Goal: Transaction & Acquisition: Book appointment/travel/reservation

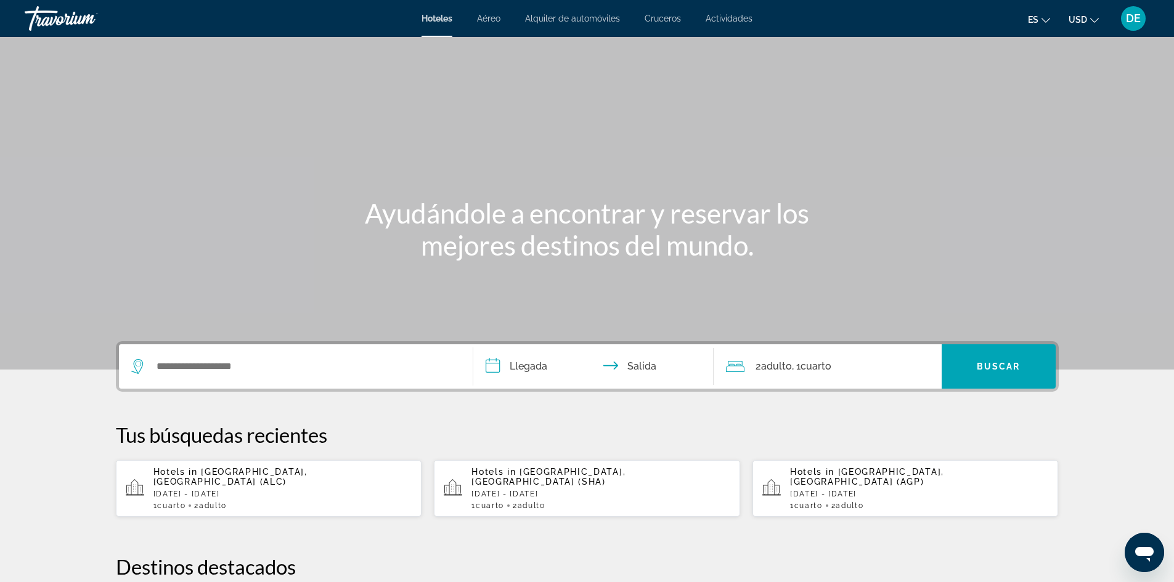
click at [295, 502] on div "1 Cuarto habitaciones 2 Adulto Adulto" at bounding box center [282, 506] width 259 height 9
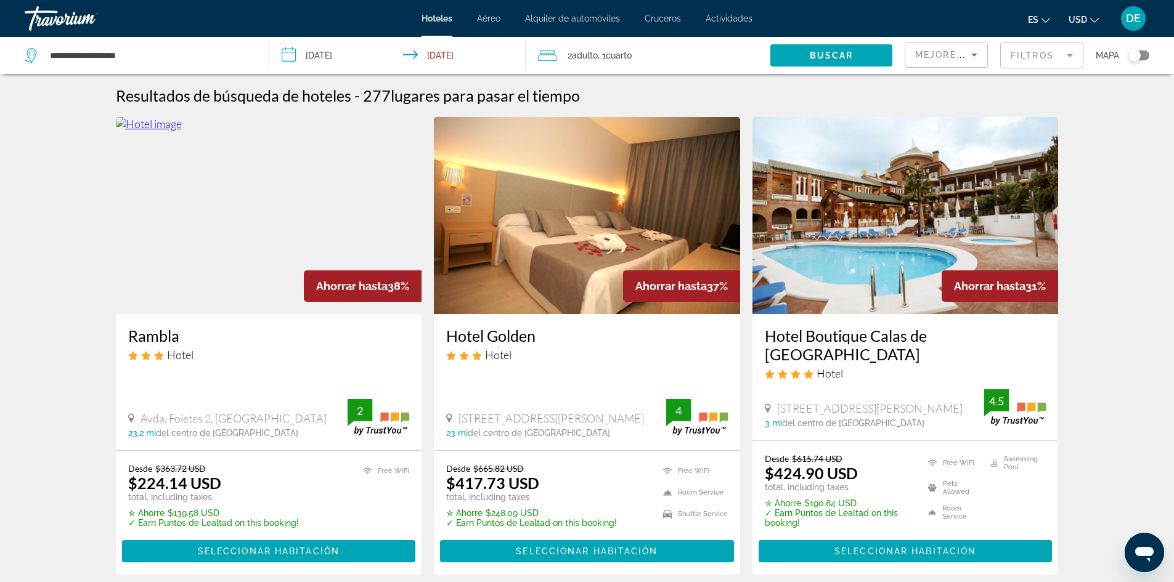
click at [1026, 64] on mat-form-field "Filtros" at bounding box center [1041, 56] width 83 height 26
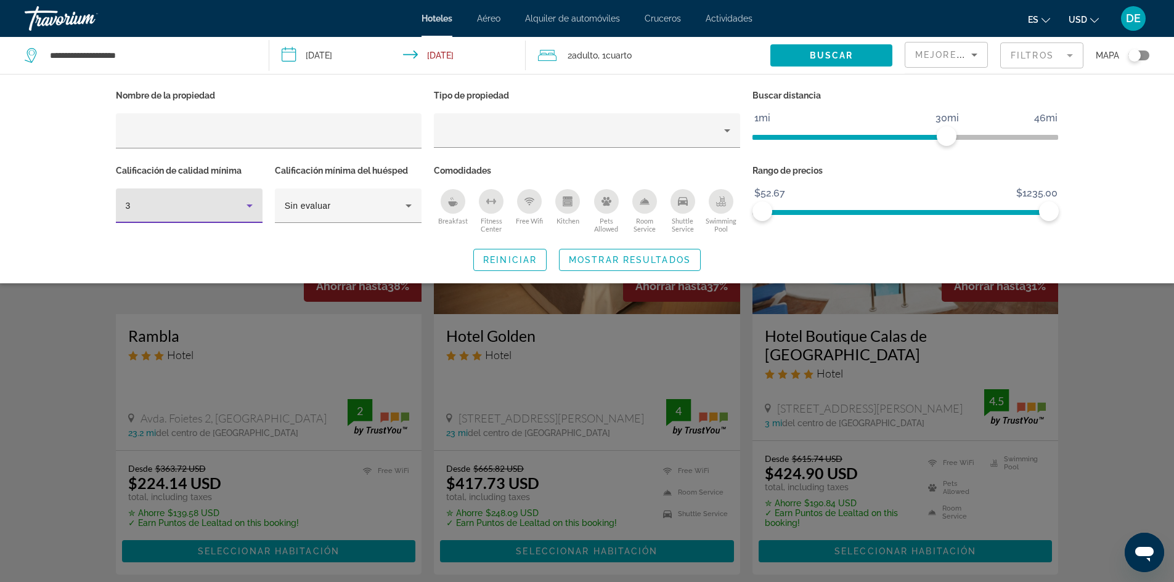
click at [244, 211] on icon "Hotel Filters" at bounding box center [249, 205] width 15 height 15
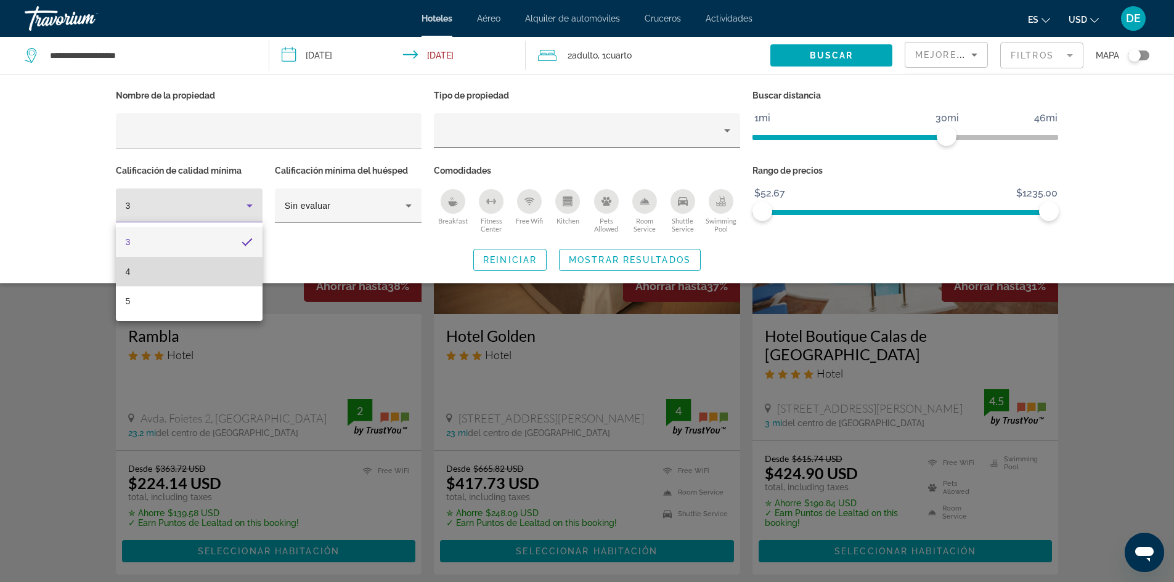
click at [219, 269] on mat-option "4" at bounding box center [189, 272] width 147 height 30
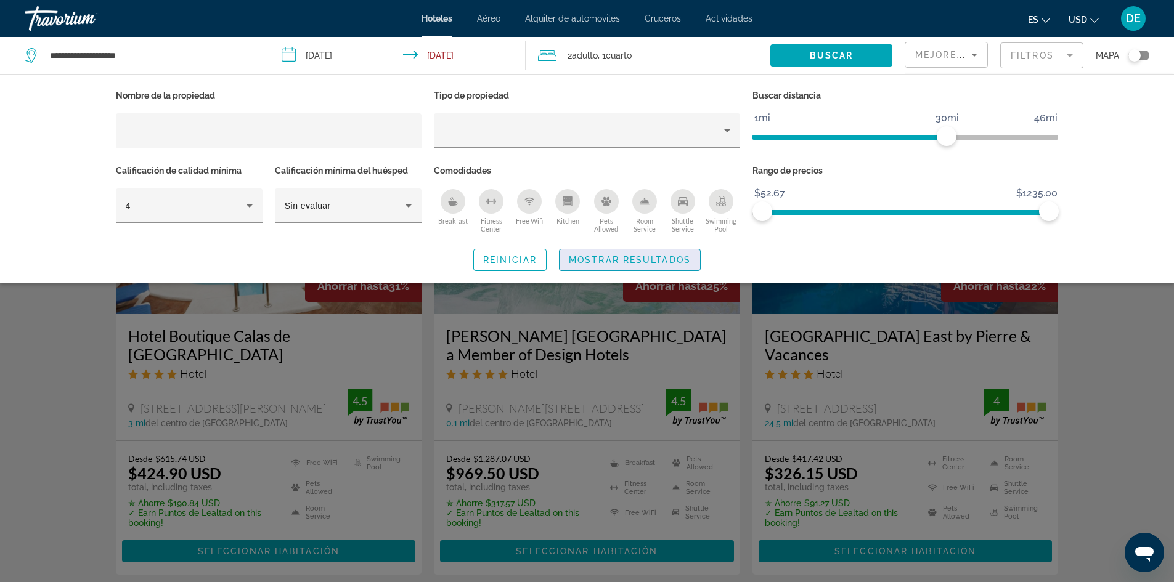
click at [630, 258] on span "Mostrar resultados" at bounding box center [630, 260] width 122 height 10
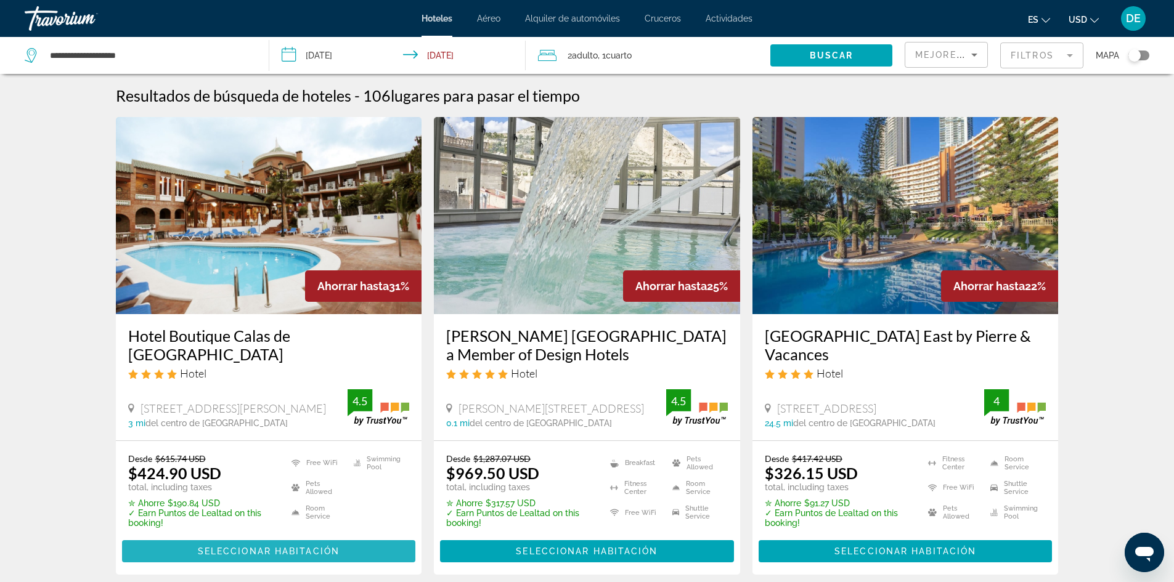
click at [283, 554] on span "Seleccionar habitación" at bounding box center [269, 551] width 142 height 10
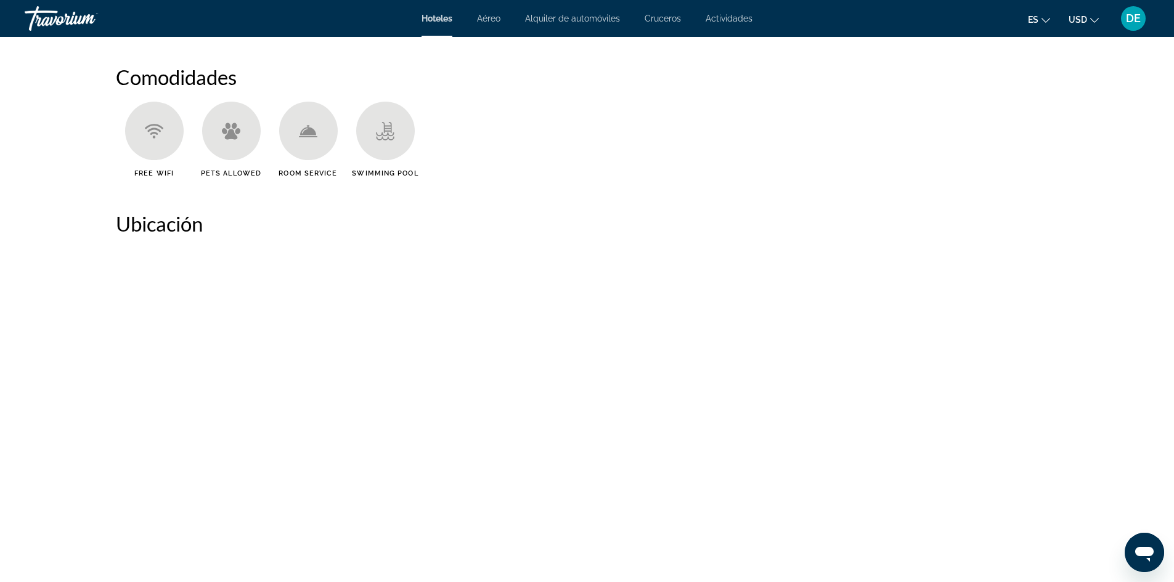
scroll to position [1294, 0]
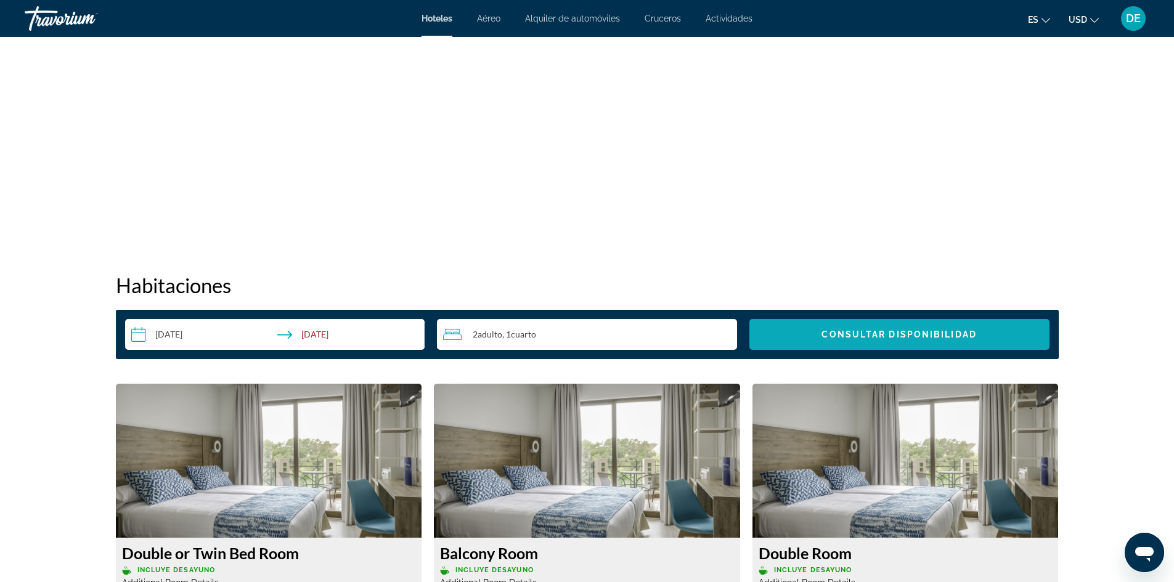
click at [930, 338] on span "Consultar disponibilidad" at bounding box center [898, 335] width 155 height 10
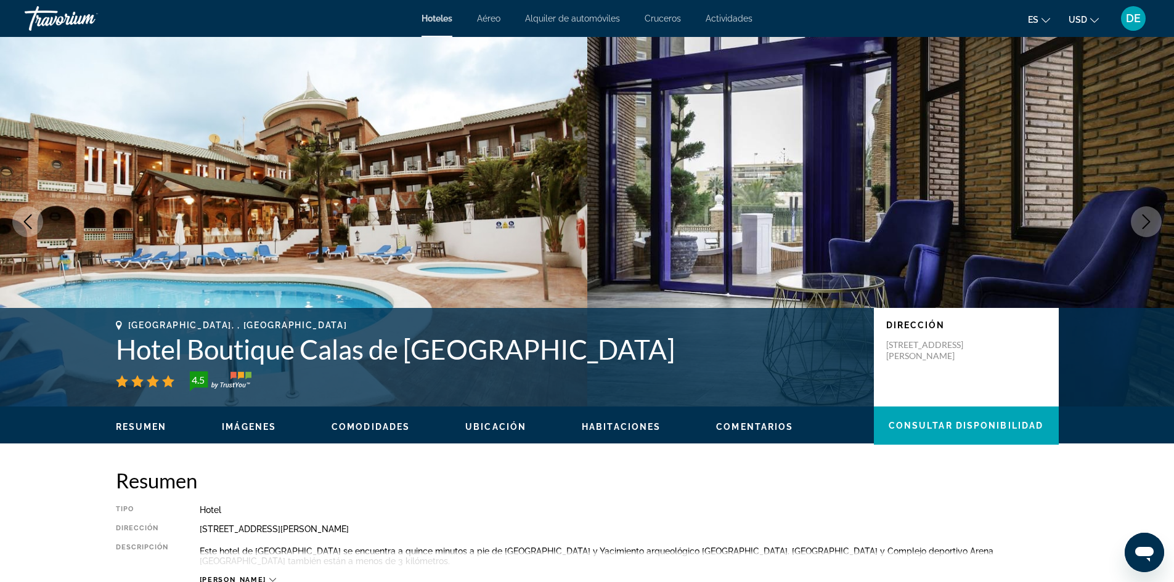
click at [437, 20] on span "Hoteles" at bounding box center [436, 19] width 31 height 10
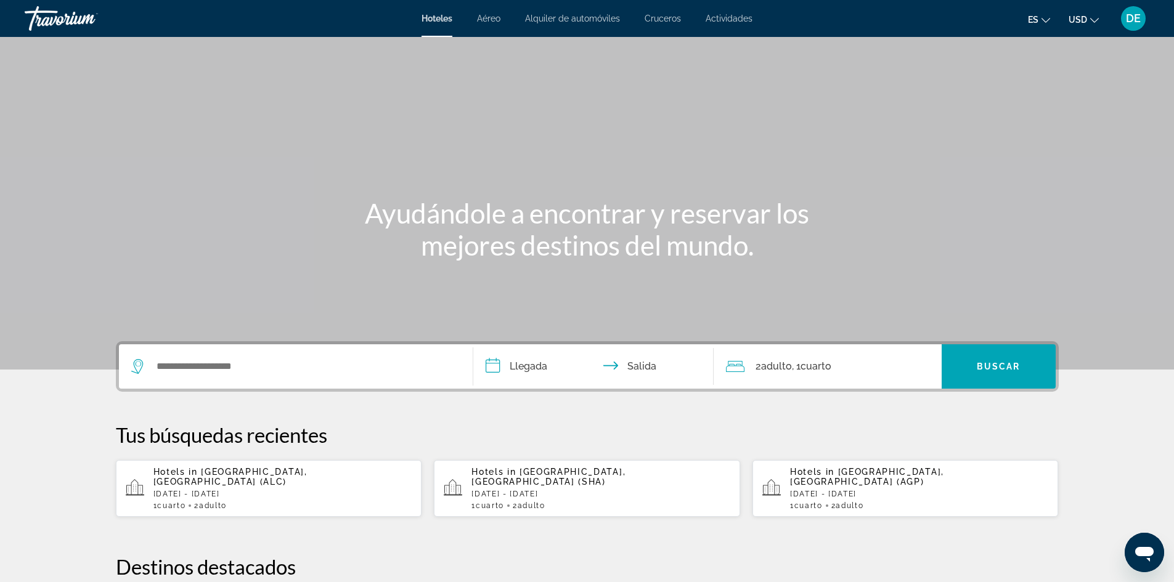
click at [305, 476] on span "[GEOGRAPHIC_DATA], [GEOGRAPHIC_DATA] (ALC)" at bounding box center [230, 477] width 154 height 20
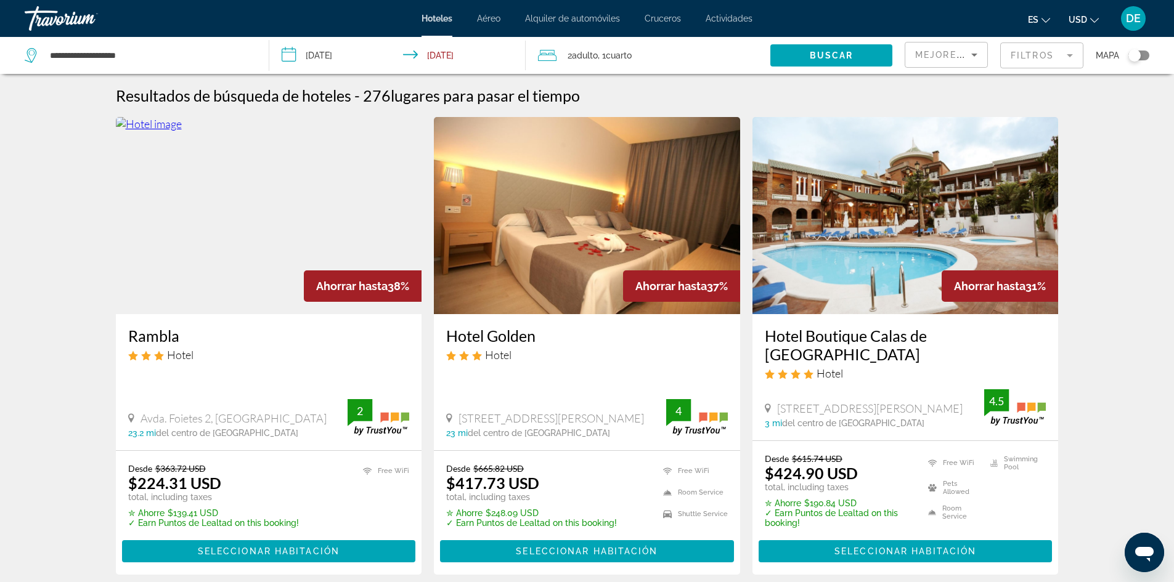
click at [1137, 22] on span "DE" at bounding box center [1133, 18] width 15 height 12
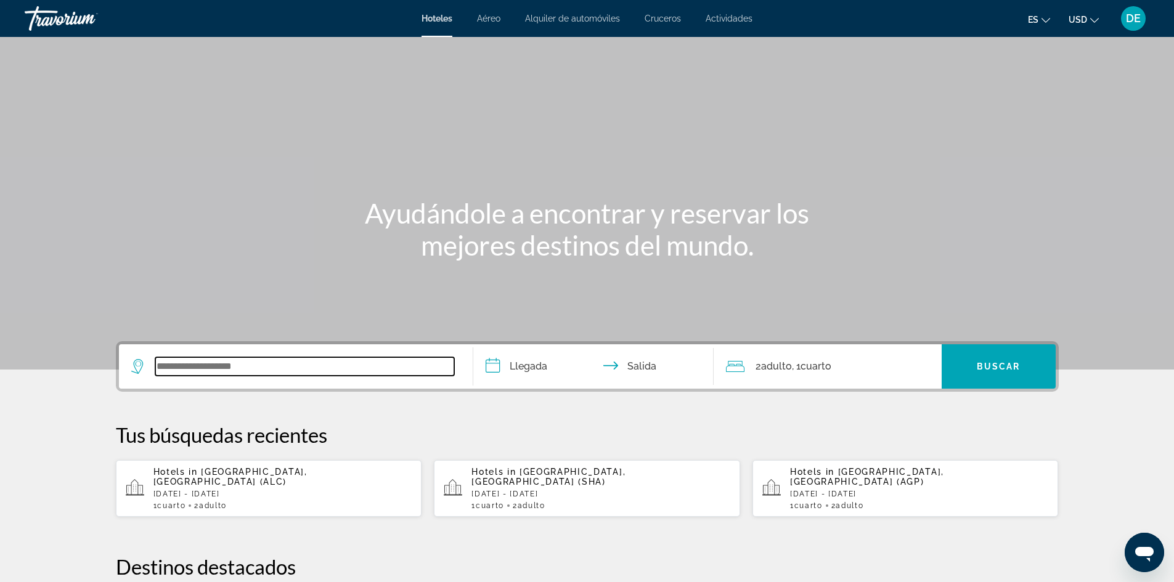
click at [287, 366] on input "Search widget" at bounding box center [304, 366] width 299 height 18
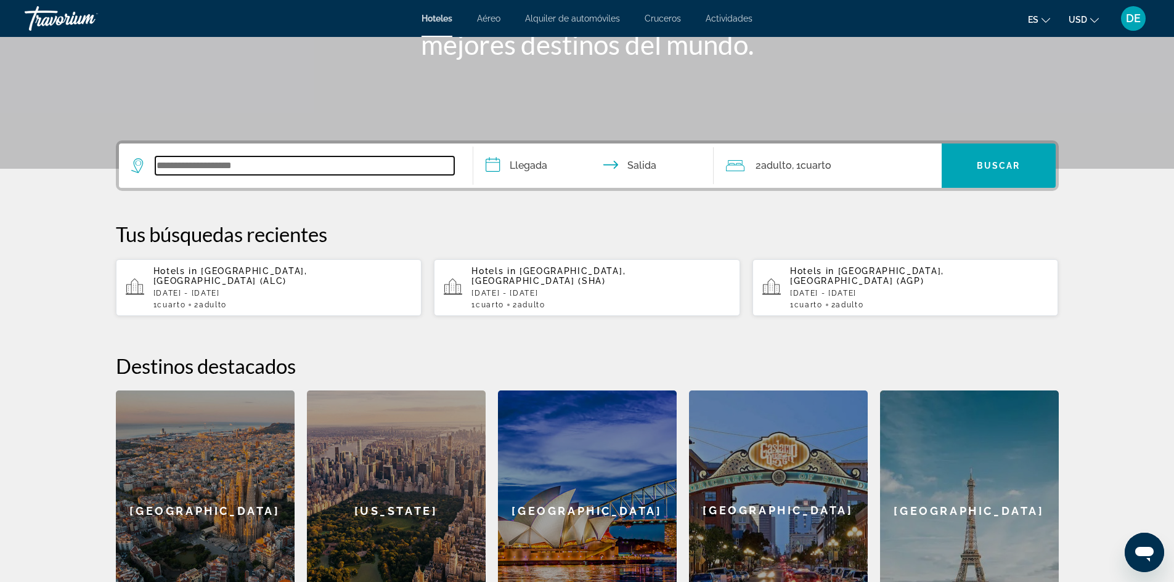
scroll to position [113, 0]
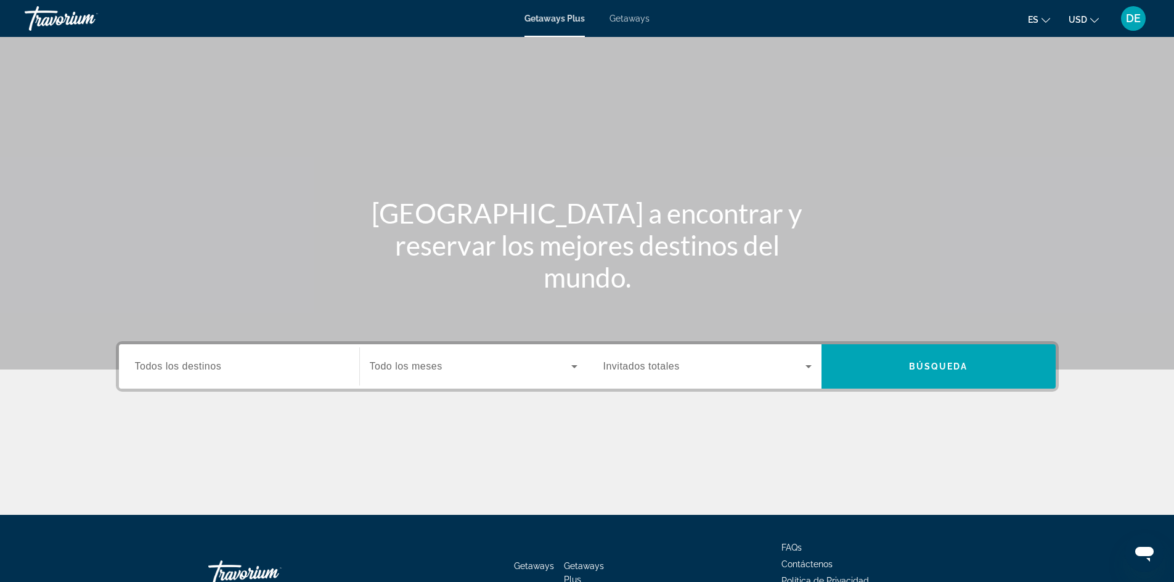
click at [172, 368] on span "Todos los destinos" at bounding box center [178, 366] width 87 height 10
click at [172, 368] on input "Destination Todos los destinos" at bounding box center [239, 367] width 208 height 15
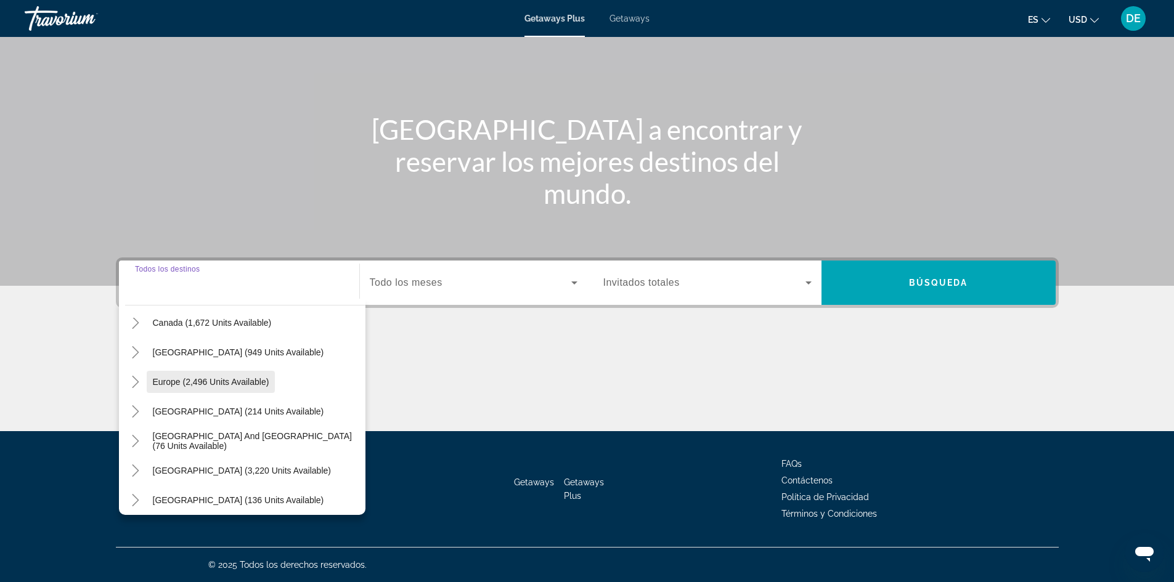
scroll to position [76, 0]
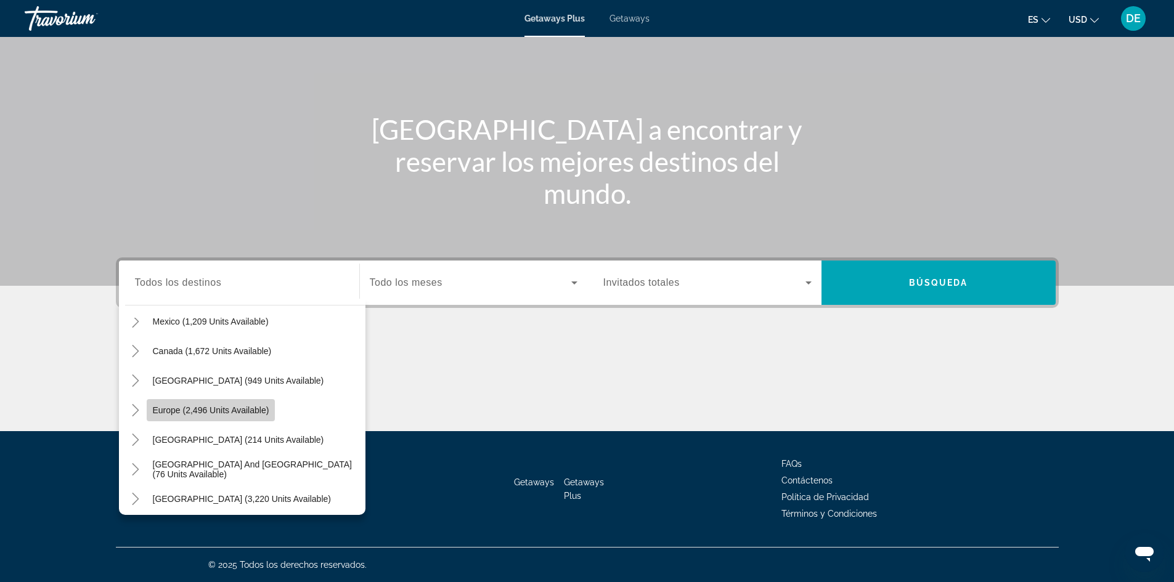
click at [215, 413] on span "Europe (2,496 units available)" at bounding box center [211, 410] width 116 height 10
type input "**********"
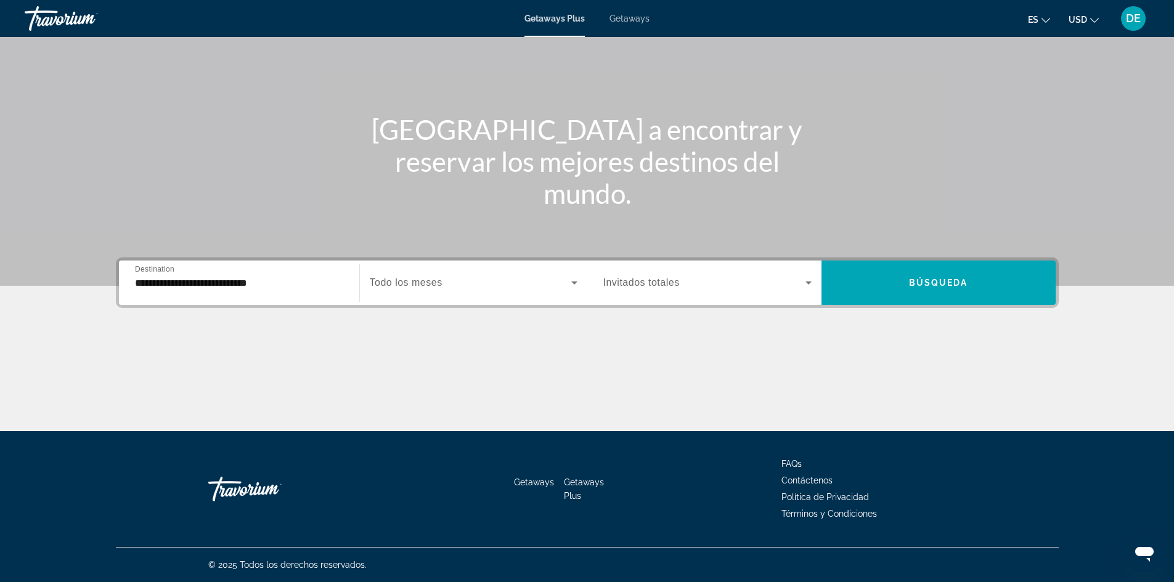
click at [445, 291] on div "Search widget" at bounding box center [474, 283] width 208 height 35
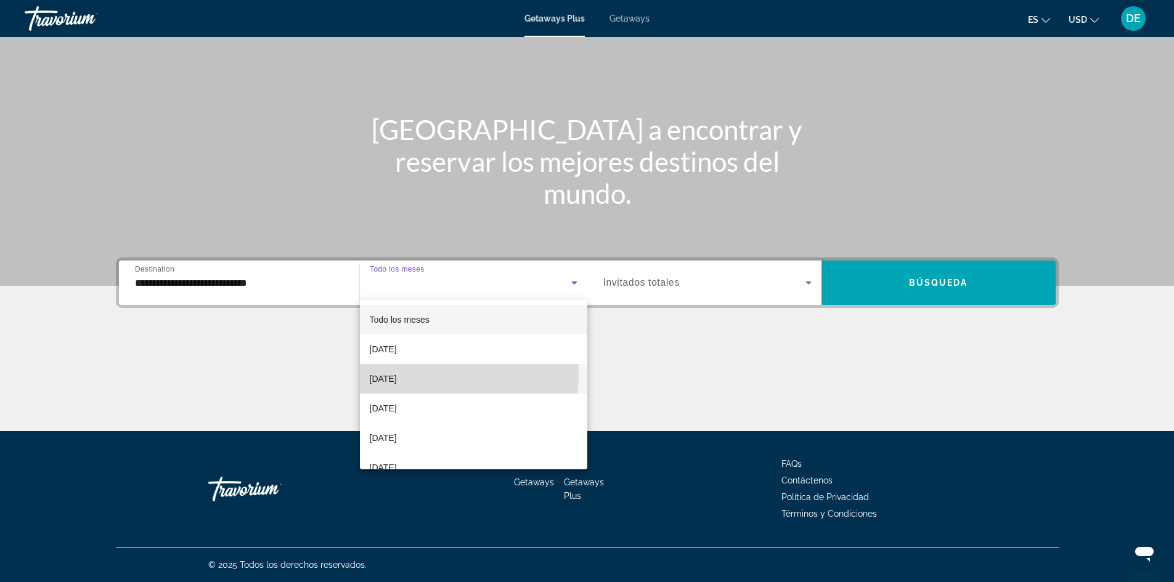
click at [432, 376] on mat-option "October 2025" at bounding box center [473, 379] width 227 height 30
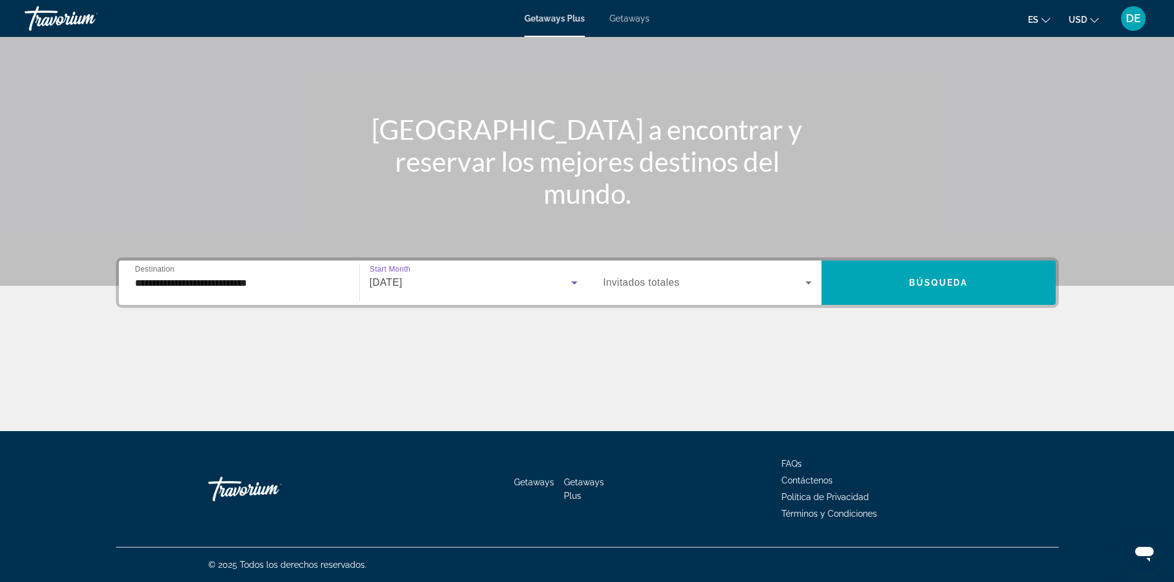
click at [680, 288] on span "Search widget" at bounding box center [704, 282] width 202 height 15
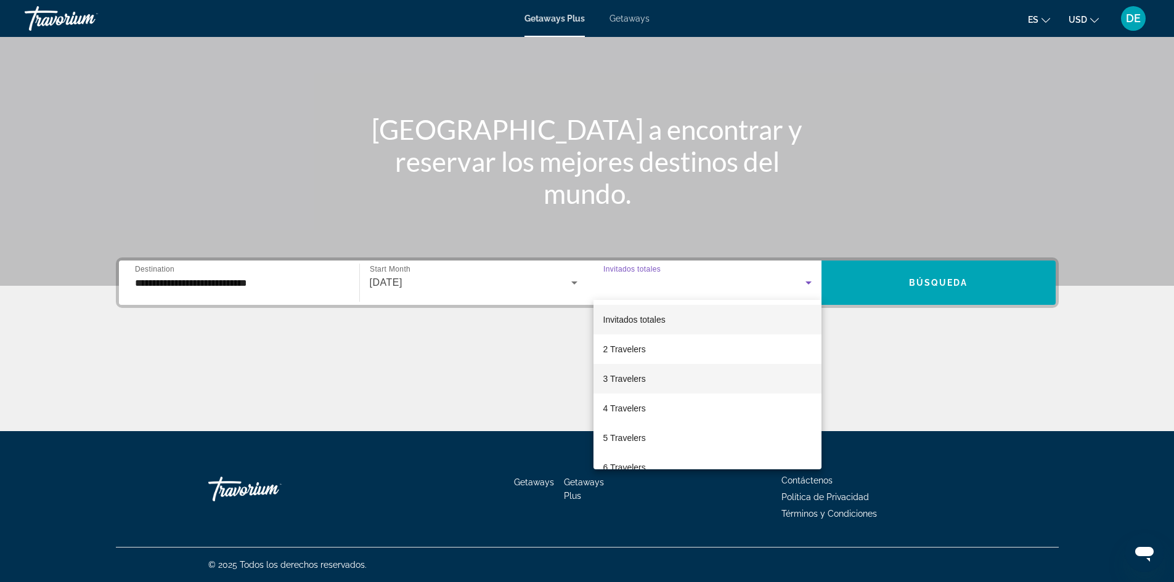
click at [669, 373] on mat-option "3 Travelers" at bounding box center [707, 379] width 228 height 30
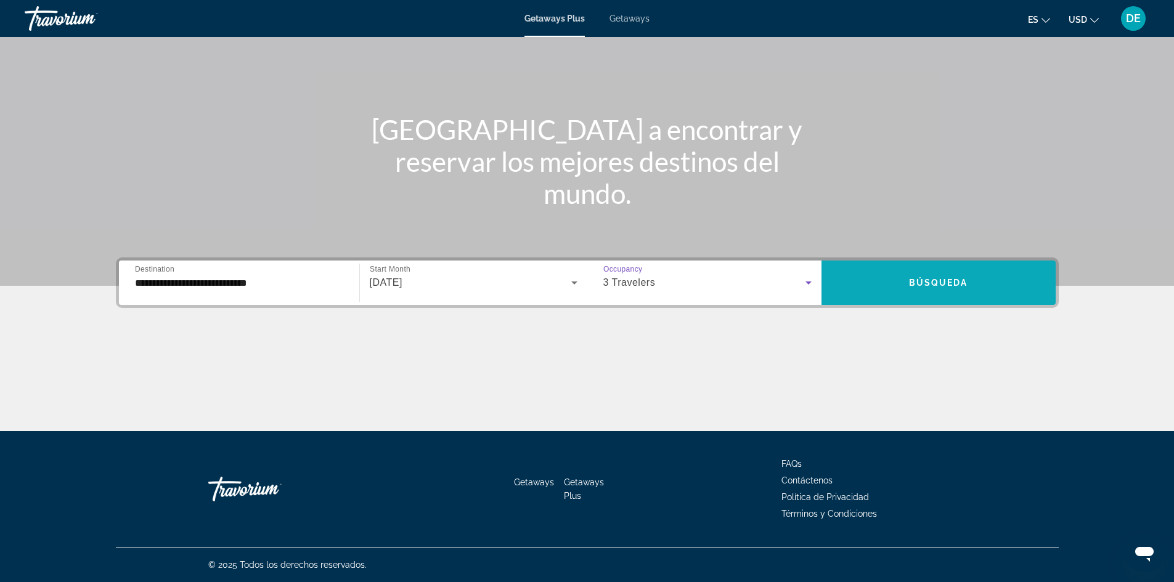
click at [900, 288] on span "Search widget" at bounding box center [938, 283] width 234 height 30
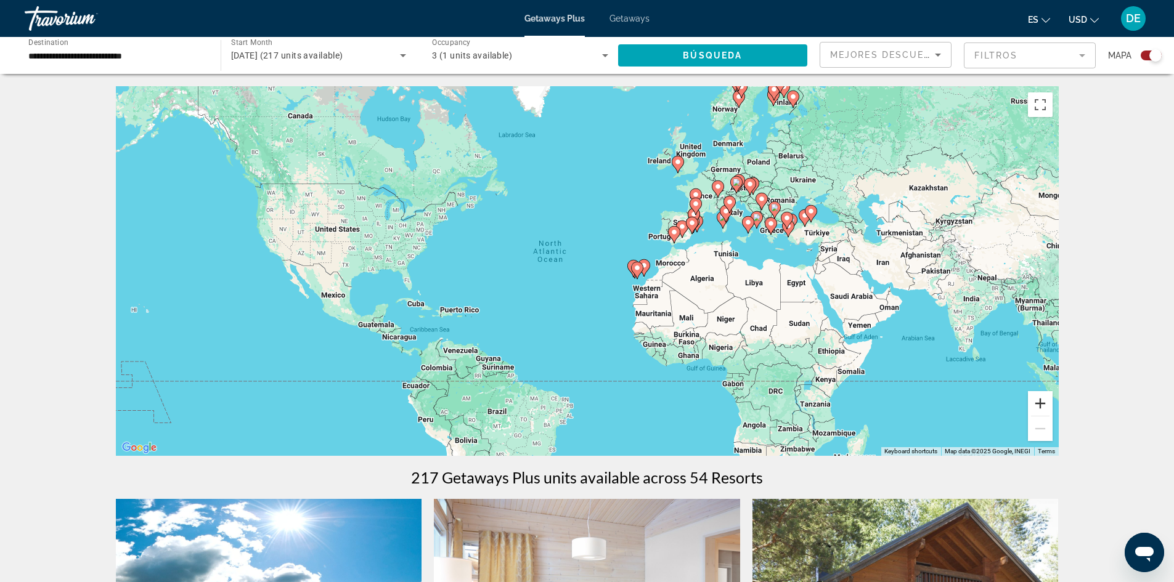
click at [1033, 405] on button "Zoom in" at bounding box center [1040, 403] width 25 height 25
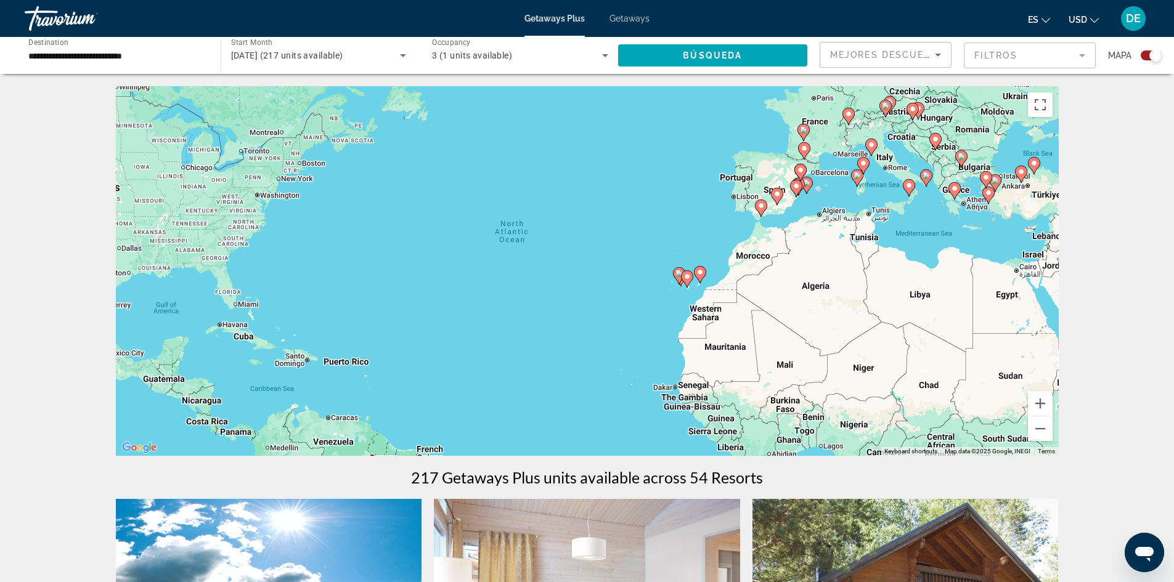
click at [795, 187] on image "Main content" at bounding box center [795, 185] width 7 height 7
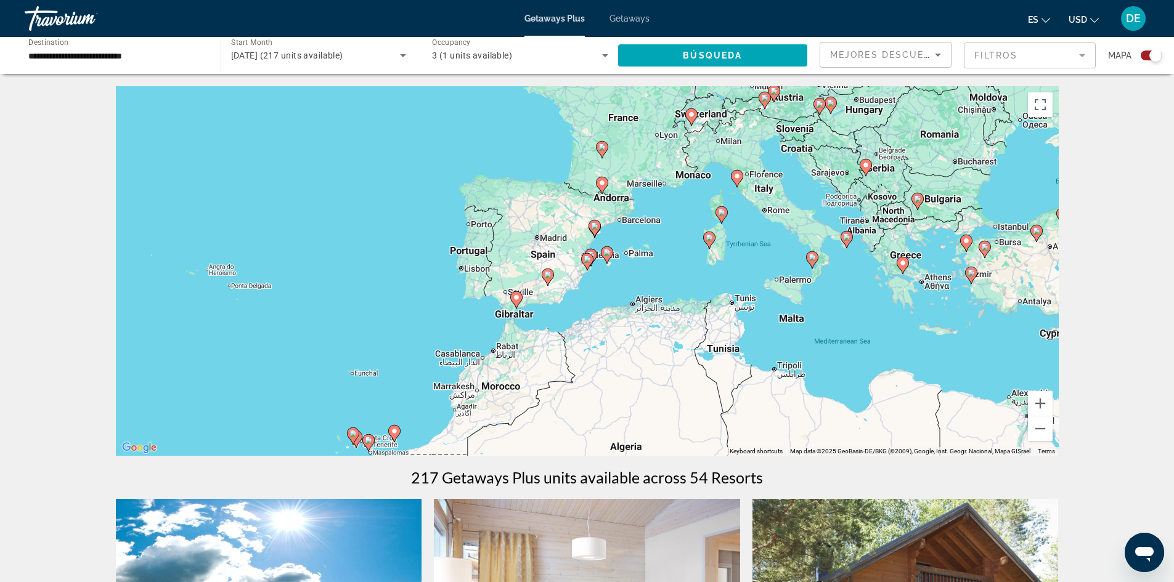
click at [517, 296] on image "Main content" at bounding box center [516, 297] width 7 height 7
type input "**********"
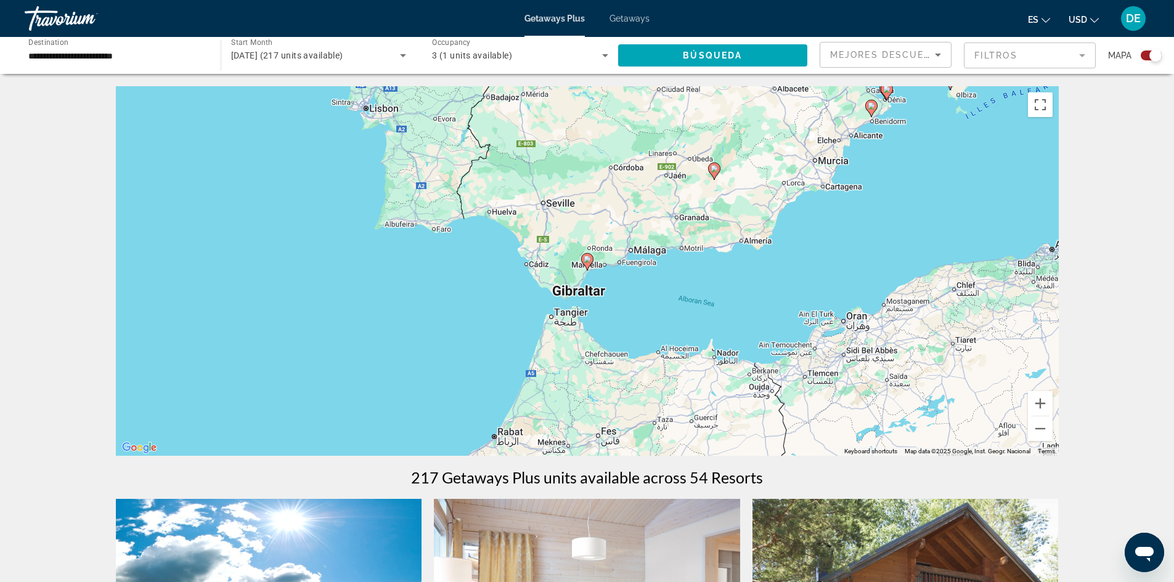
click at [587, 265] on icon "Main content" at bounding box center [586, 262] width 11 height 16
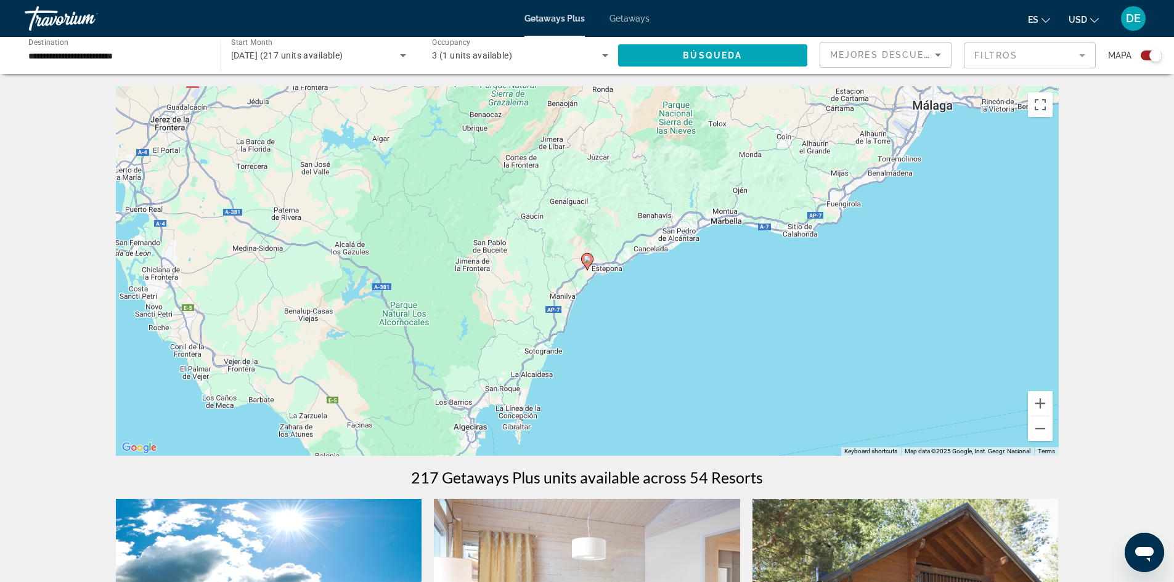
click at [587, 265] on icon "Main content" at bounding box center [586, 262] width 11 height 16
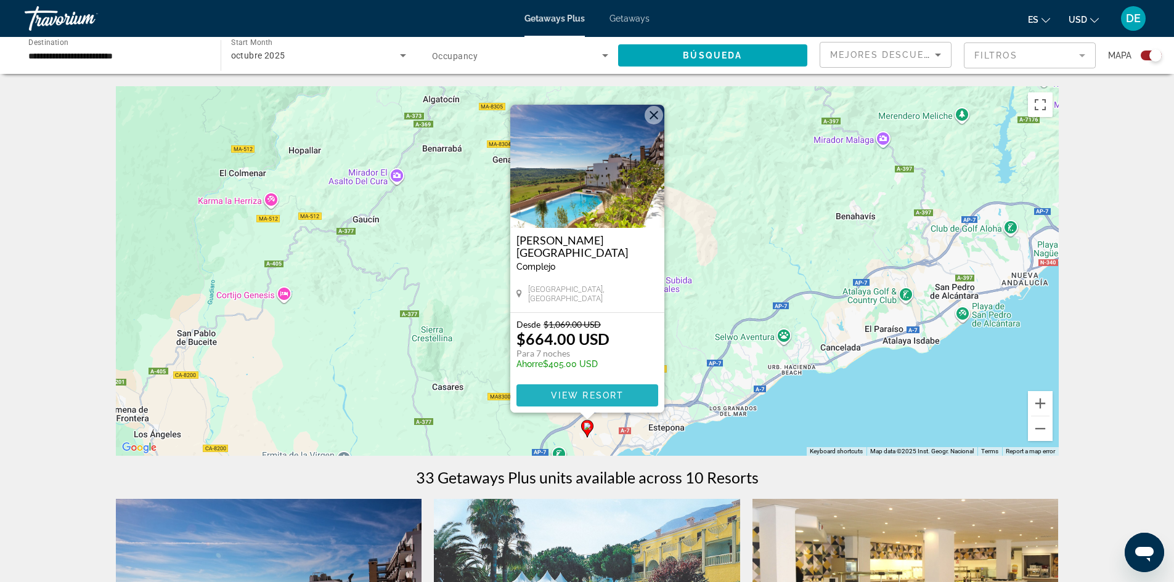
click at [588, 394] on span "View Resort" at bounding box center [586, 396] width 73 height 10
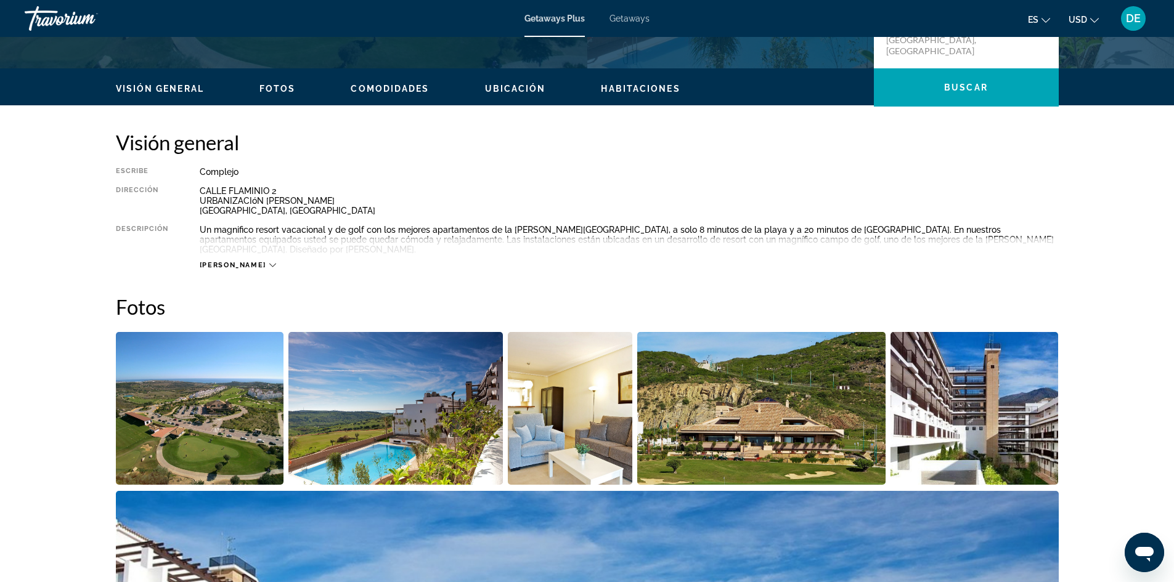
scroll to position [246, 0]
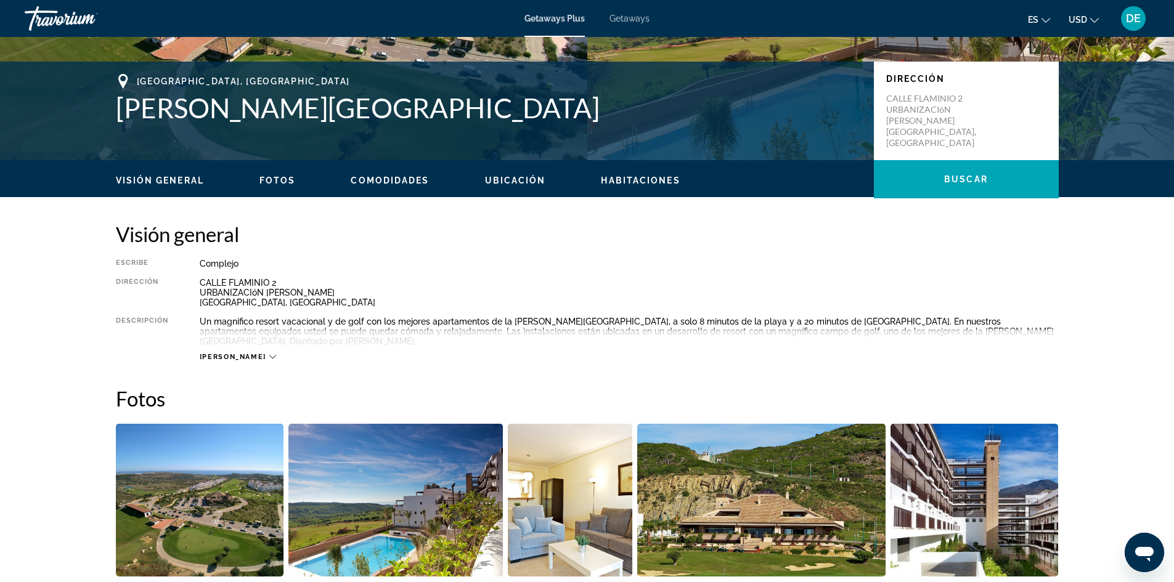
click at [209, 353] on span "[PERSON_NAME]" at bounding box center [233, 357] width 67 height 8
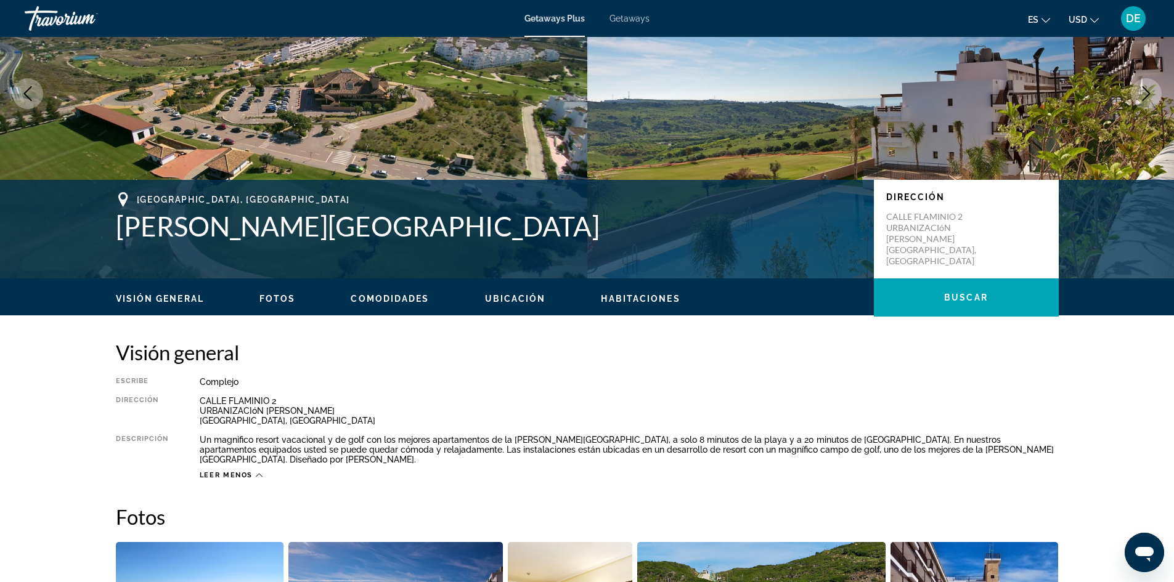
scroll to position [1, 0]
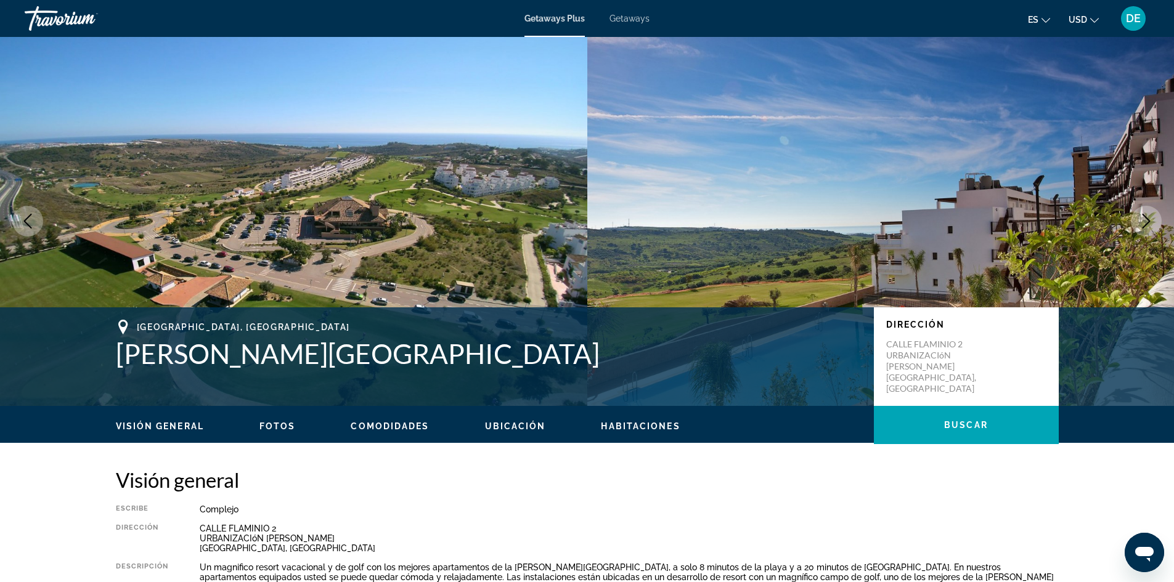
click at [636, 17] on span "Getaways" at bounding box center [629, 19] width 40 height 10
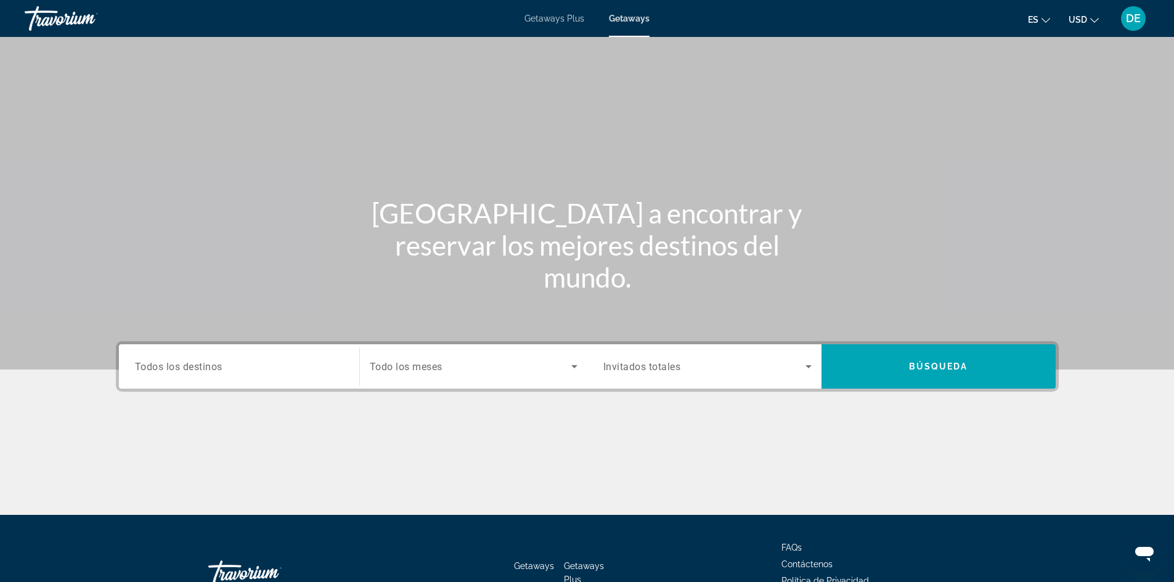
click at [238, 367] on input "Destination Todos los destinos" at bounding box center [239, 367] width 208 height 15
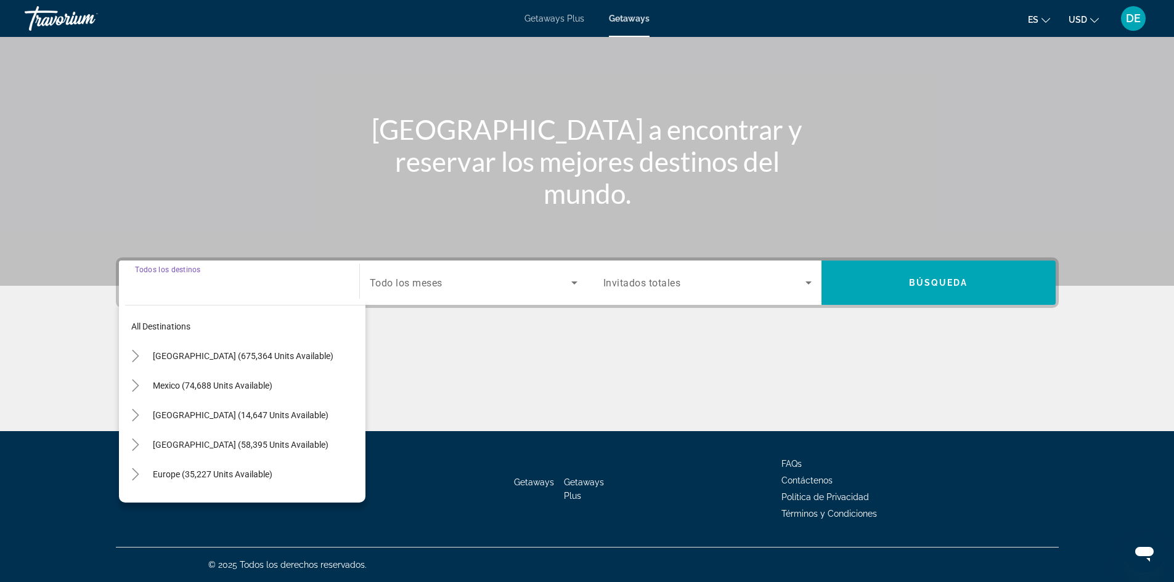
scroll to position [62, 0]
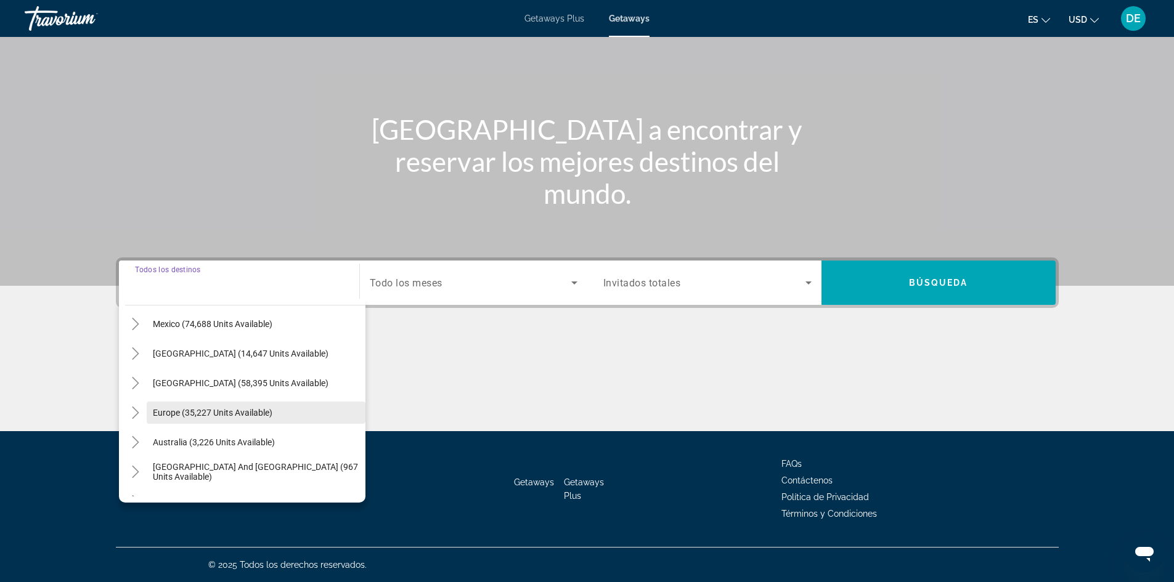
click at [234, 408] on span "Europe (35,227 units available)" at bounding box center [213, 413] width 120 height 10
type input "**********"
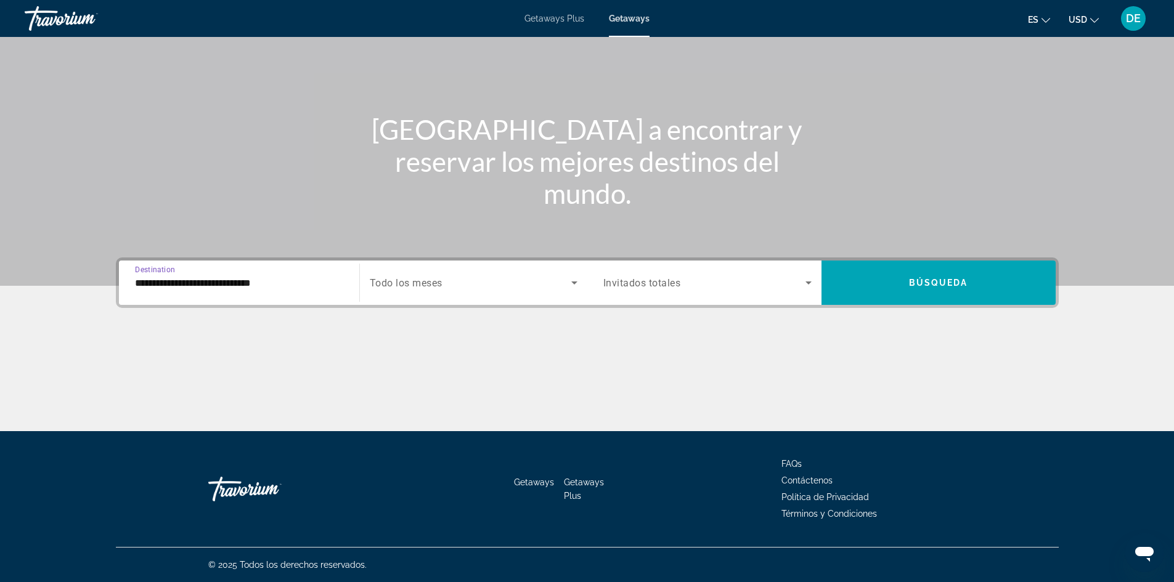
click at [405, 283] on span "Todo los meses" at bounding box center [406, 283] width 73 height 12
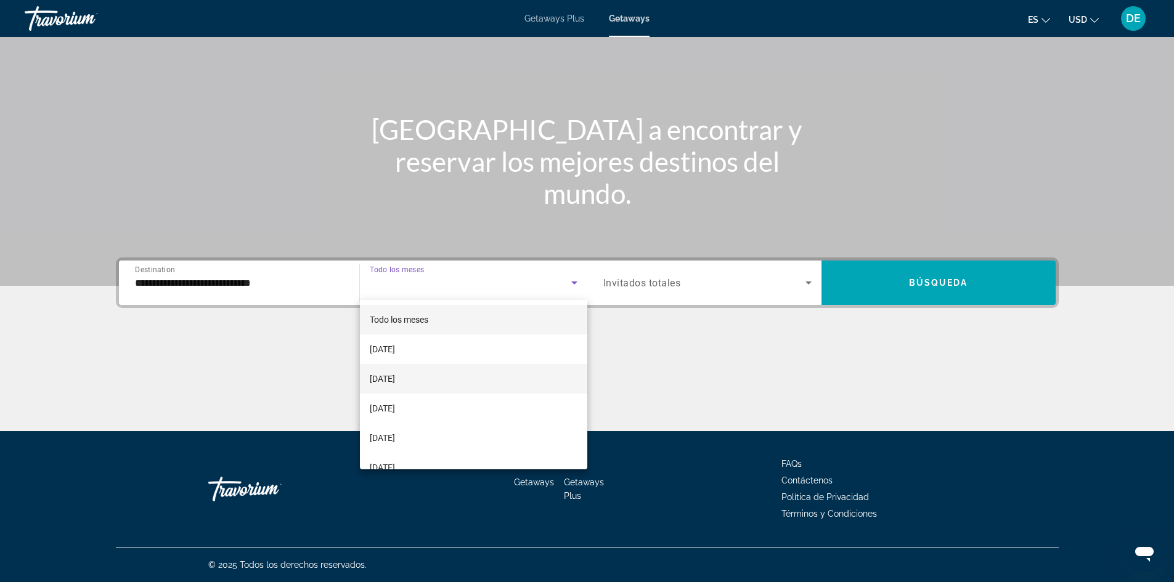
click at [422, 382] on mat-option "October 2025" at bounding box center [473, 379] width 227 height 30
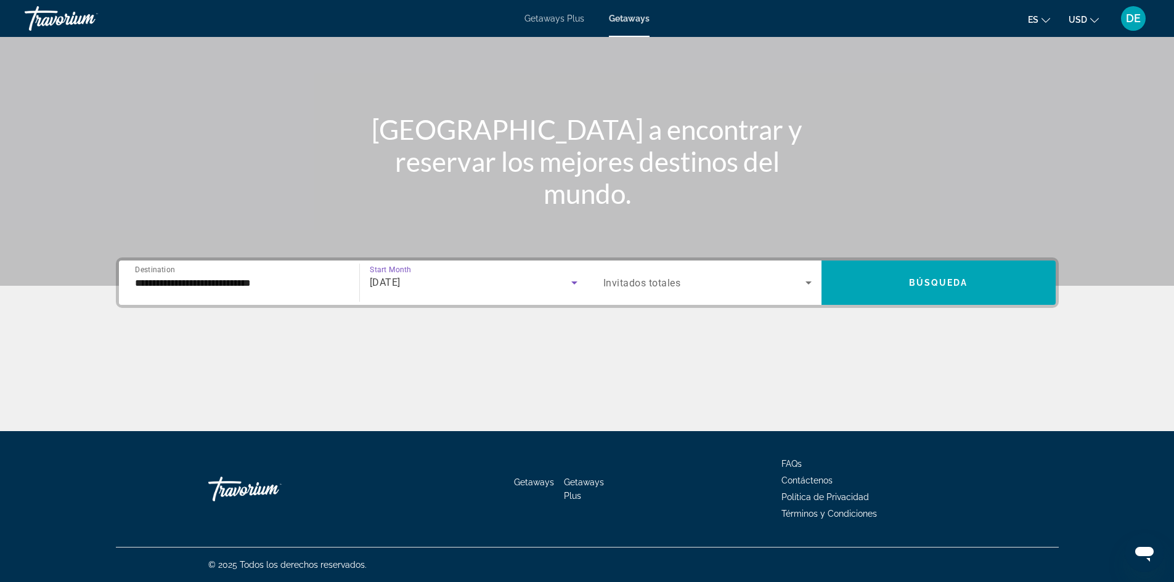
click at [634, 286] on span "Invitados totales" at bounding box center [642, 283] width 78 height 12
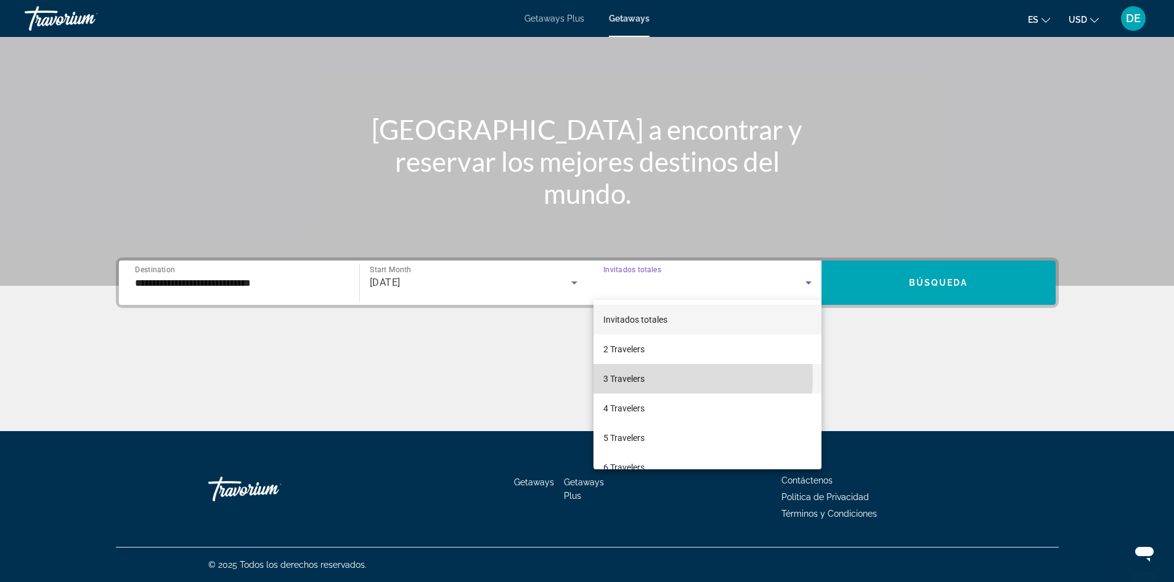
click at [630, 376] on span "3 Travelers" at bounding box center [623, 379] width 41 height 15
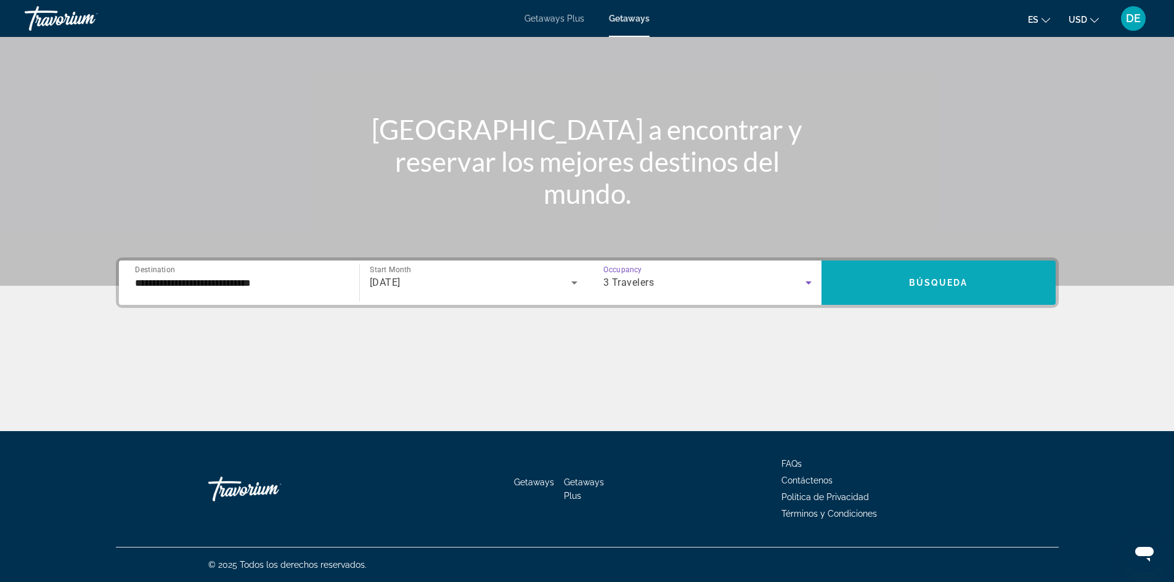
click at [940, 276] on span "Search widget" at bounding box center [938, 283] width 234 height 30
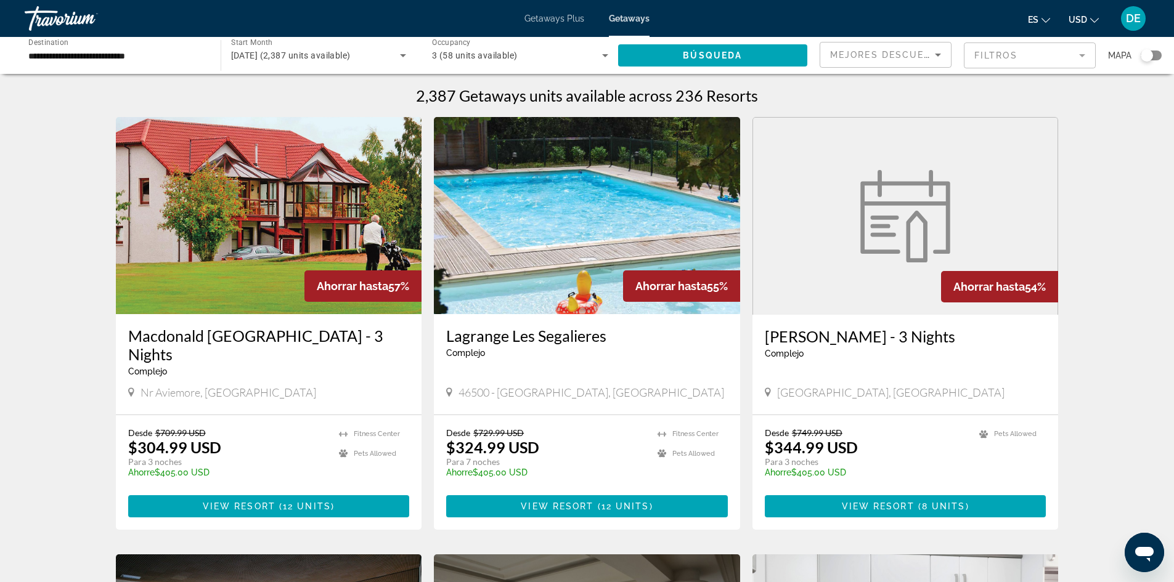
click at [992, 57] on mat-form-field "Filtros" at bounding box center [1030, 56] width 132 height 26
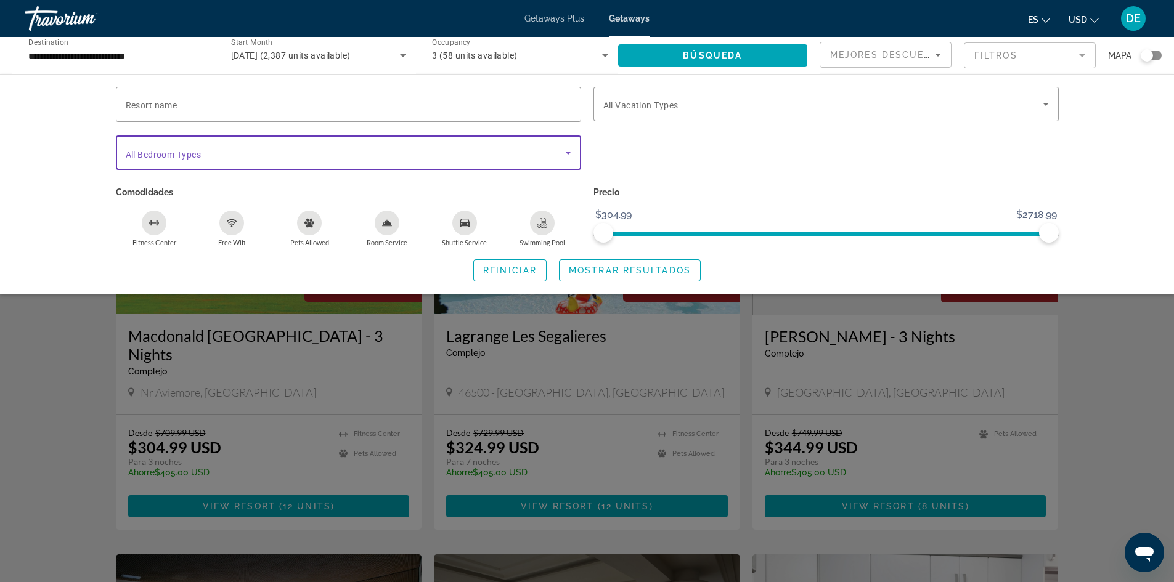
click at [476, 149] on span "Search widget" at bounding box center [345, 152] width 439 height 15
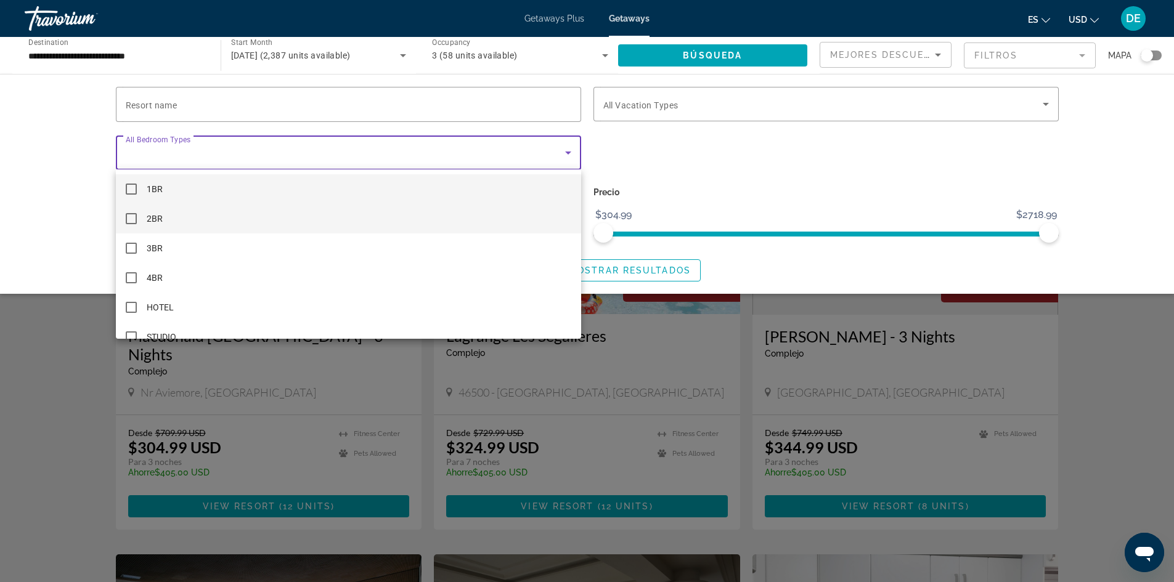
click at [178, 213] on mat-option "2BR" at bounding box center [348, 219] width 465 height 30
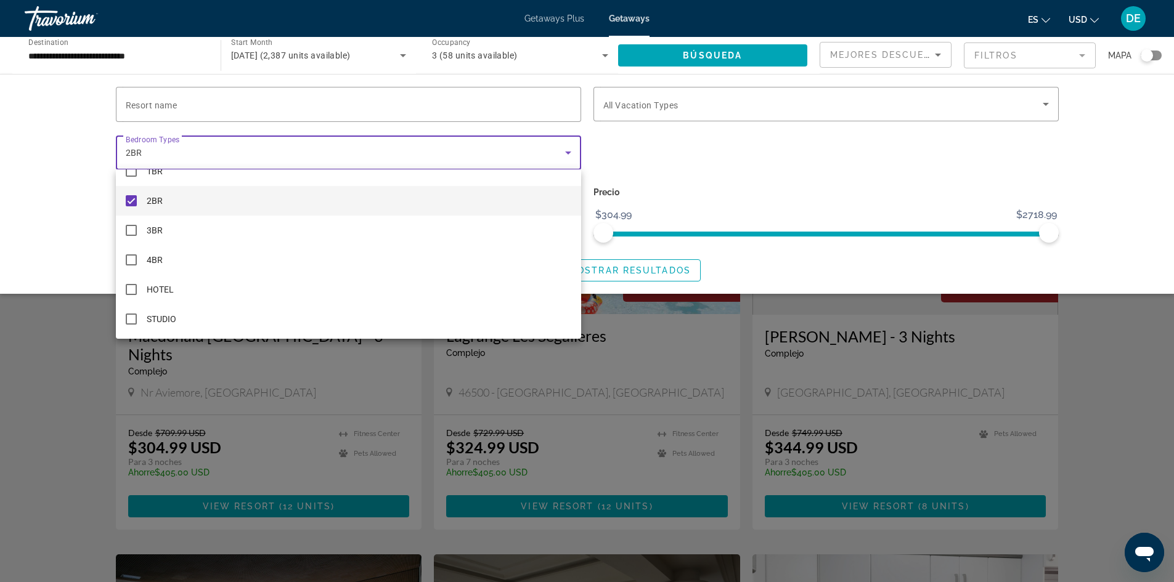
click at [717, 189] on div at bounding box center [587, 291] width 1174 height 582
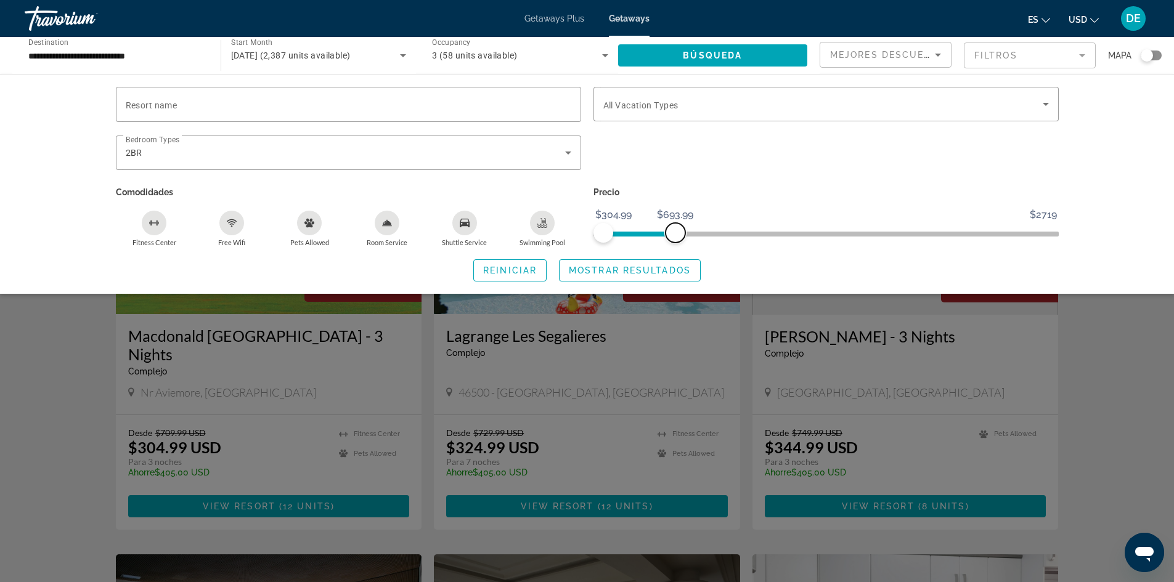
drag, startPoint x: 1046, startPoint y: 235, endPoint x: 675, endPoint y: 248, distance: 371.7
click at [675, 248] on div "Resort name Vacation Types All Vacation Types Bedroom Types All Bedroom Types 2…" at bounding box center [587, 184] width 992 height 195
click at [640, 275] on span "Search widget" at bounding box center [629, 271] width 140 height 30
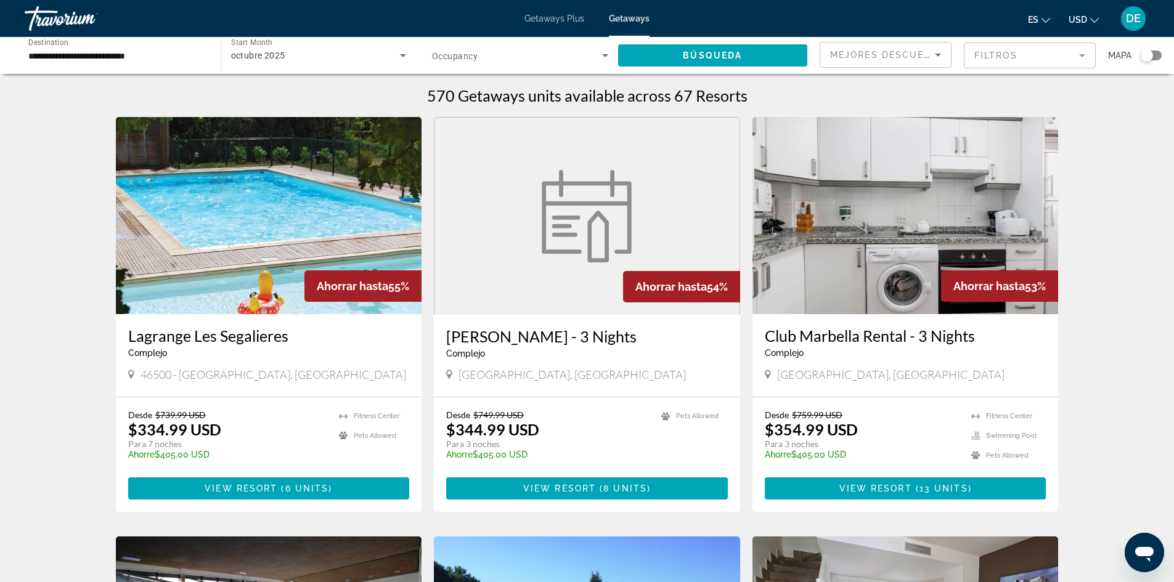
click at [892, 231] on img "Main content" at bounding box center [905, 215] width 306 height 197
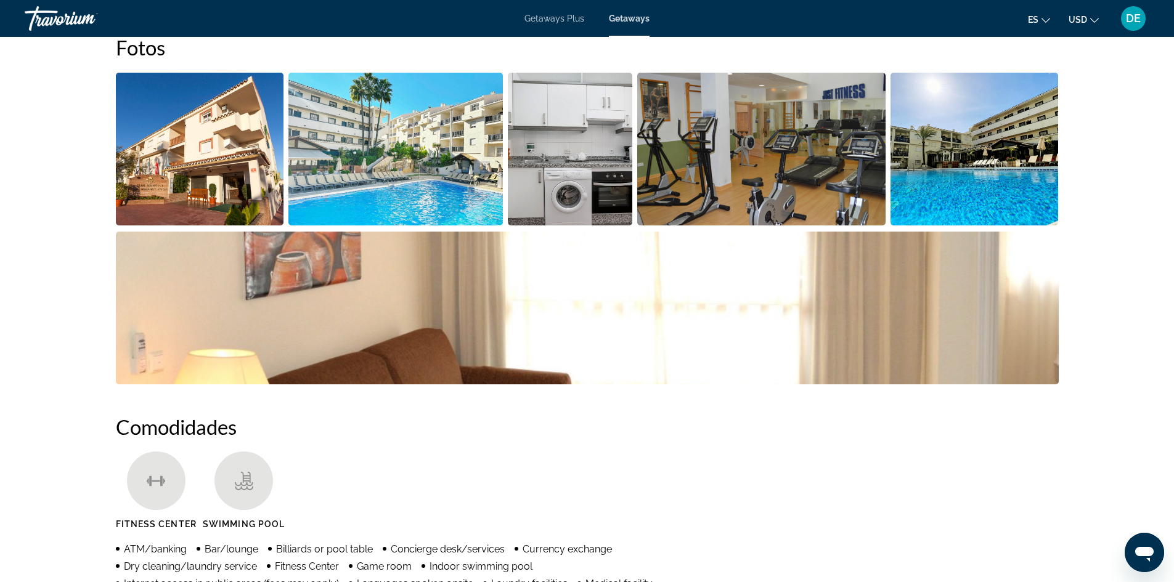
scroll to position [493, 0]
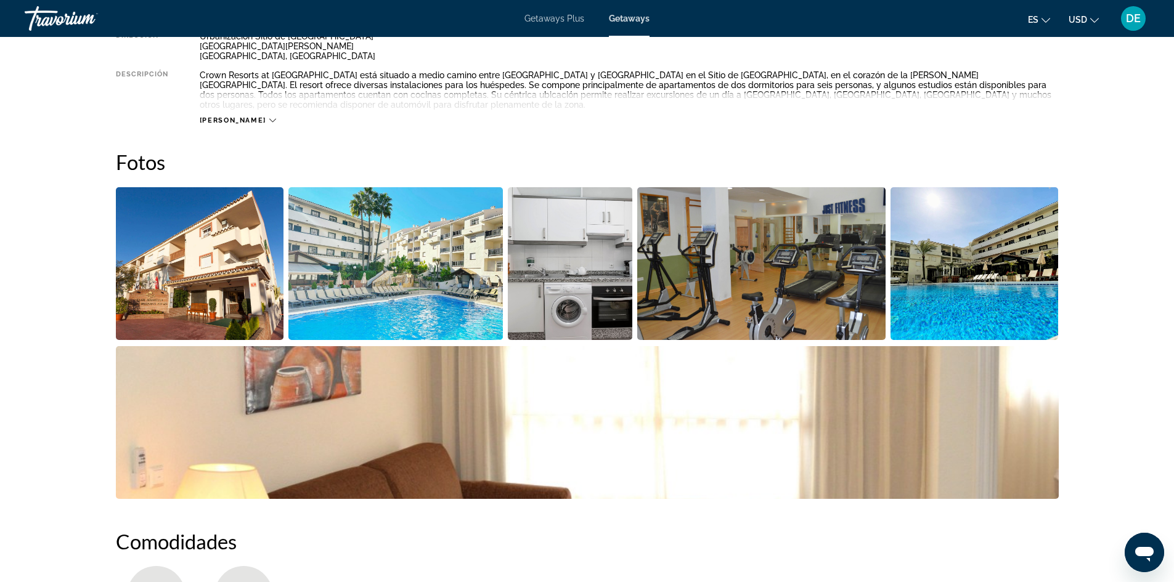
click at [171, 268] on img "Open full-screen image slider" at bounding box center [200, 263] width 168 height 153
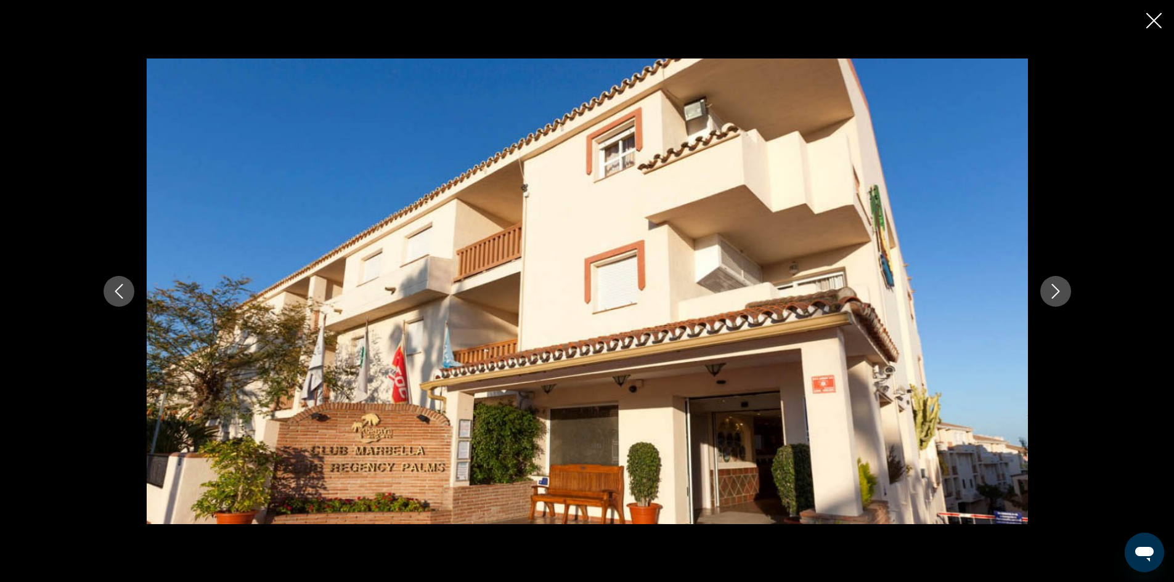
click at [1062, 291] on icon "Next image" at bounding box center [1055, 291] width 15 height 15
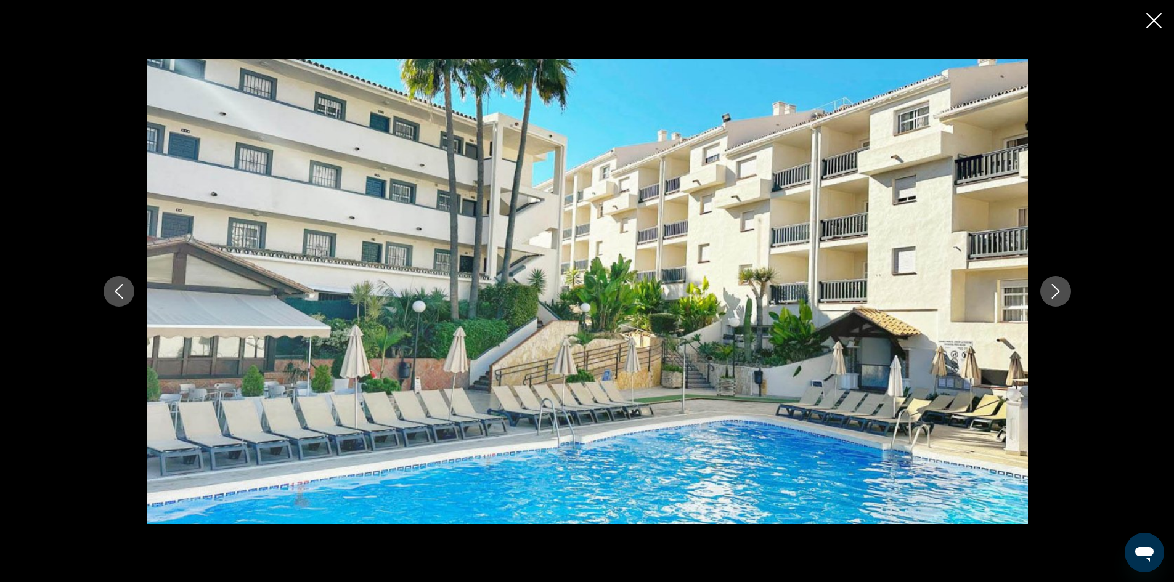
click at [1062, 291] on icon "Next image" at bounding box center [1055, 291] width 15 height 15
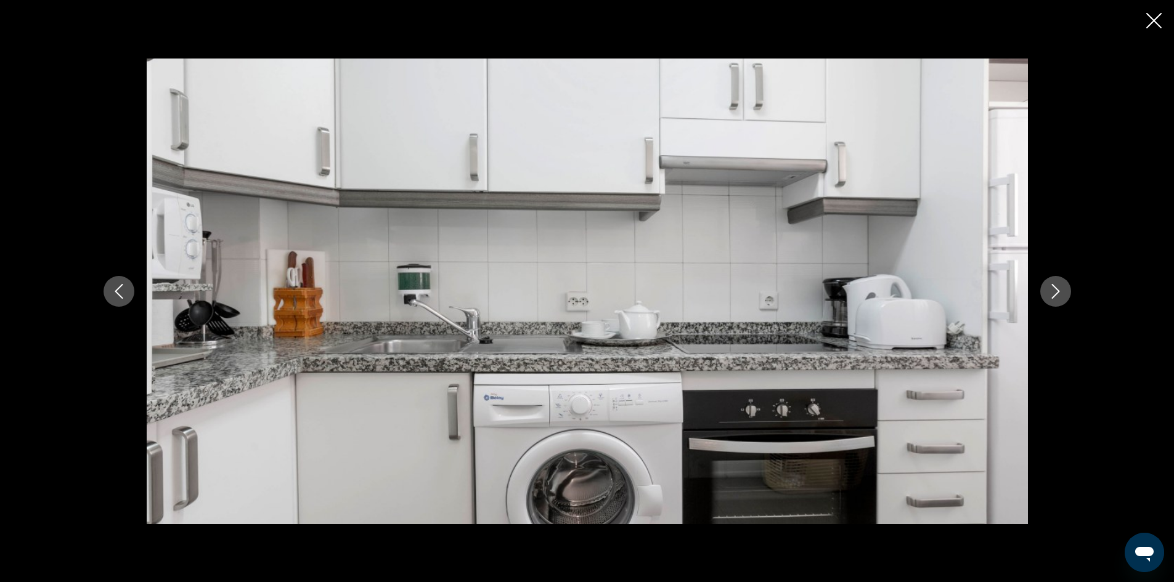
click at [1062, 291] on icon "Next image" at bounding box center [1055, 291] width 15 height 15
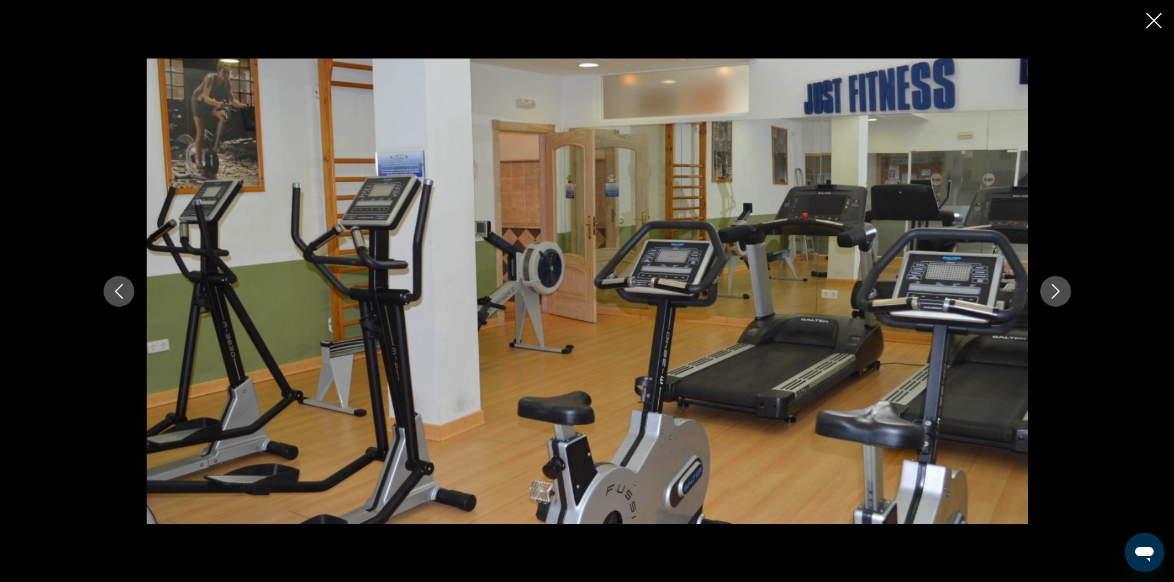
click at [1062, 291] on icon "Next image" at bounding box center [1055, 291] width 15 height 15
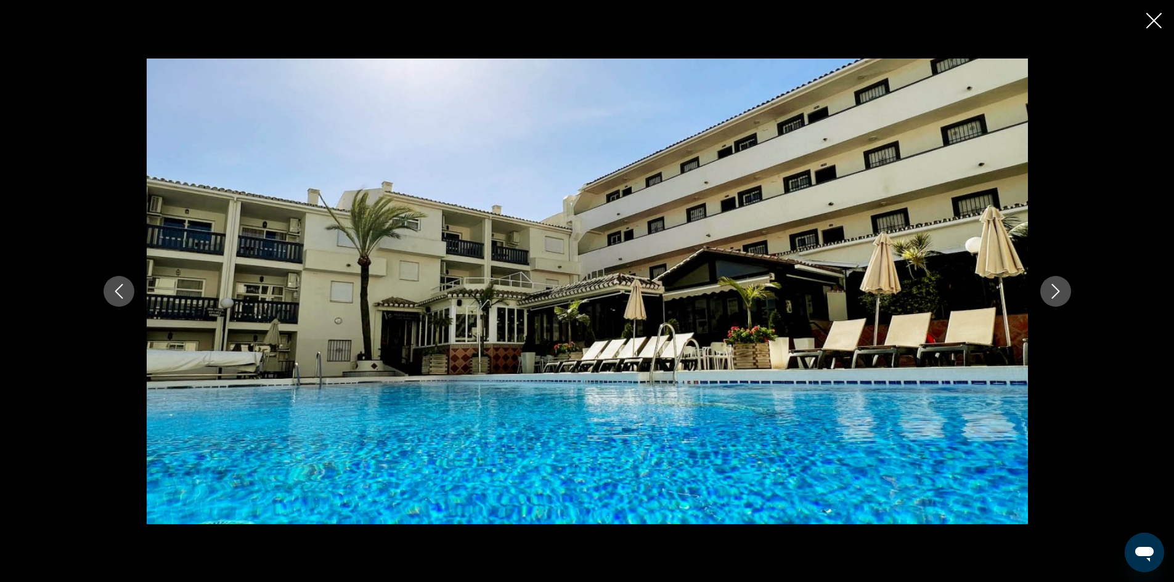
click at [1062, 291] on icon "Next image" at bounding box center [1055, 291] width 15 height 15
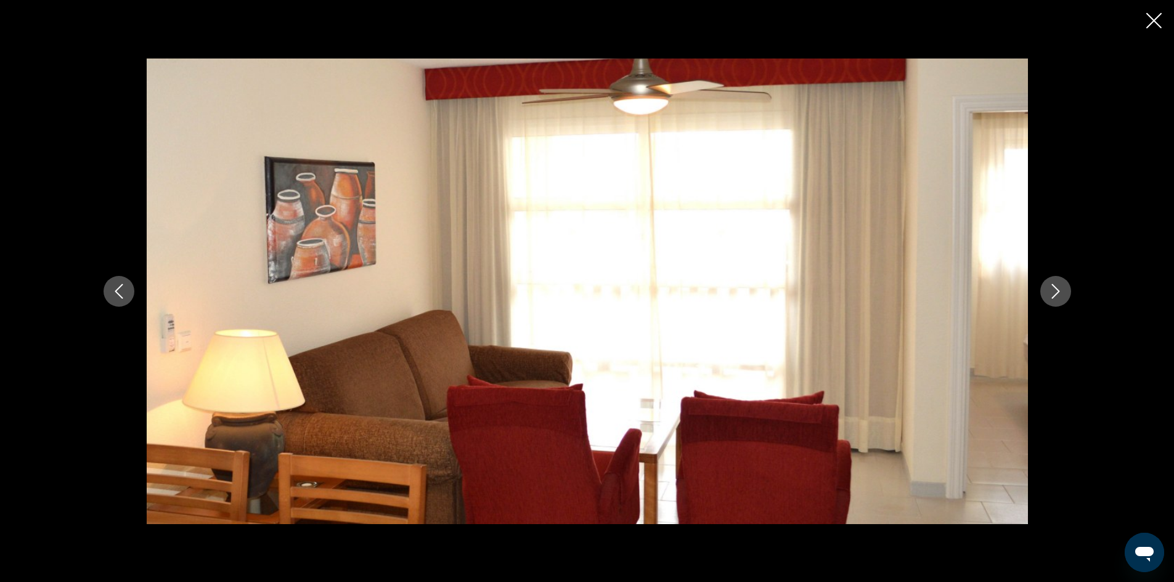
click at [1062, 291] on icon "Next image" at bounding box center [1055, 291] width 15 height 15
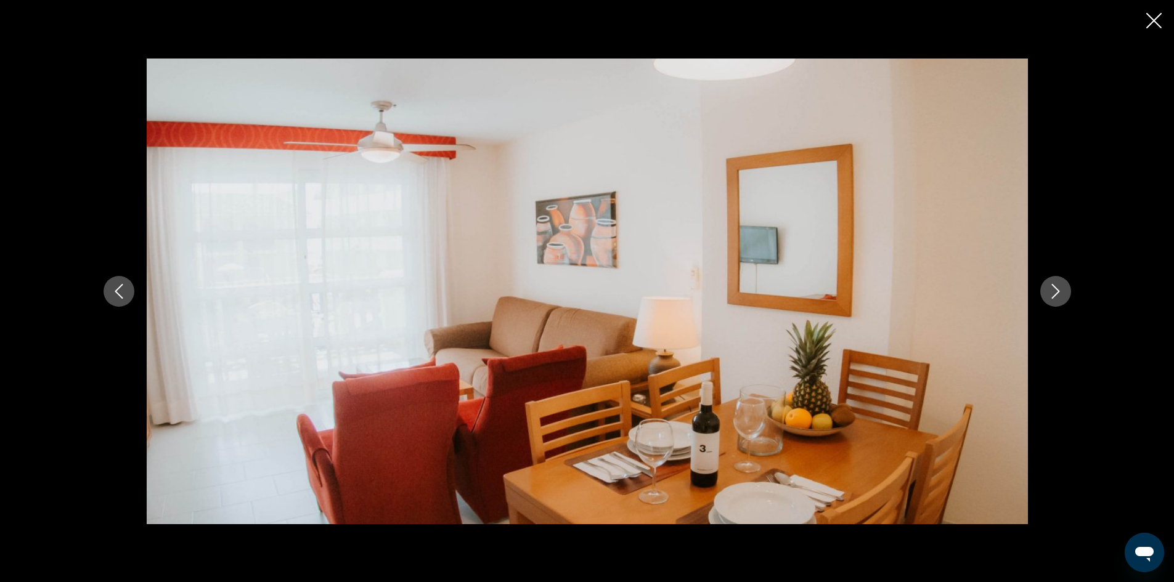
click at [1062, 291] on icon "Next image" at bounding box center [1055, 291] width 15 height 15
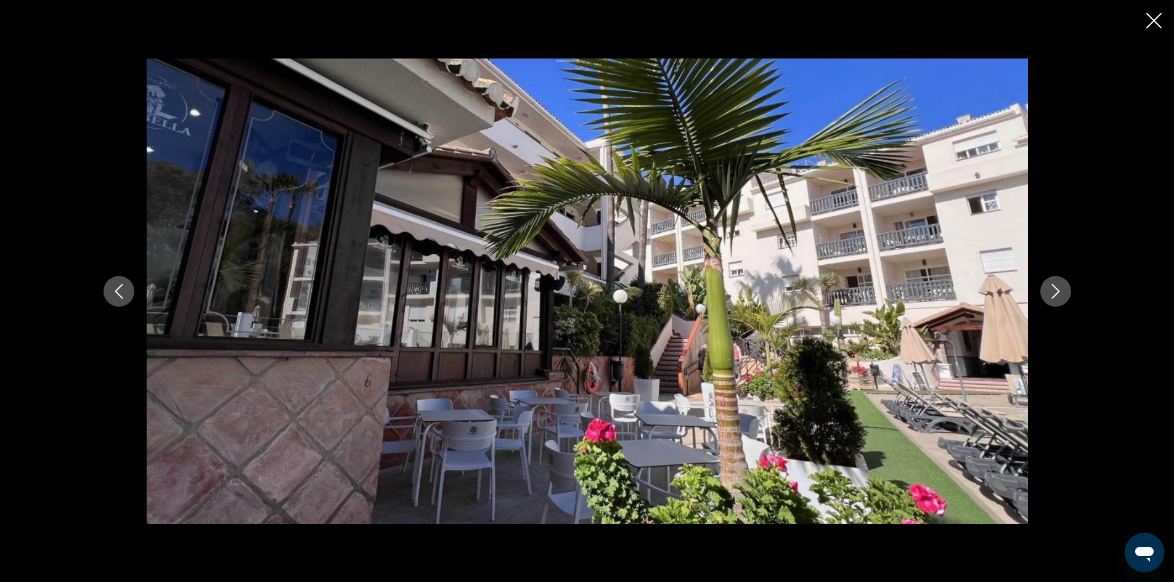
click at [1062, 291] on icon "Next image" at bounding box center [1055, 291] width 15 height 15
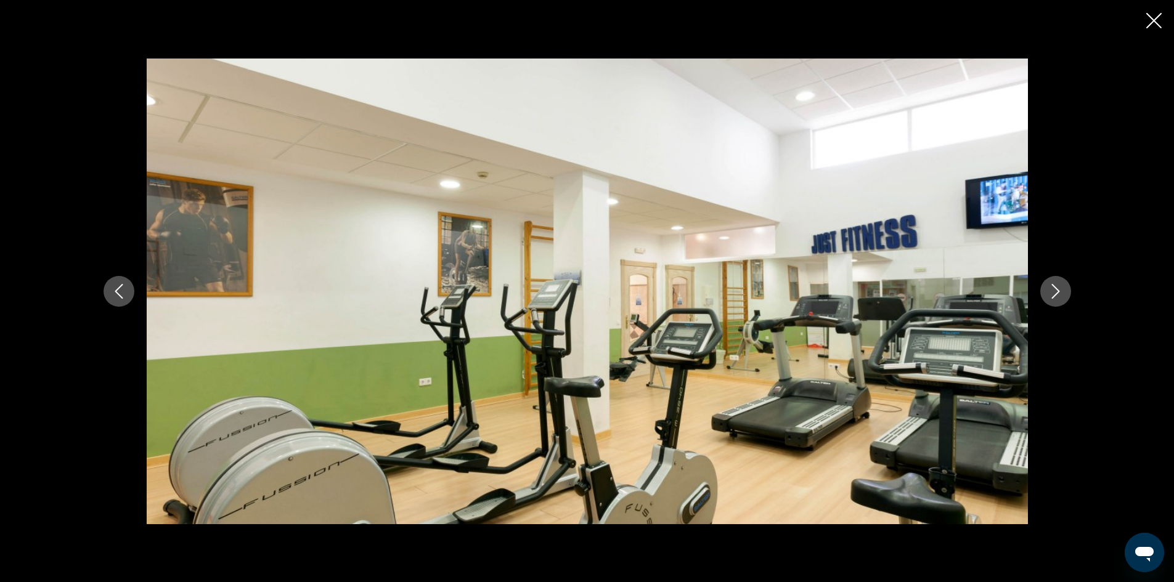
click at [1062, 291] on icon "Next image" at bounding box center [1055, 291] width 15 height 15
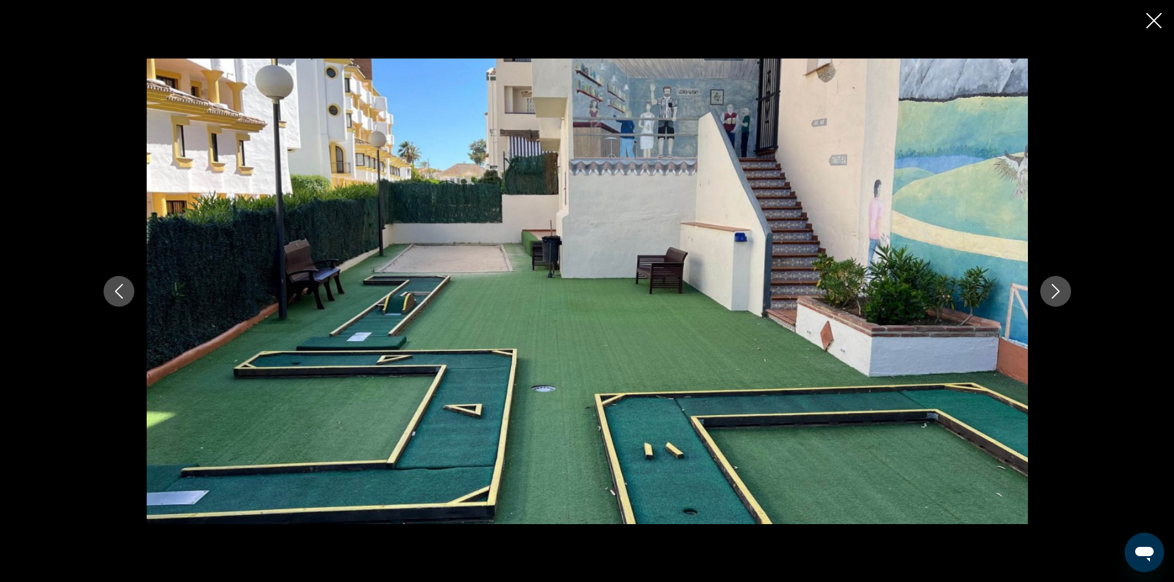
click at [1062, 291] on icon "Next image" at bounding box center [1055, 291] width 15 height 15
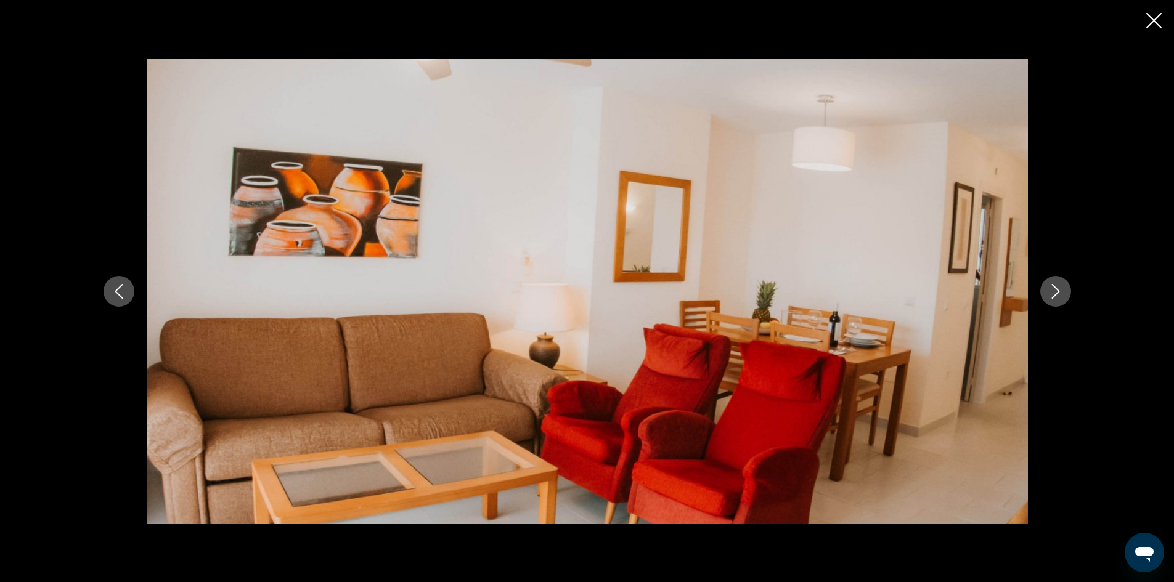
click at [1062, 291] on icon "Next image" at bounding box center [1055, 291] width 15 height 15
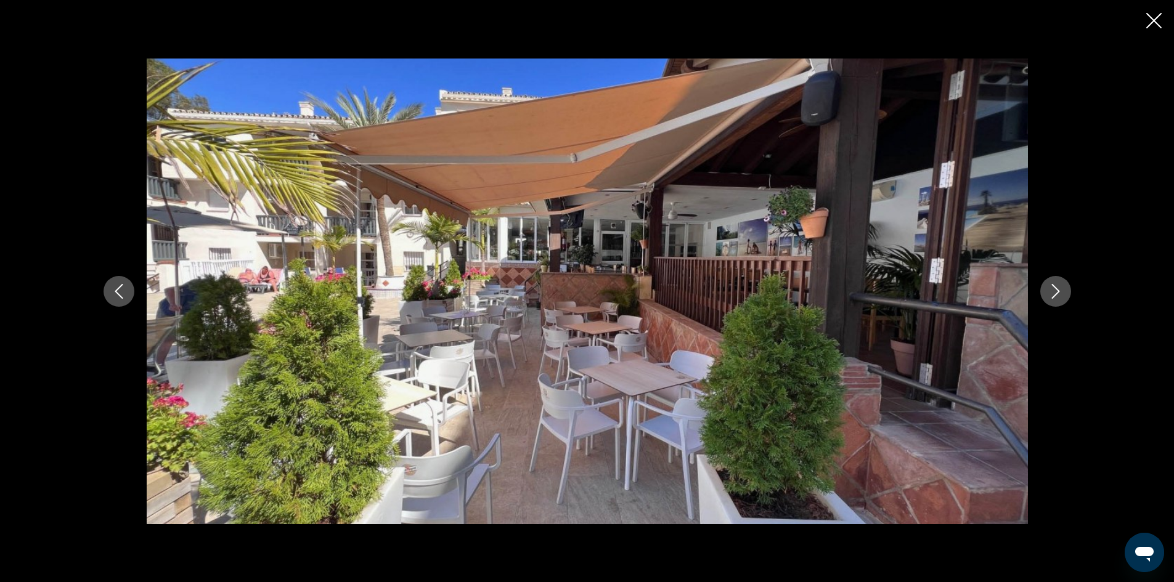
click at [1062, 291] on icon "Next image" at bounding box center [1055, 291] width 15 height 15
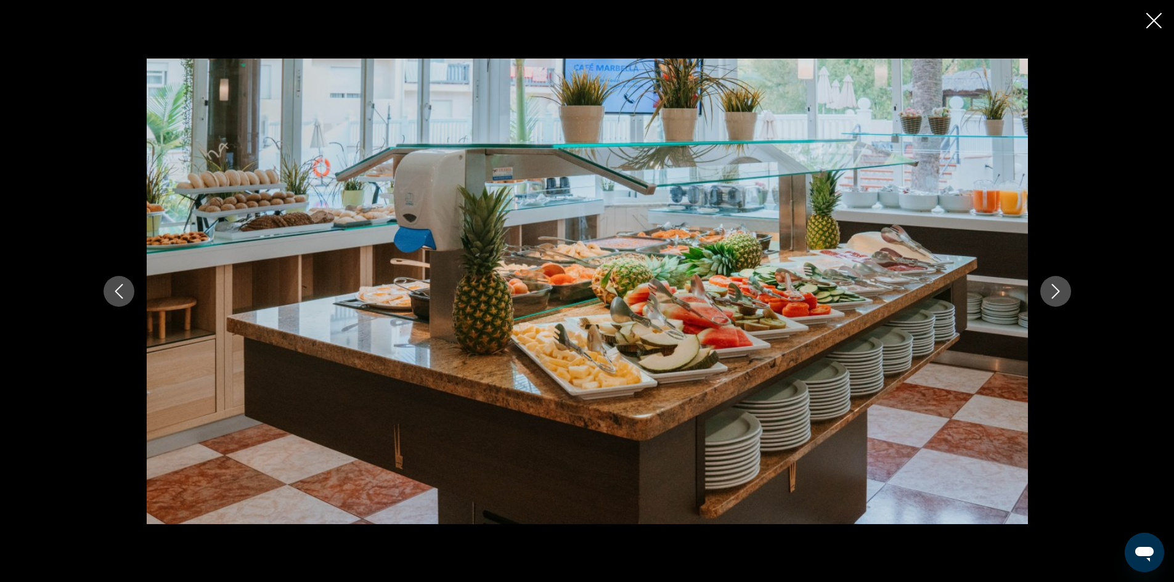
click at [1062, 291] on icon "Next image" at bounding box center [1055, 291] width 15 height 15
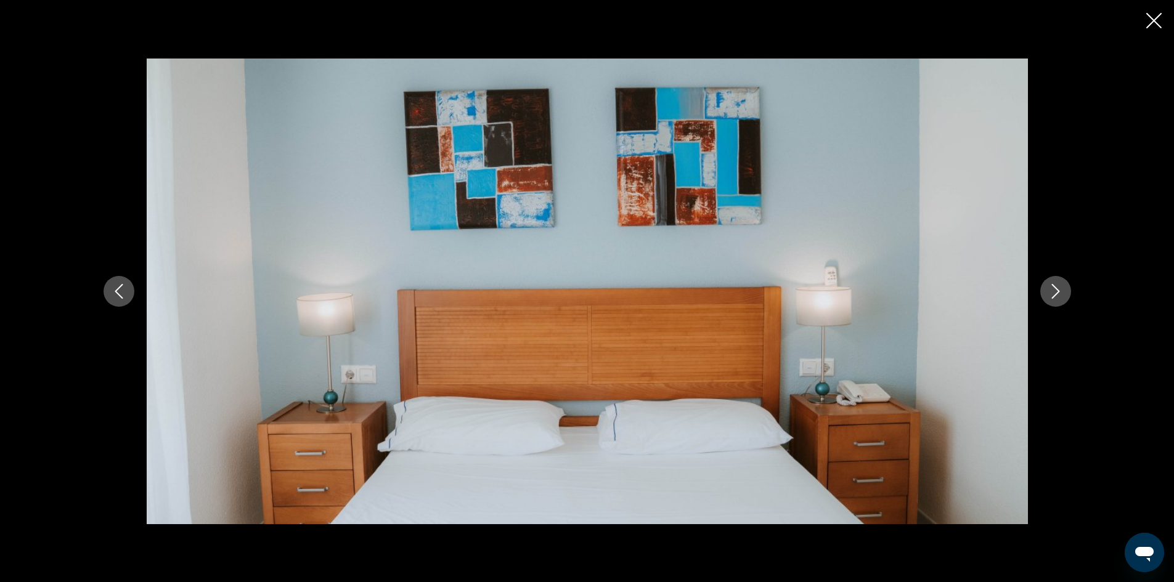
click at [1062, 291] on icon "Next image" at bounding box center [1055, 291] width 15 height 15
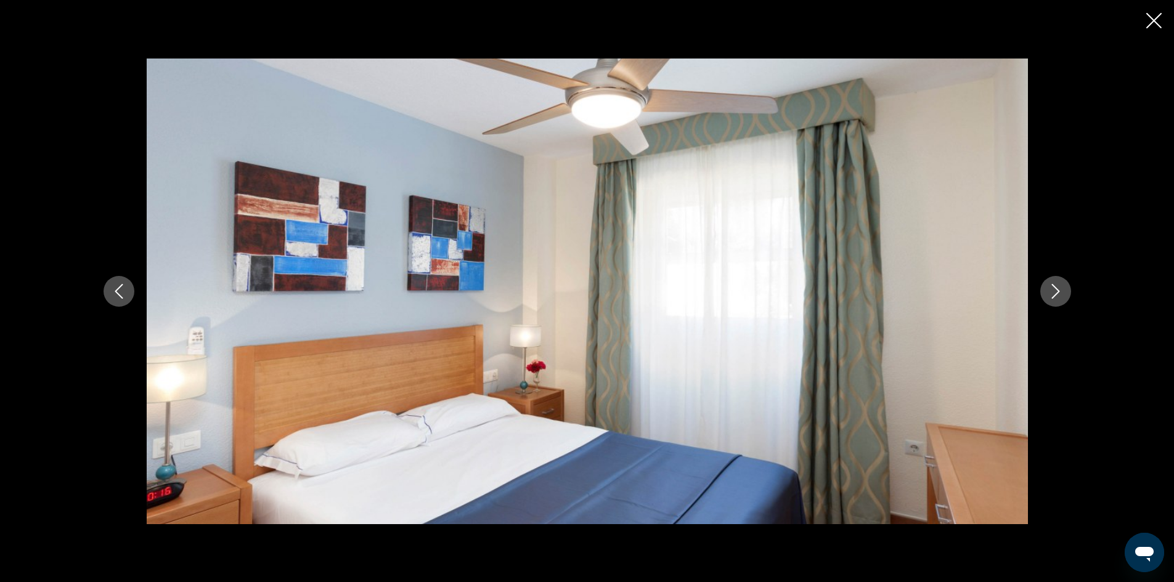
click at [1062, 291] on icon "Next image" at bounding box center [1055, 291] width 15 height 15
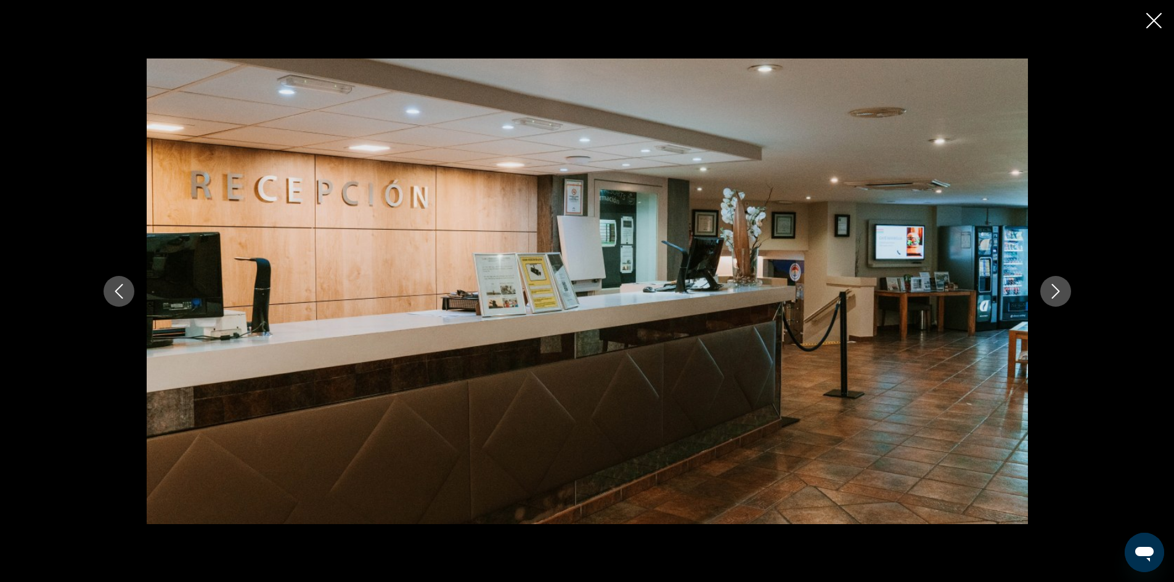
click at [1062, 291] on icon "Next image" at bounding box center [1055, 291] width 15 height 15
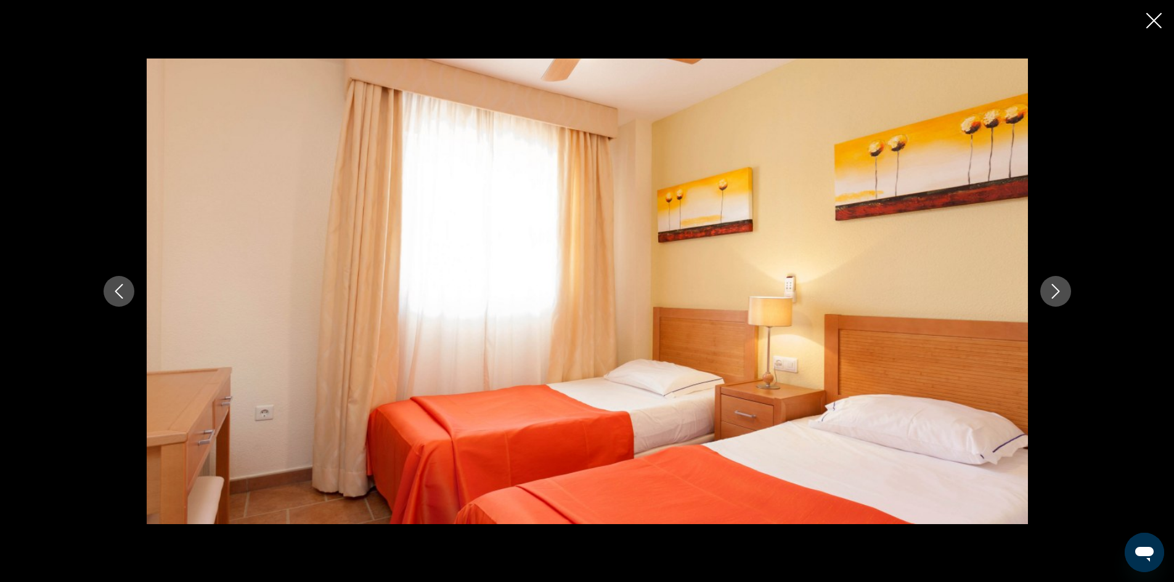
click at [1062, 291] on icon "Next image" at bounding box center [1055, 291] width 15 height 15
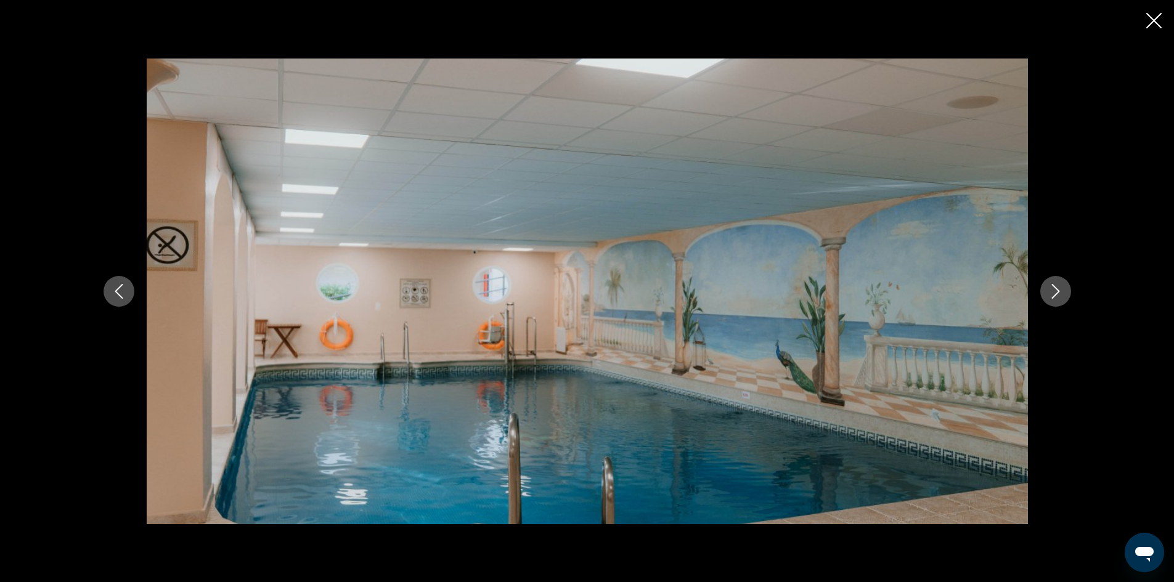
click at [1062, 291] on icon "Next image" at bounding box center [1055, 291] width 15 height 15
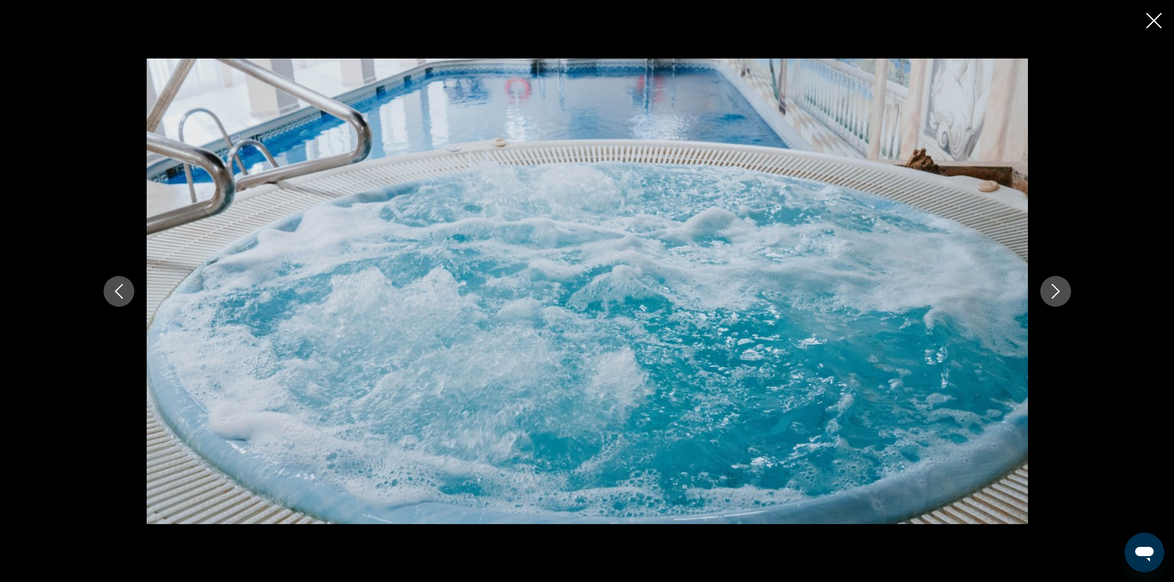
click at [1062, 291] on icon "Next image" at bounding box center [1055, 291] width 15 height 15
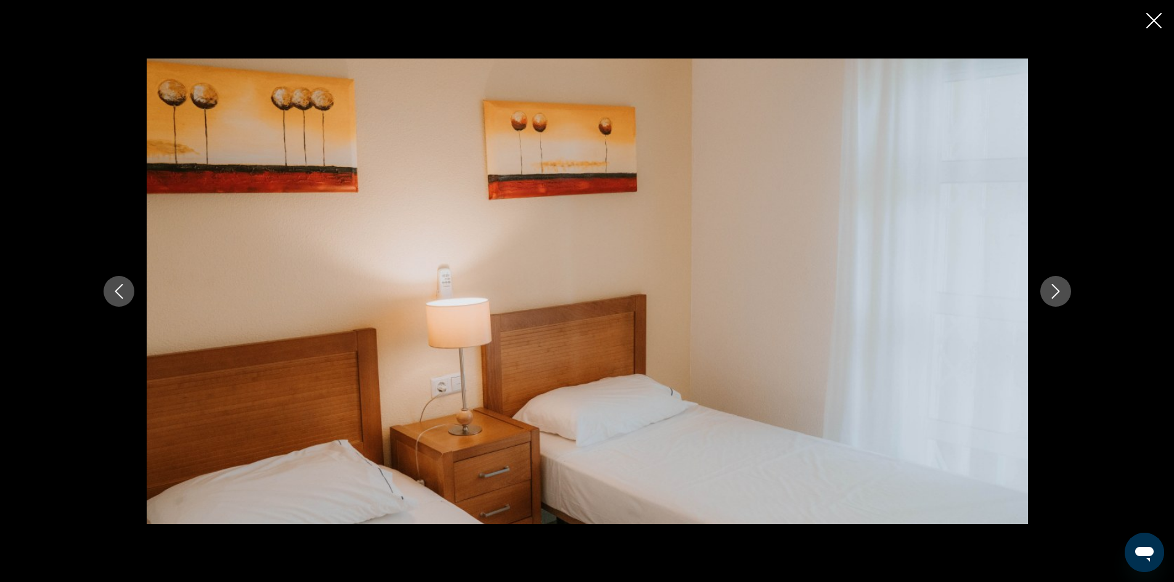
click at [1062, 291] on icon "Next image" at bounding box center [1055, 291] width 15 height 15
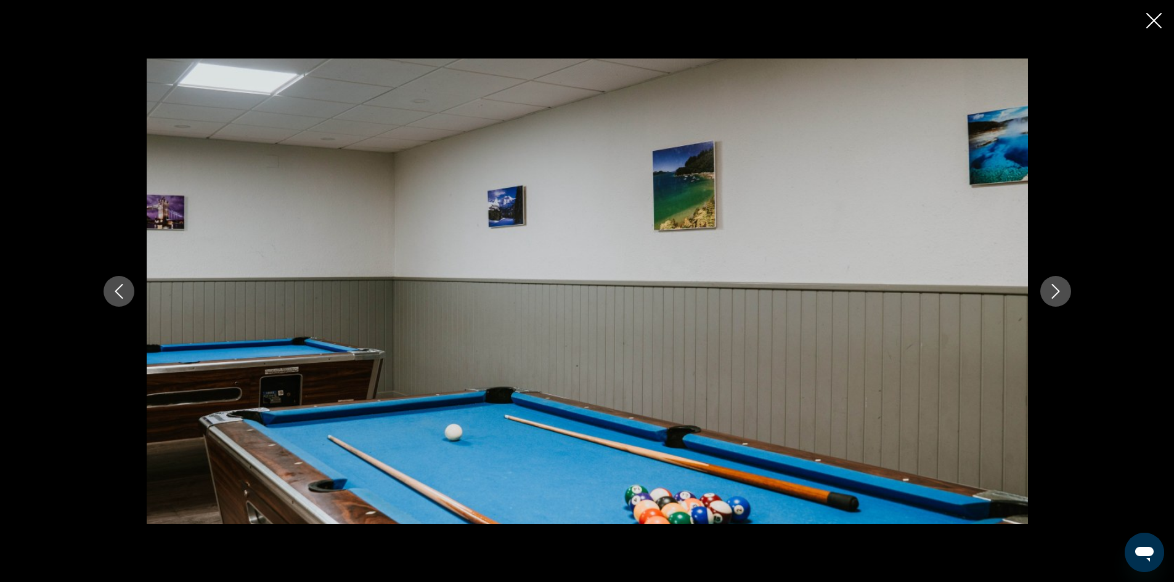
click at [1062, 291] on icon "Next image" at bounding box center [1055, 291] width 15 height 15
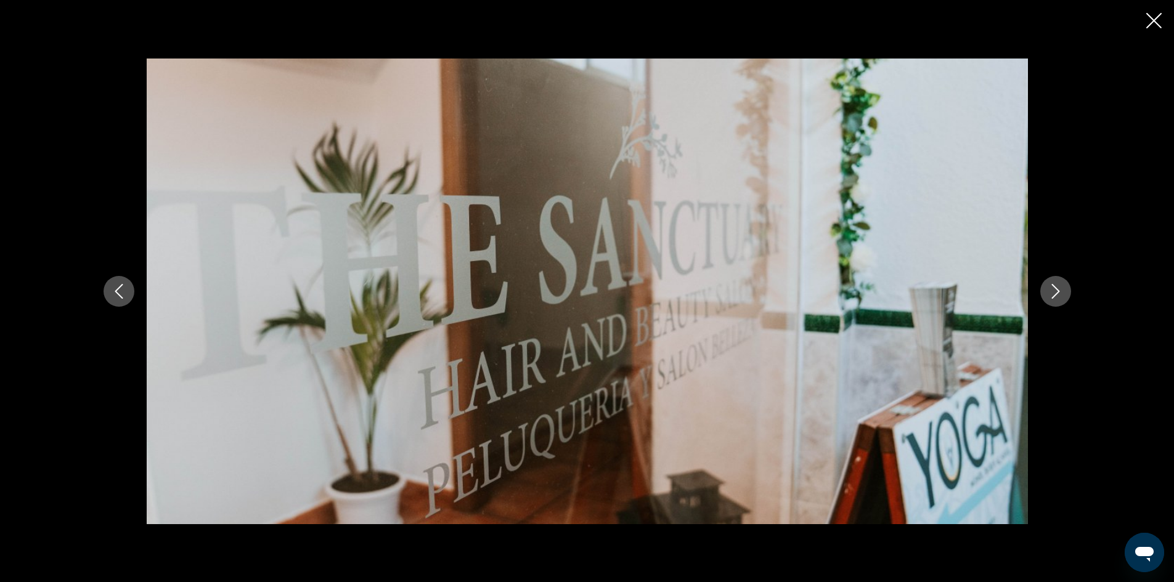
click at [1062, 291] on icon "Next image" at bounding box center [1055, 291] width 15 height 15
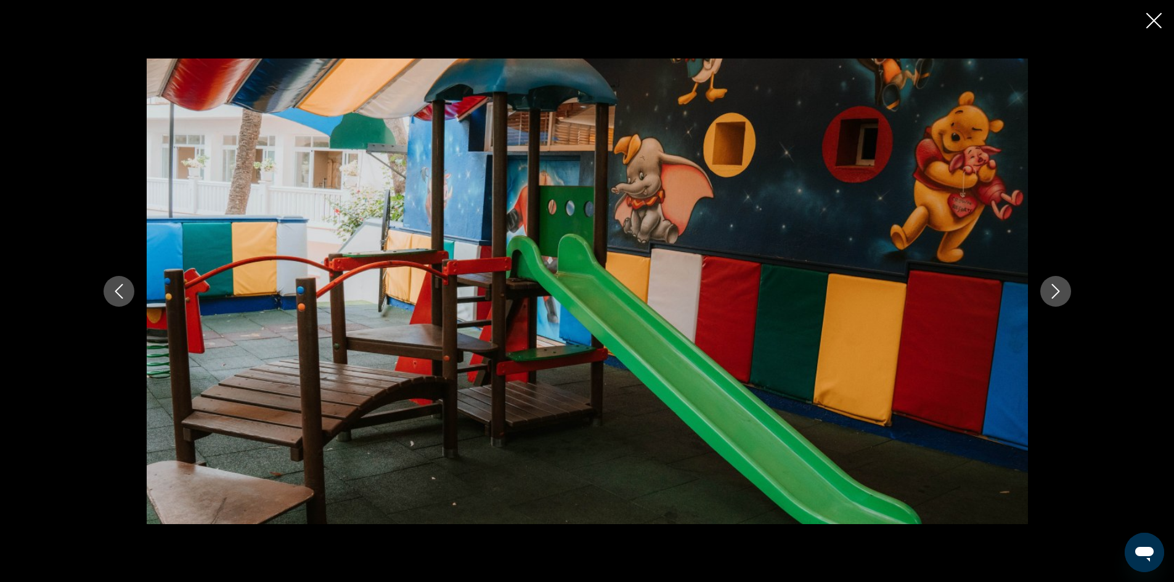
click at [1062, 291] on icon "Next image" at bounding box center [1055, 291] width 15 height 15
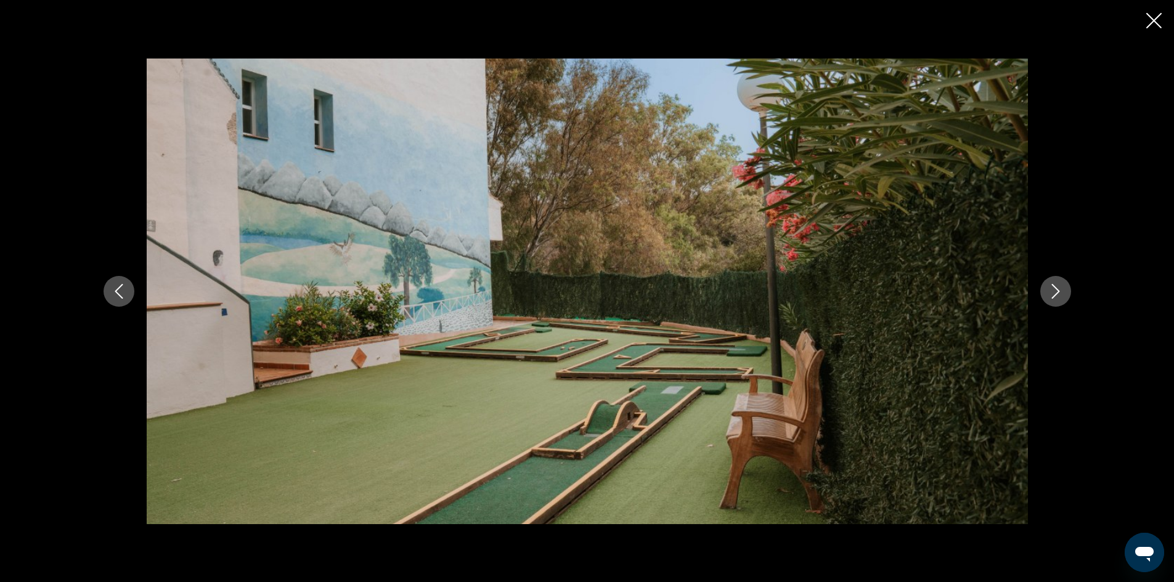
click at [1062, 291] on icon "Next image" at bounding box center [1055, 291] width 15 height 15
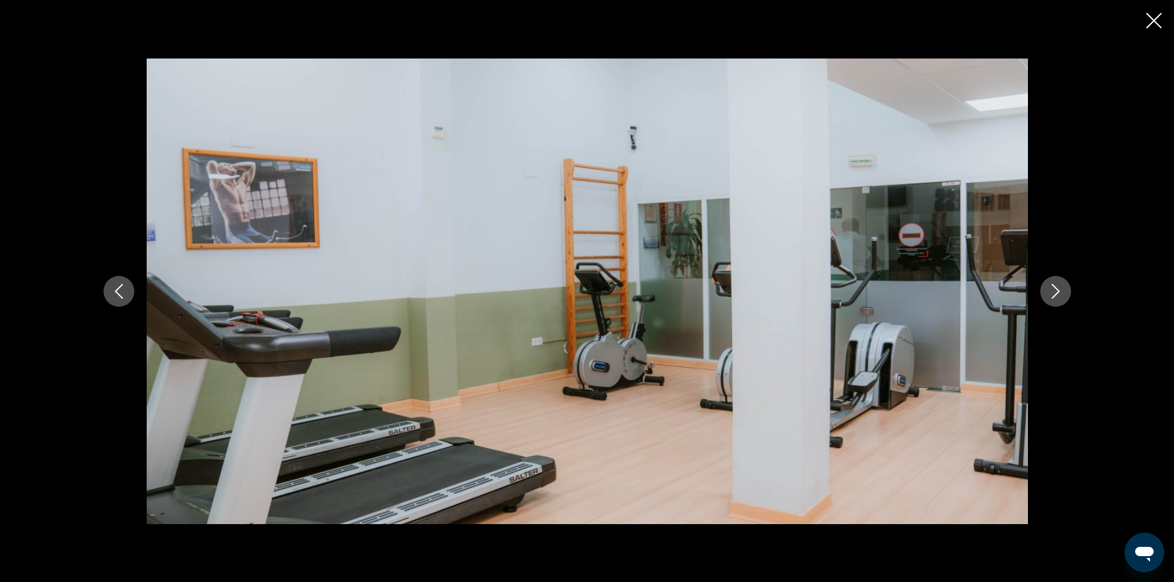
click at [1062, 291] on icon "Next image" at bounding box center [1055, 291] width 15 height 15
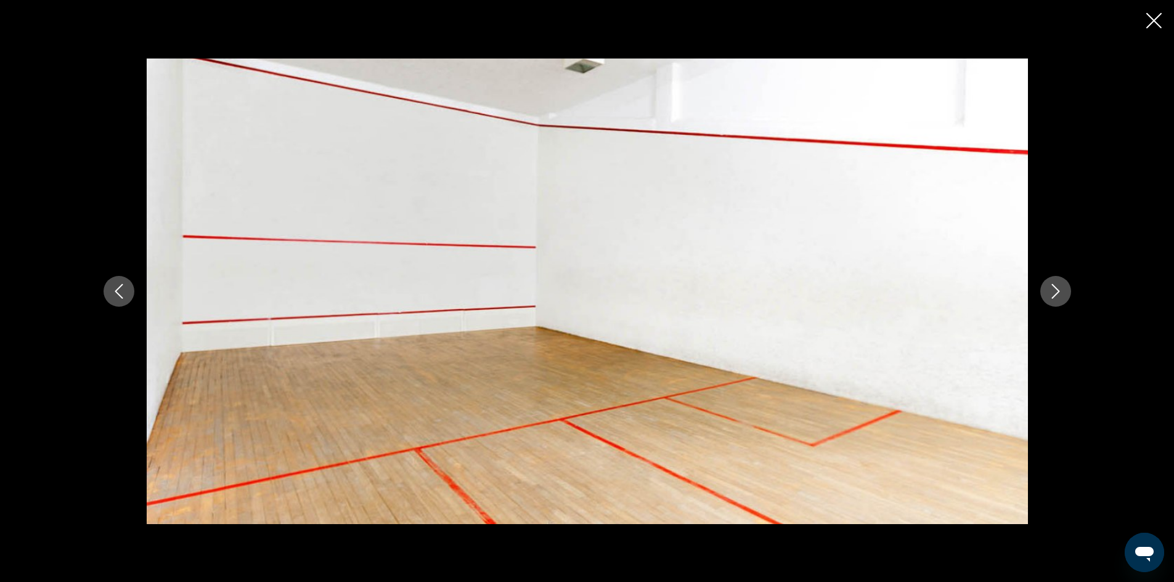
click at [1062, 291] on icon "Next image" at bounding box center [1055, 291] width 15 height 15
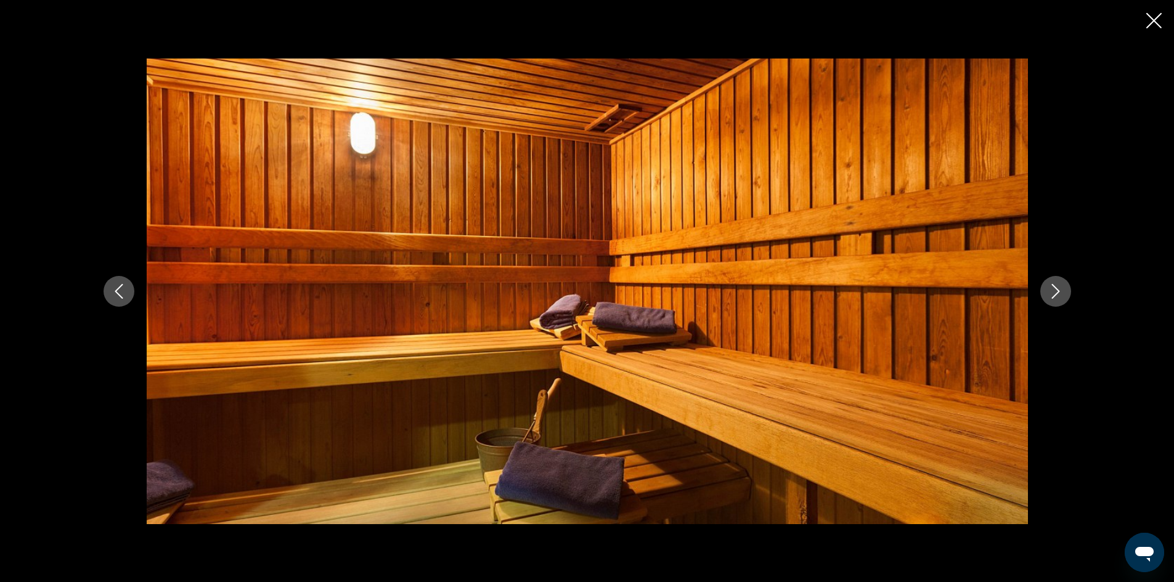
click at [118, 294] on icon "Previous image" at bounding box center [119, 291] width 8 height 15
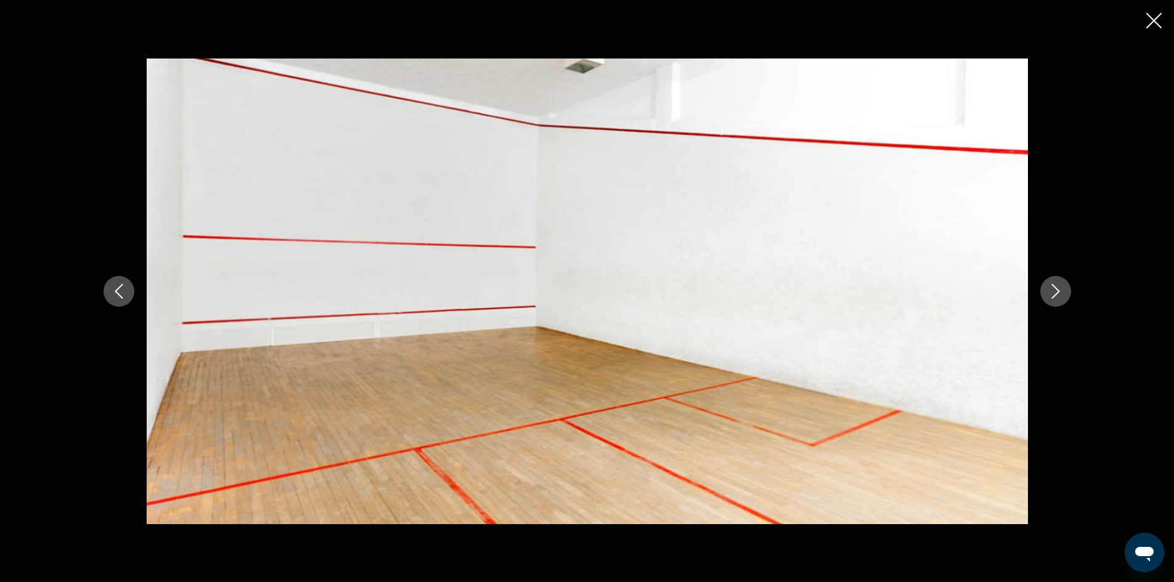
click at [1045, 291] on button "Next image" at bounding box center [1055, 291] width 31 height 31
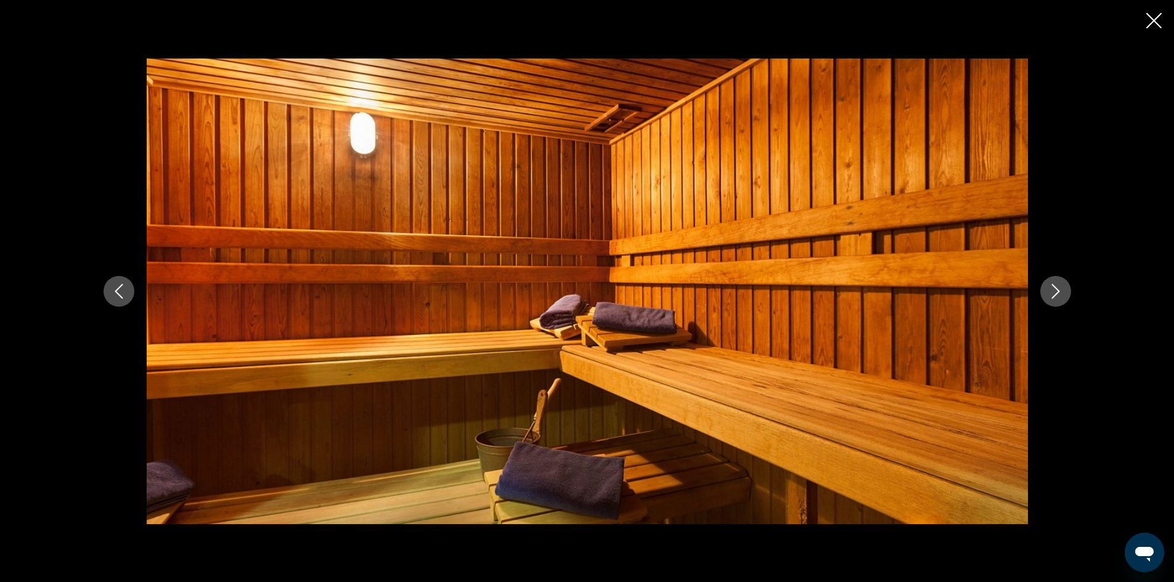
click at [1045, 291] on button "Next image" at bounding box center [1055, 291] width 31 height 31
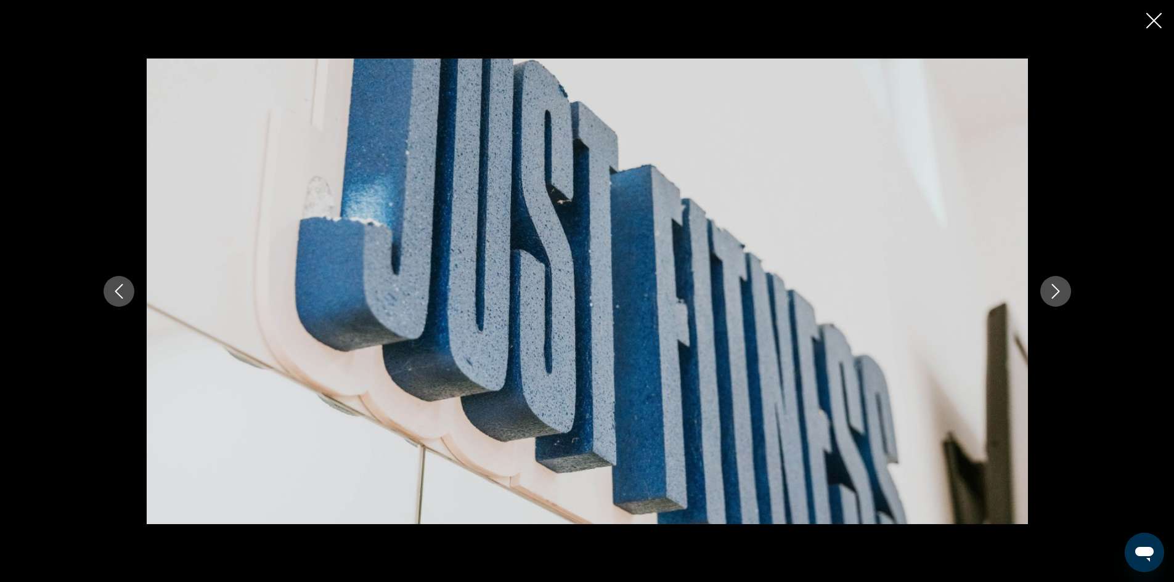
click at [1045, 291] on button "Next image" at bounding box center [1055, 291] width 31 height 31
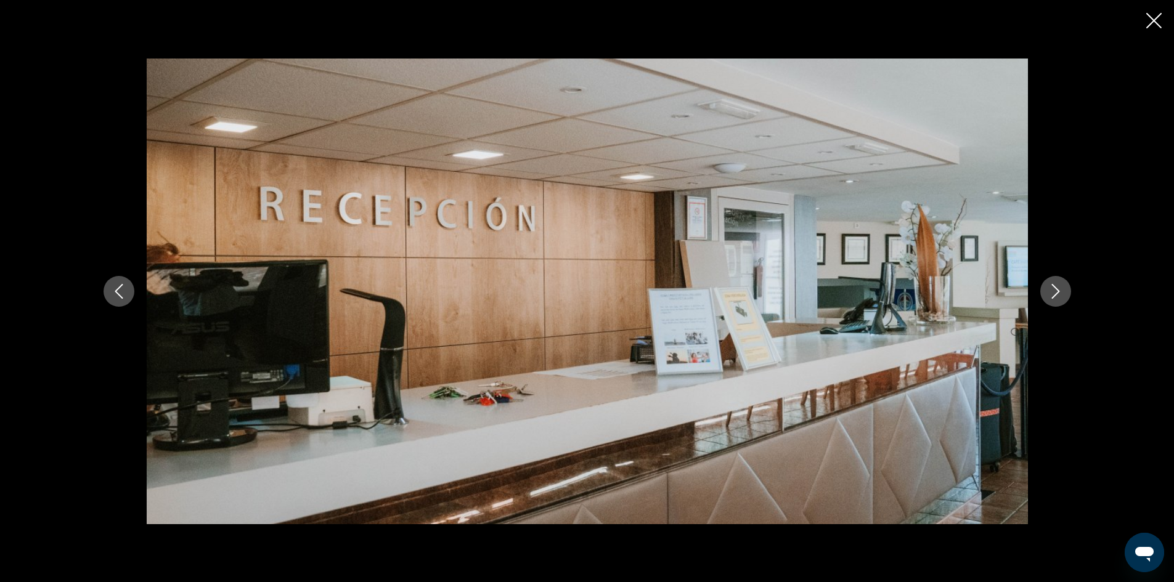
click at [1045, 291] on button "Next image" at bounding box center [1055, 291] width 31 height 31
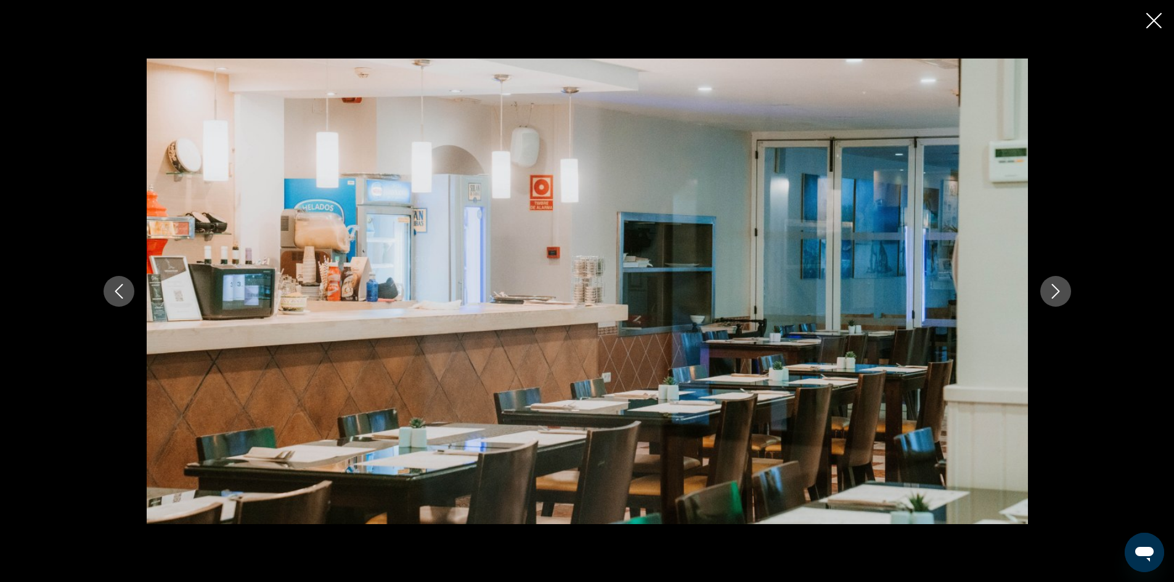
click at [1045, 291] on button "Next image" at bounding box center [1055, 291] width 31 height 31
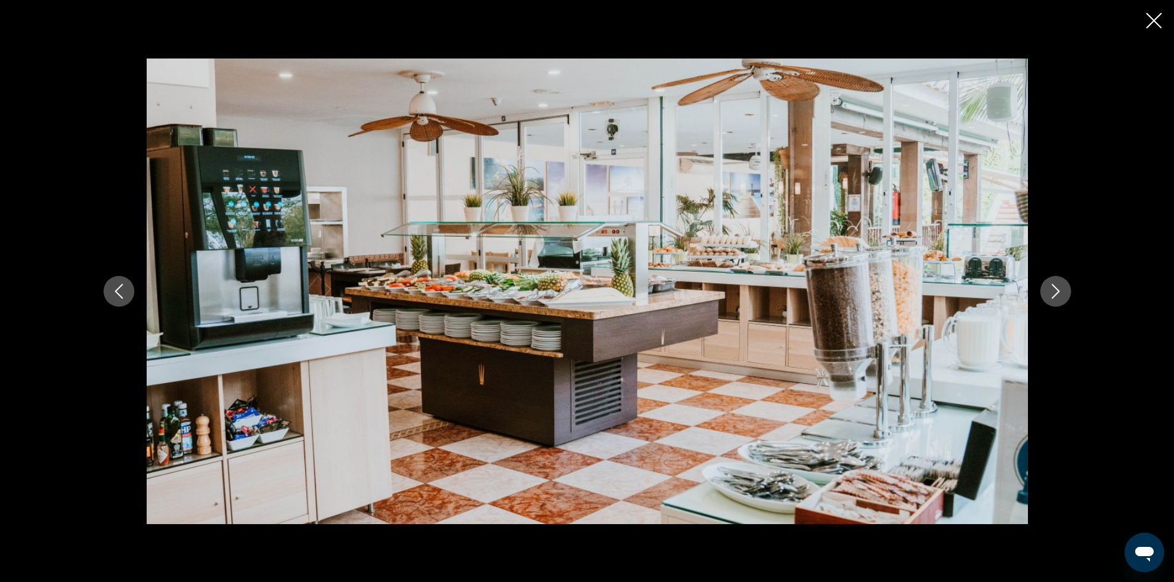
click at [1045, 291] on button "Next image" at bounding box center [1055, 291] width 31 height 31
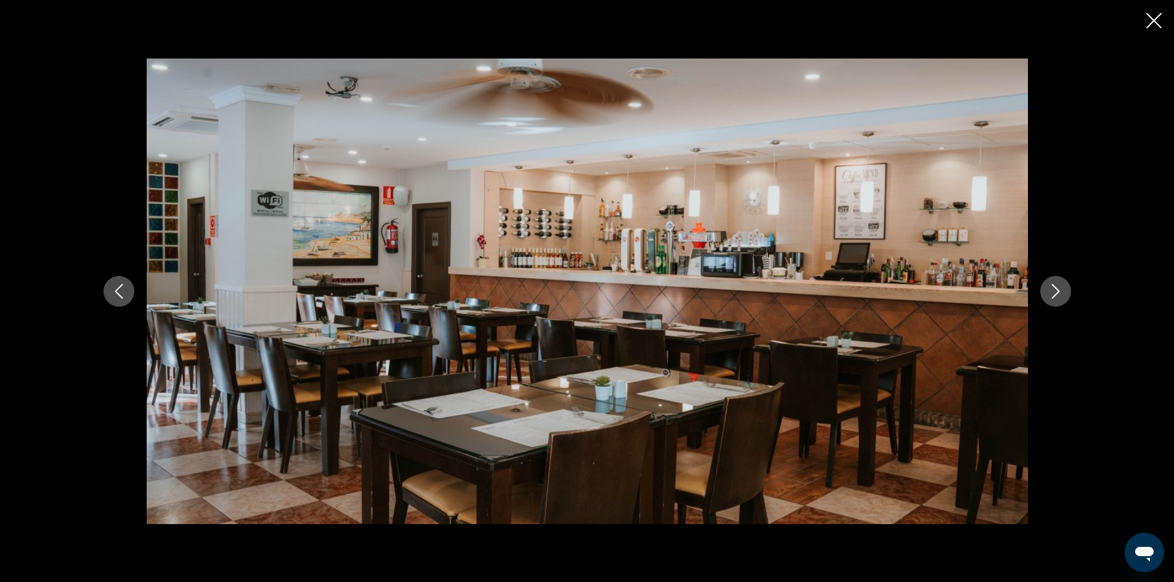
click at [1045, 291] on button "Next image" at bounding box center [1055, 291] width 31 height 31
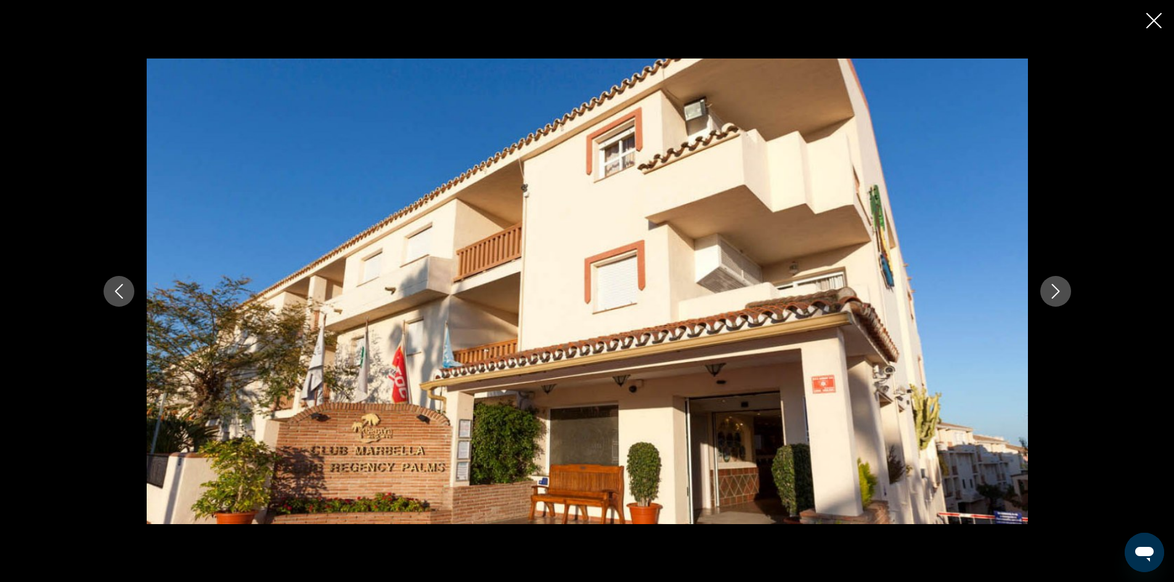
click at [1045, 291] on button "Next image" at bounding box center [1055, 291] width 31 height 31
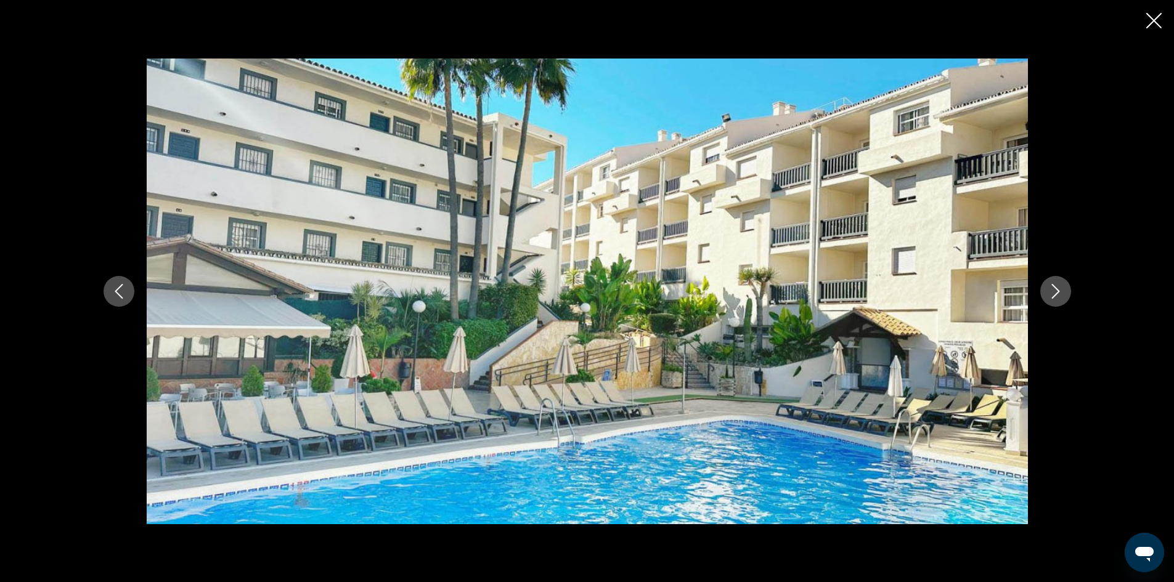
click at [1153, 23] on icon "Close slideshow" at bounding box center [1153, 20] width 15 height 15
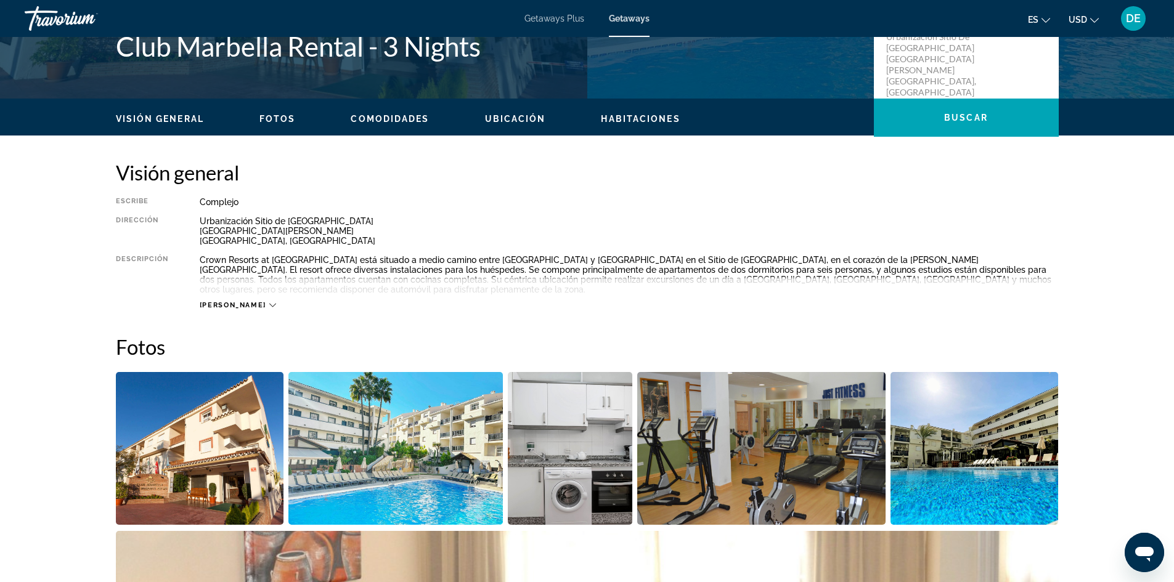
scroll to position [123, 0]
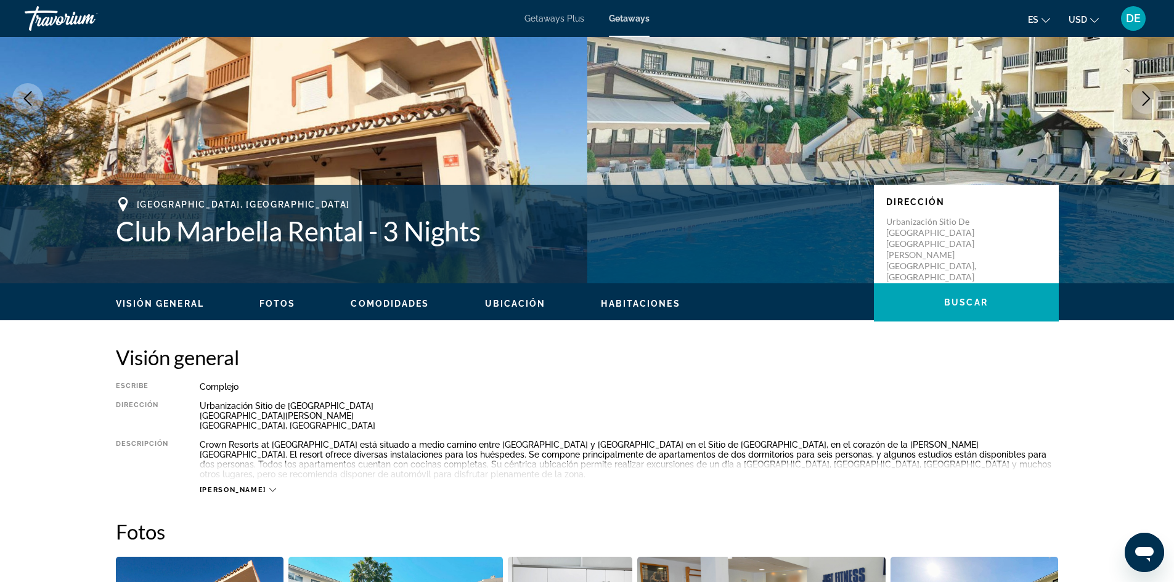
click at [211, 485] on button "[PERSON_NAME]" at bounding box center [238, 489] width 76 height 9
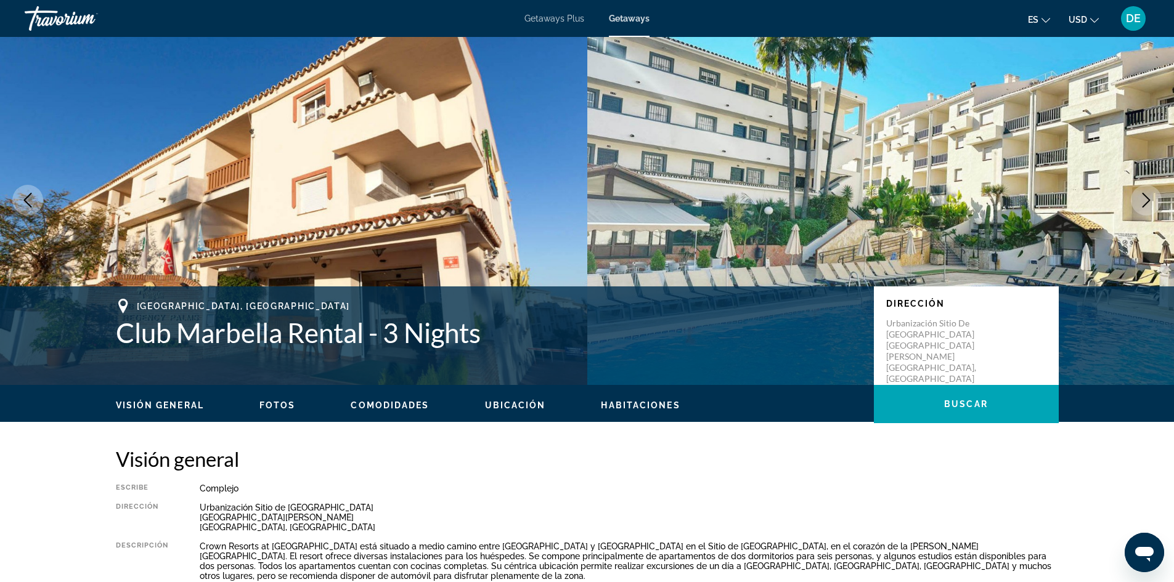
scroll to position [0, 0]
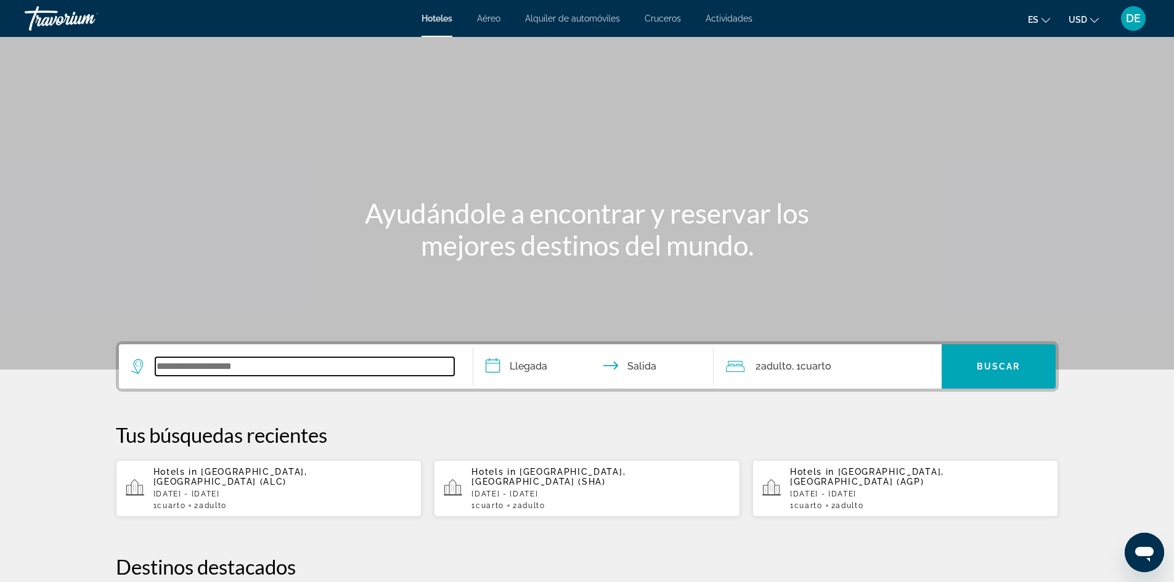
click at [295, 362] on input "Search widget" at bounding box center [304, 366] width 299 height 18
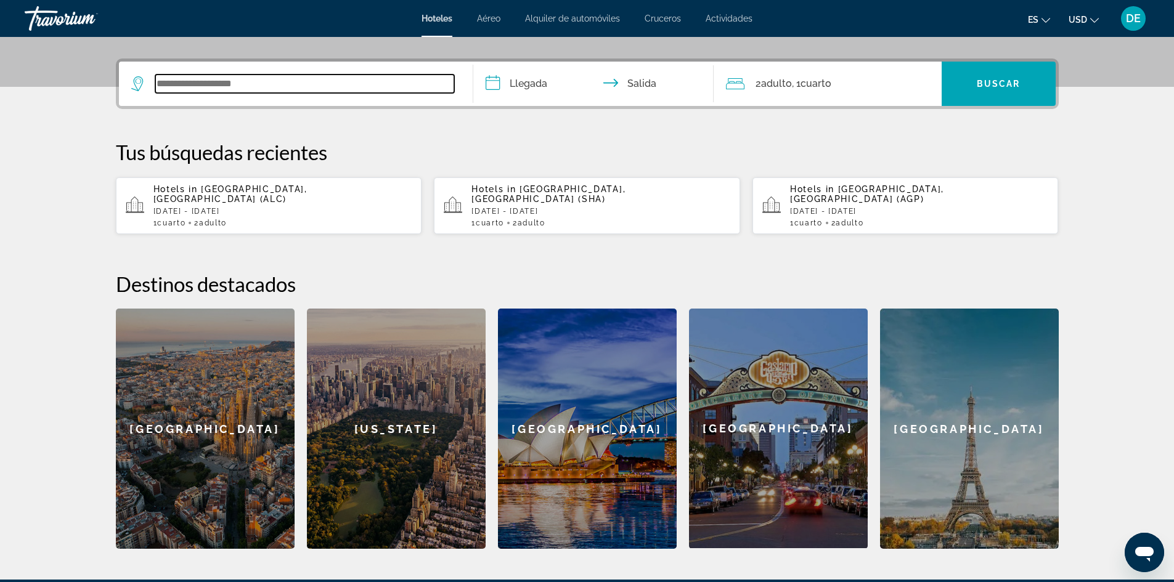
scroll to position [301, 0]
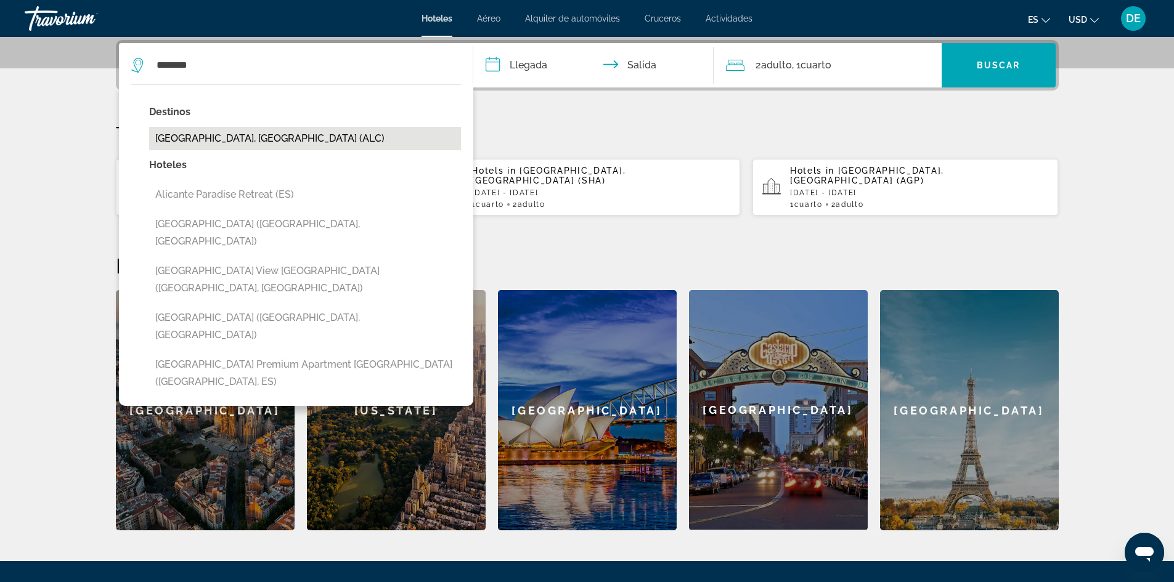
click at [205, 141] on button "[GEOGRAPHIC_DATA], [GEOGRAPHIC_DATA] (ALC)" at bounding box center [305, 138] width 312 height 23
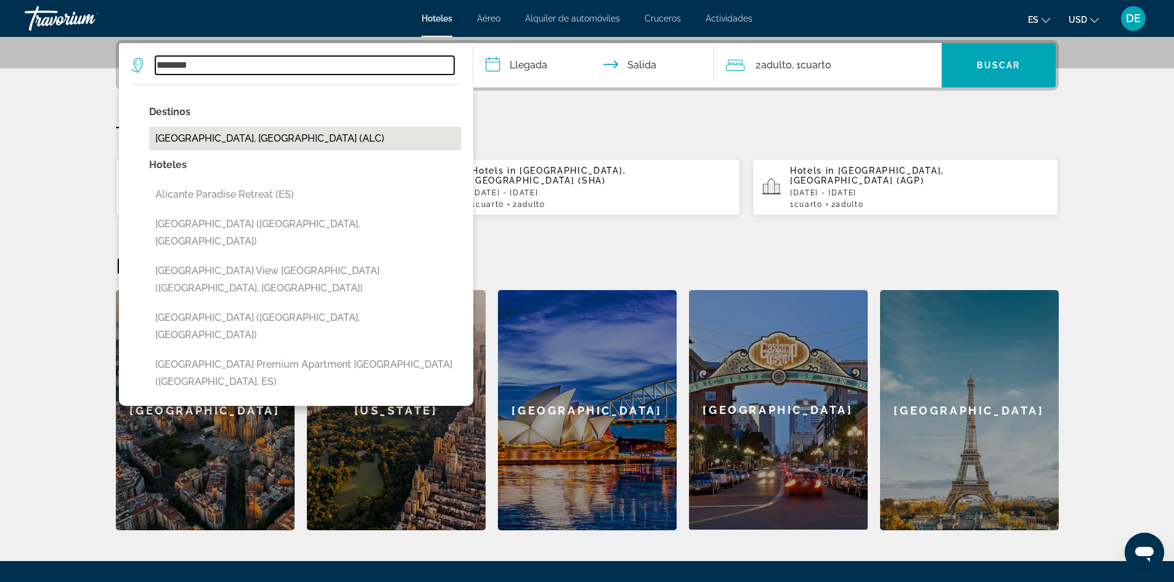
type input "**********"
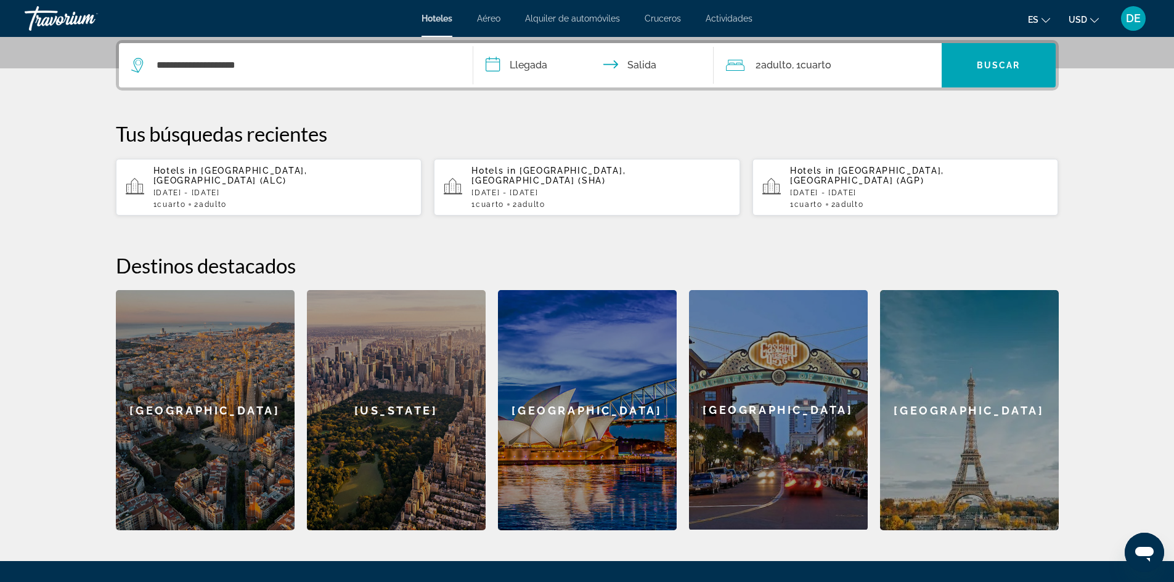
click at [516, 69] on input "**********" at bounding box center [595, 67] width 245 height 48
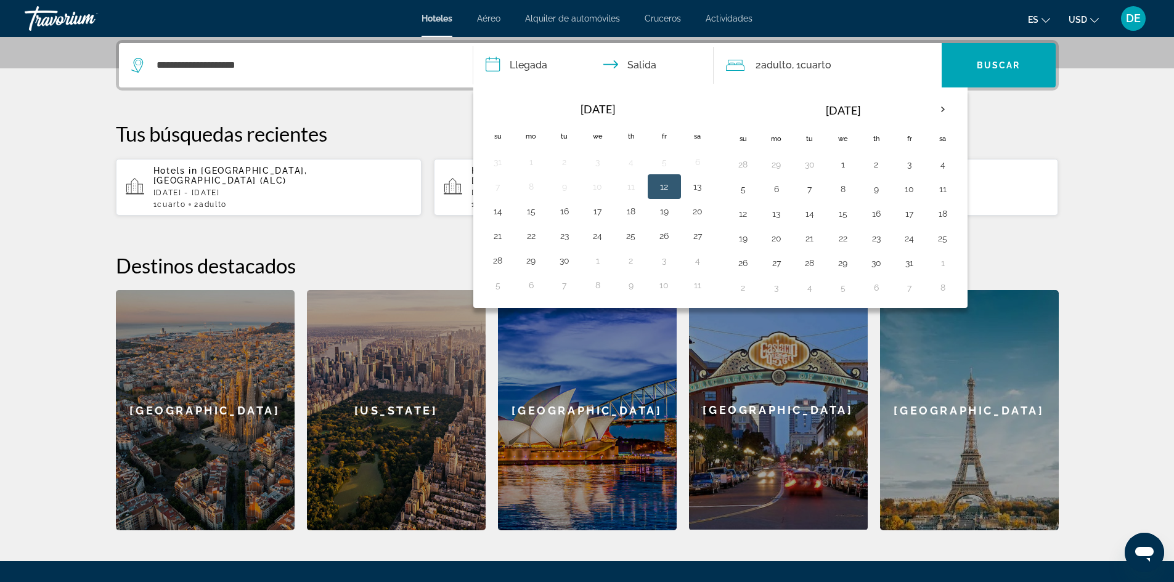
click at [200, 189] on div "Hotels in [GEOGRAPHIC_DATA], [GEOGRAPHIC_DATA] (ALC) [DATE] - [DATE] 1 Cuarto h…" at bounding box center [282, 187] width 259 height 43
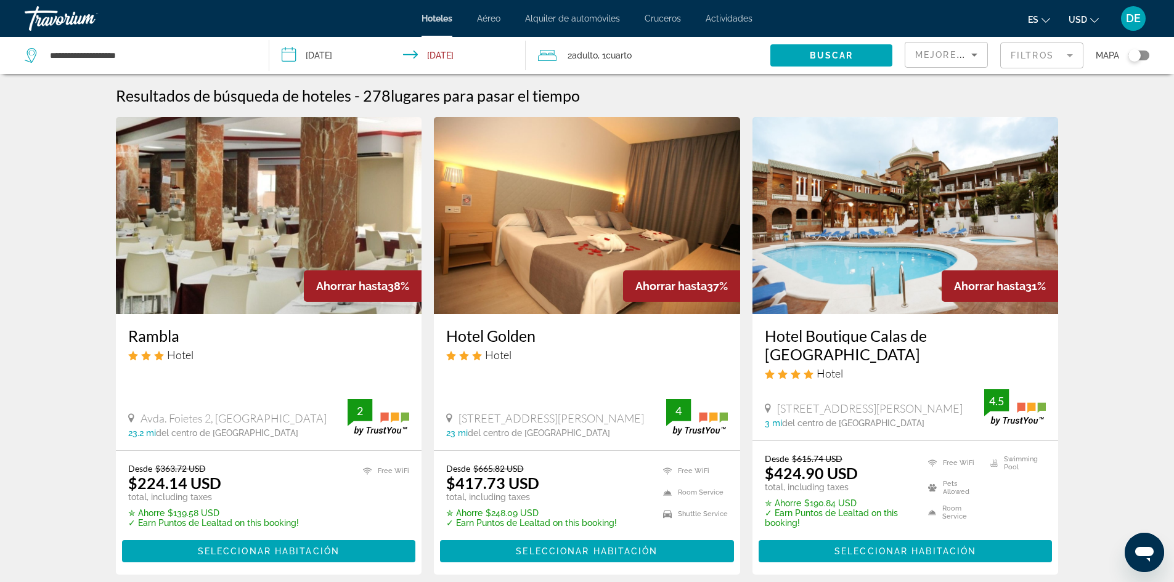
click at [1018, 55] on mat-form-field "Filtros" at bounding box center [1041, 56] width 83 height 26
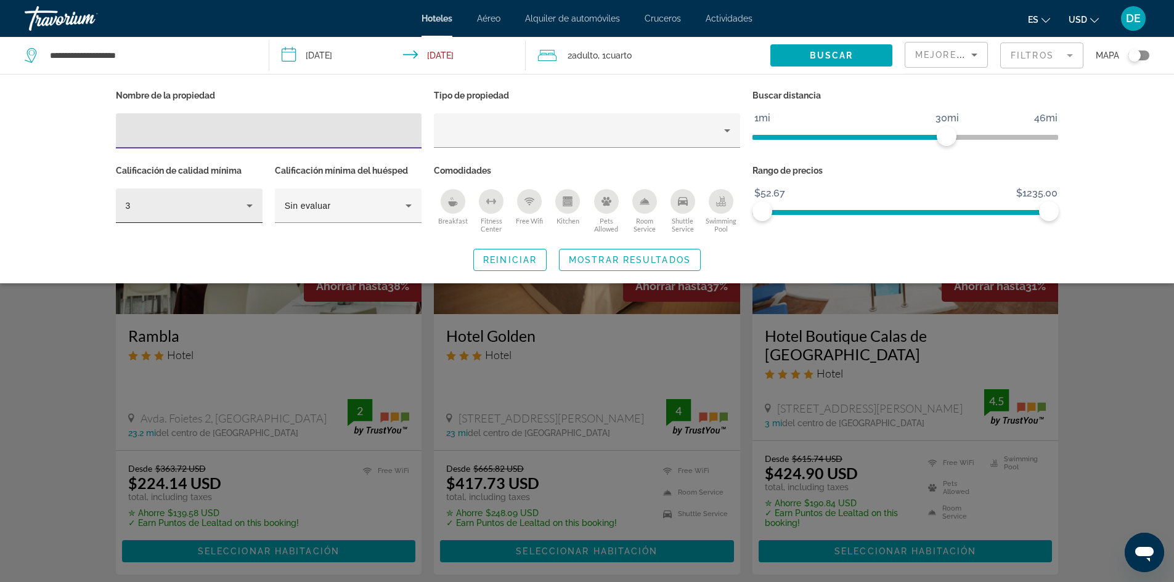
click at [250, 208] on icon "Hotel Filters" at bounding box center [249, 205] width 15 height 15
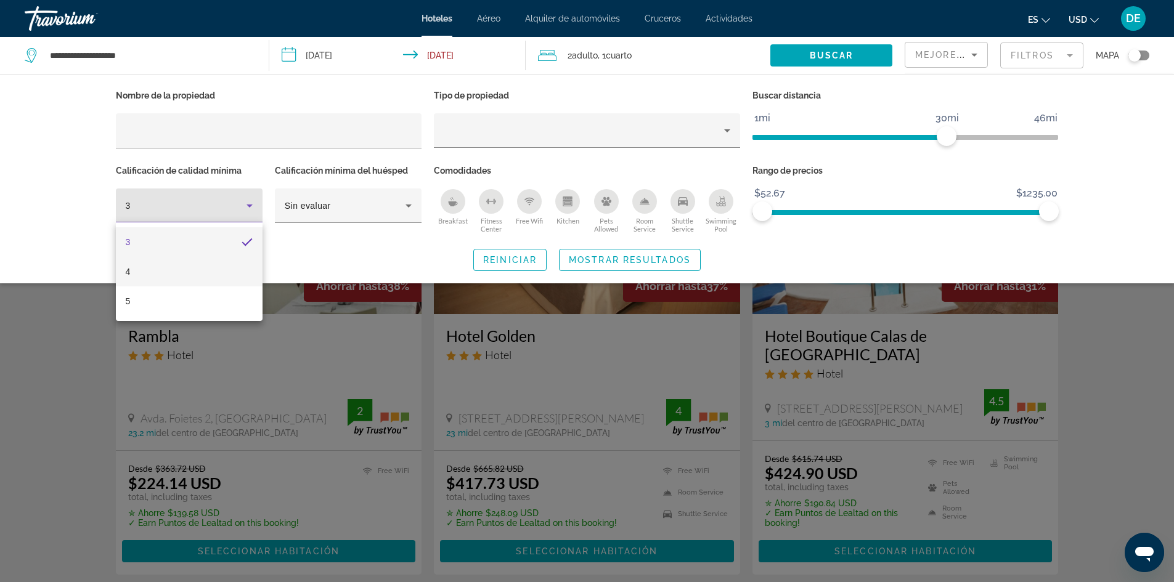
click at [182, 268] on mat-option "4" at bounding box center [189, 272] width 147 height 30
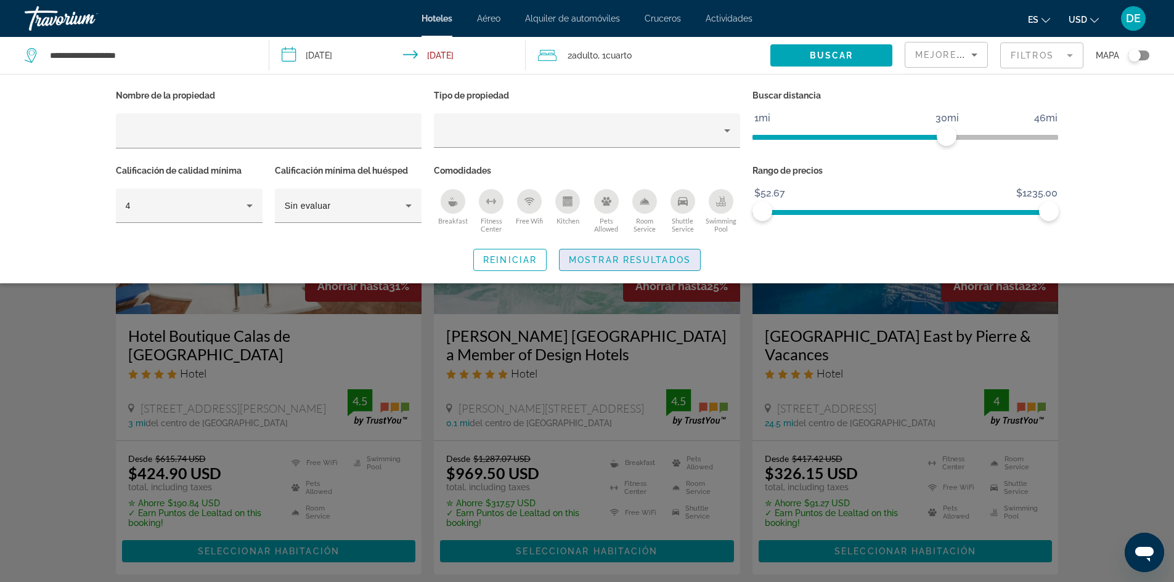
click at [636, 266] on span "Search widget" at bounding box center [629, 260] width 140 height 30
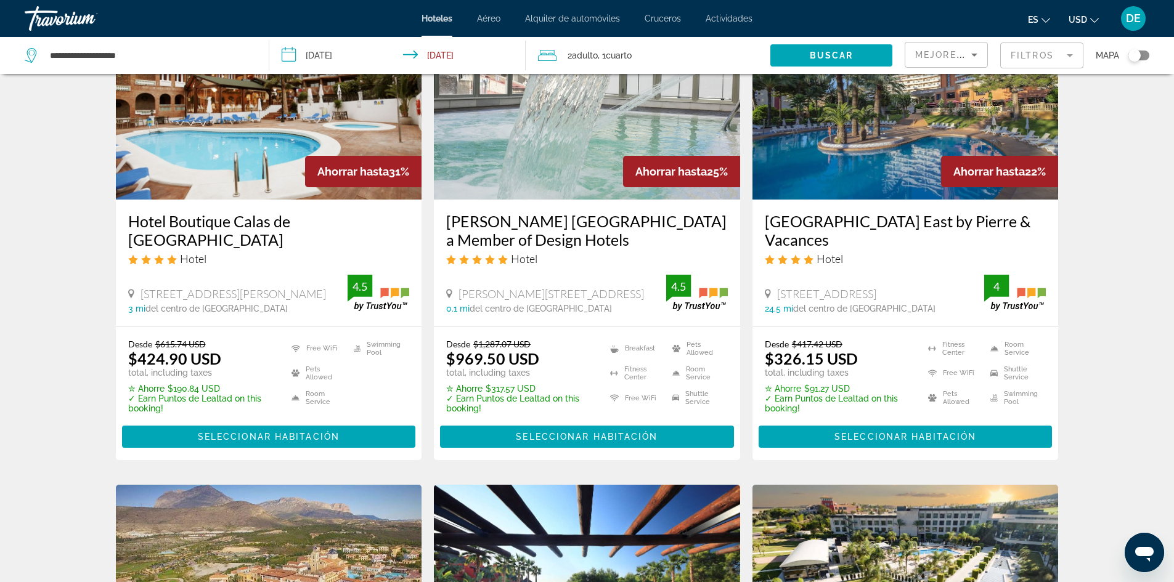
scroll to position [62, 0]
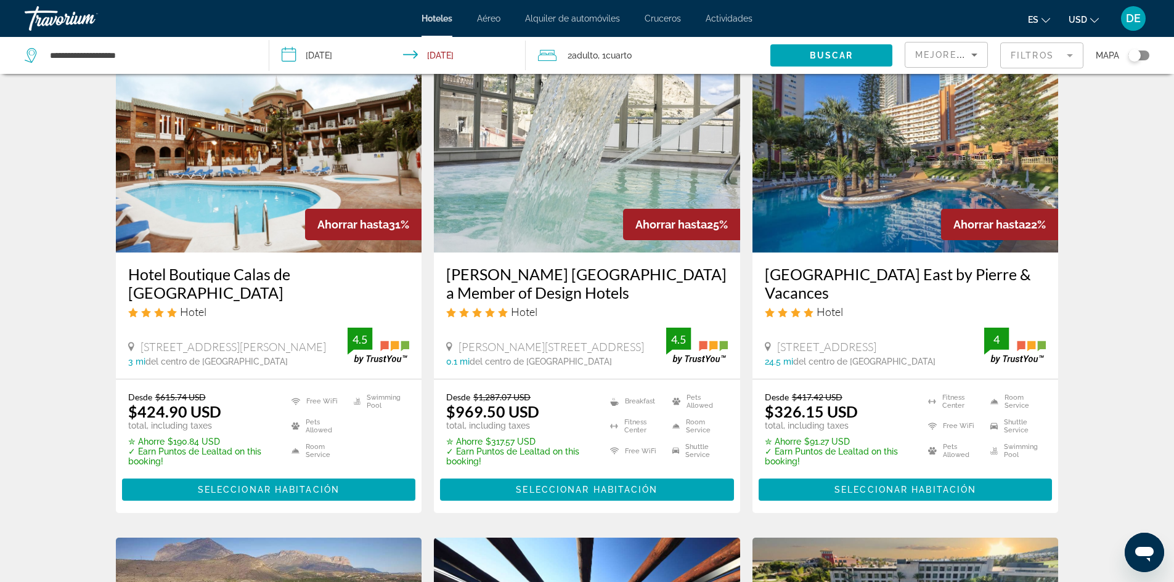
click at [221, 219] on img "Main content" at bounding box center [269, 153] width 306 height 197
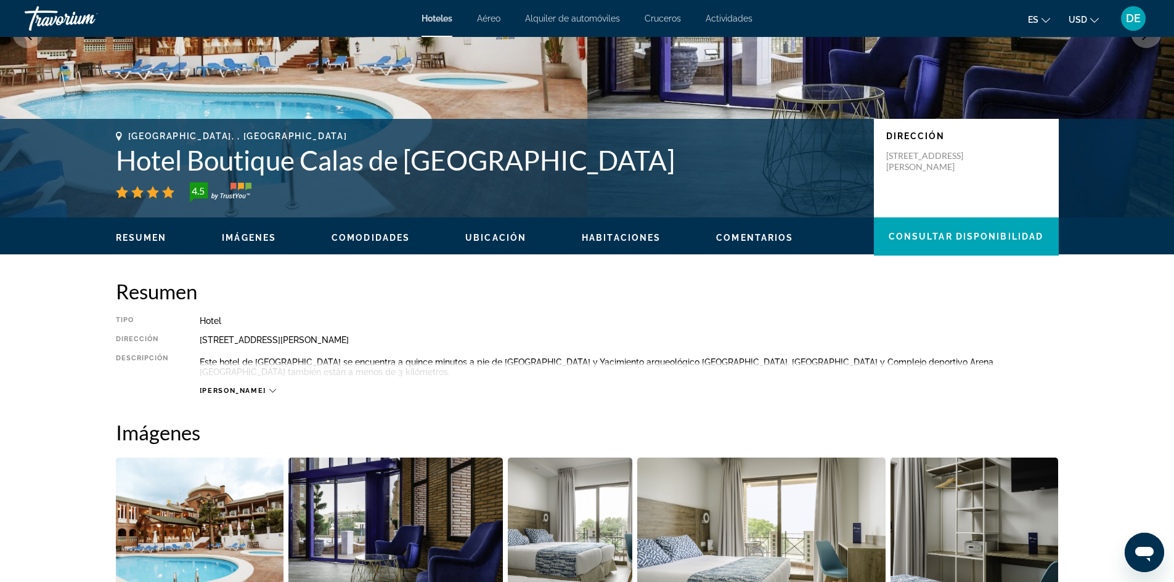
scroll to position [308, 0]
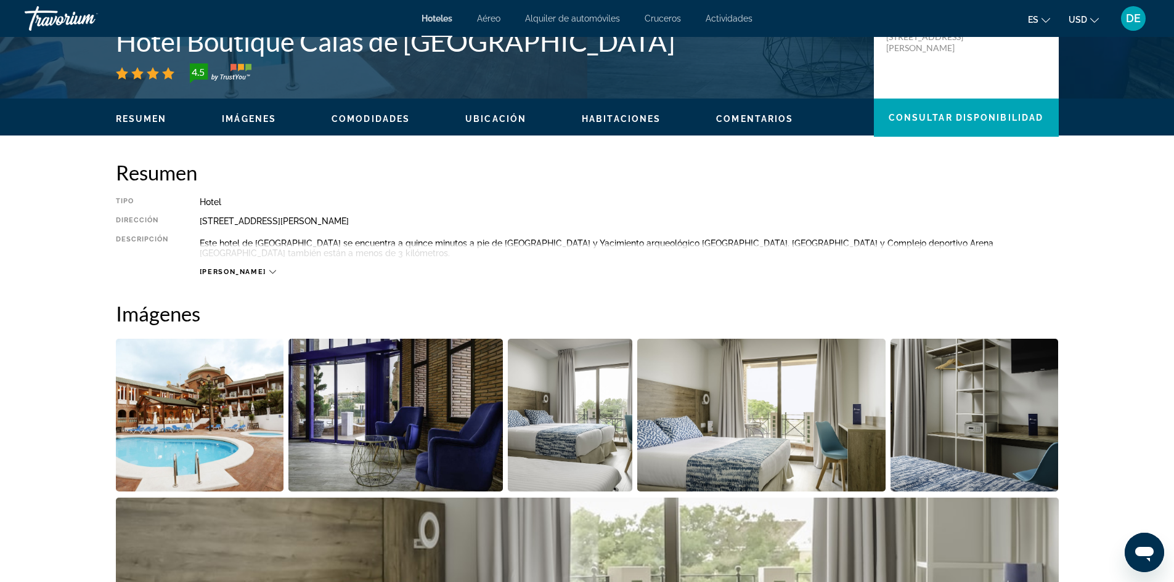
click at [231, 384] on img "Open full-screen image slider" at bounding box center [200, 415] width 168 height 153
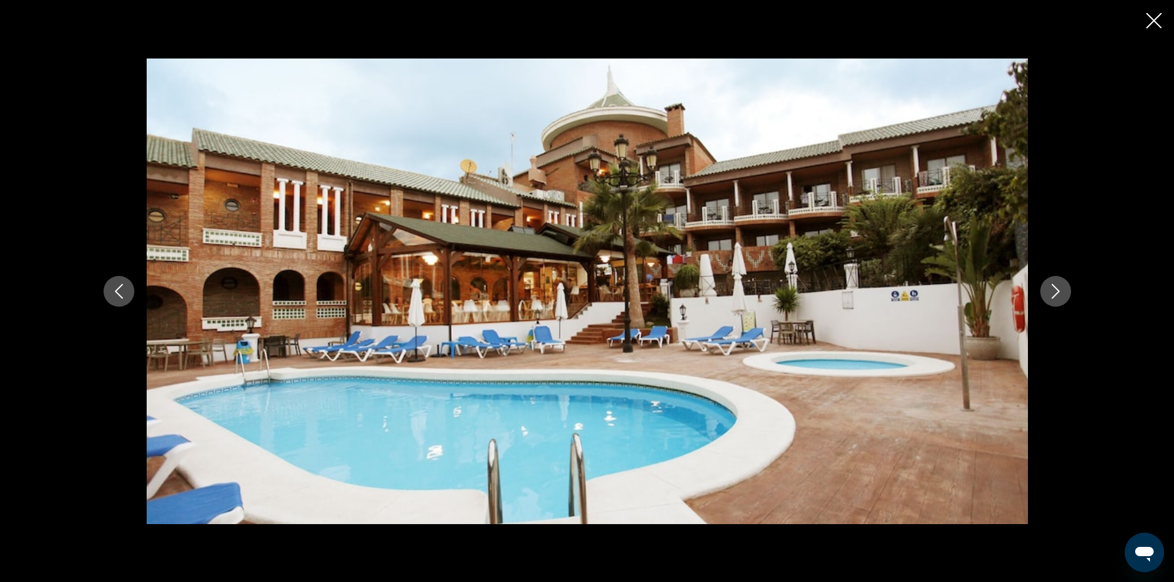
click at [1065, 295] on button "Next image" at bounding box center [1055, 291] width 31 height 31
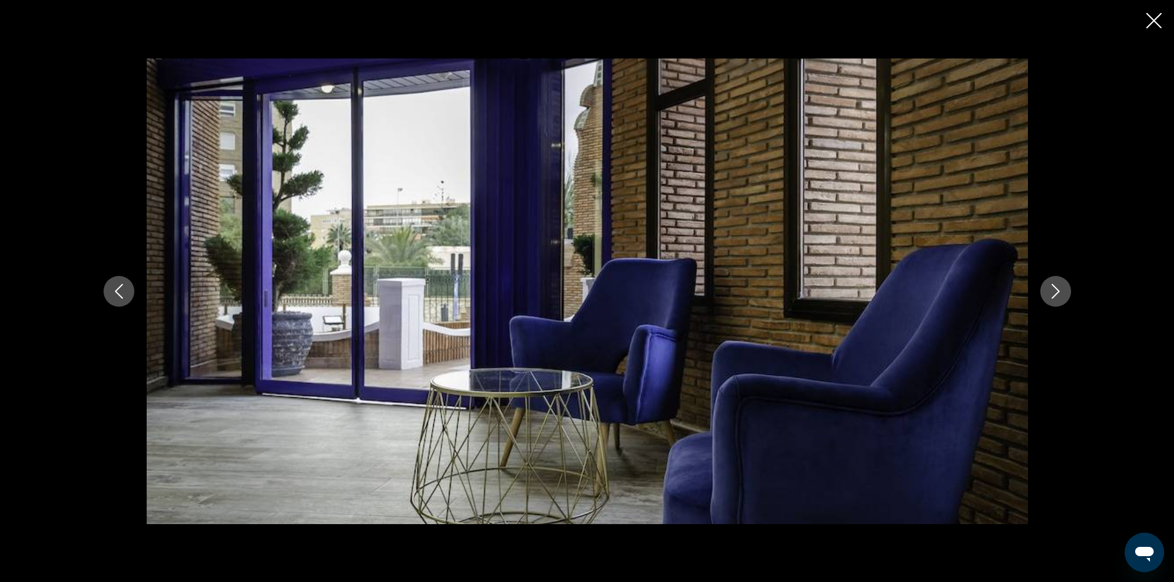
click at [1065, 295] on button "Next image" at bounding box center [1055, 291] width 31 height 31
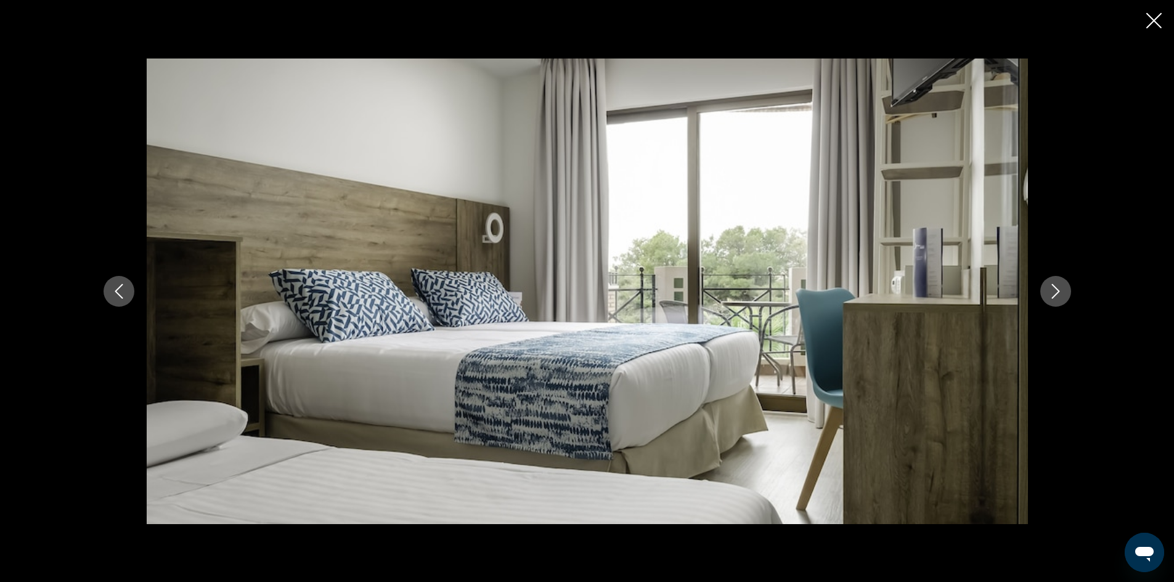
click at [1065, 295] on button "Next image" at bounding box center [1055, 291] width 31 height 31
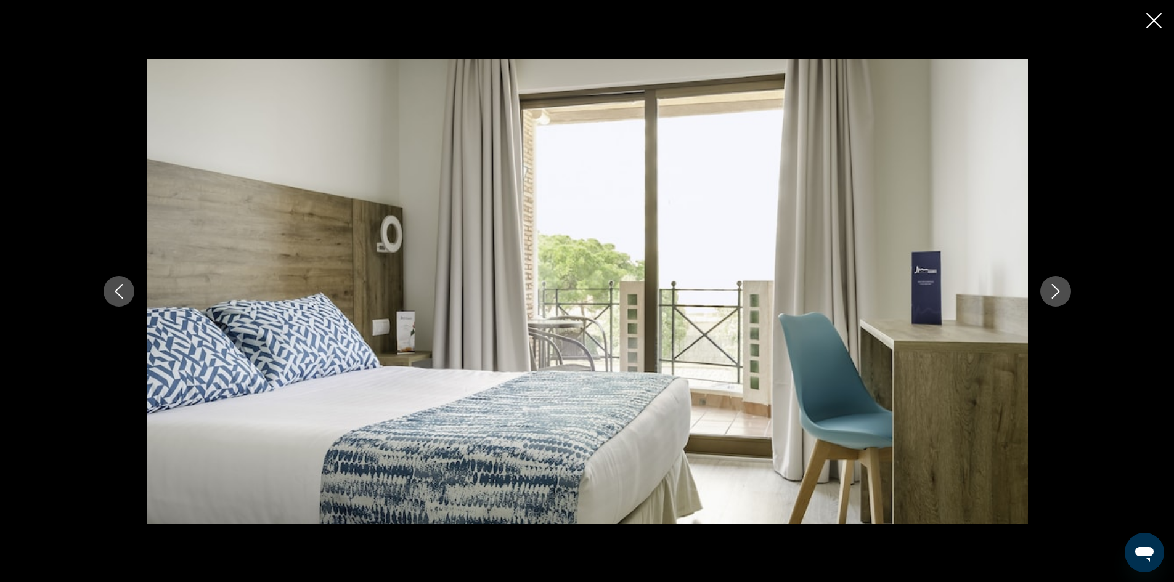
click at [1065, 295] on button "Next image" at bounding box center [1055, 291] width 31 height 31
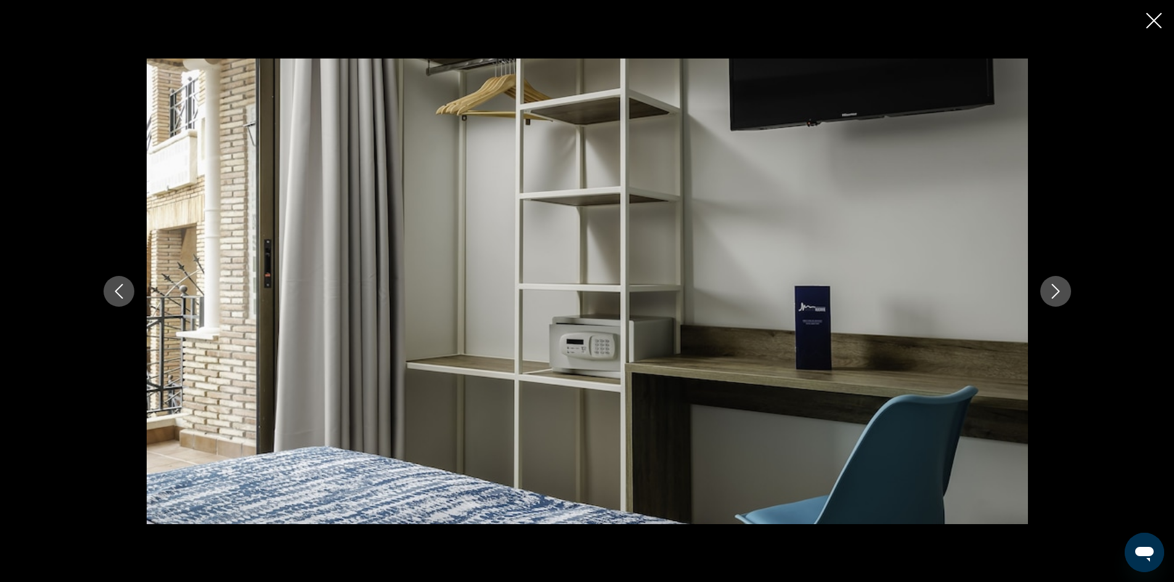
click at [1065, 295] on button "Next image" at bounding box center [1055, 291] width 31 height 31
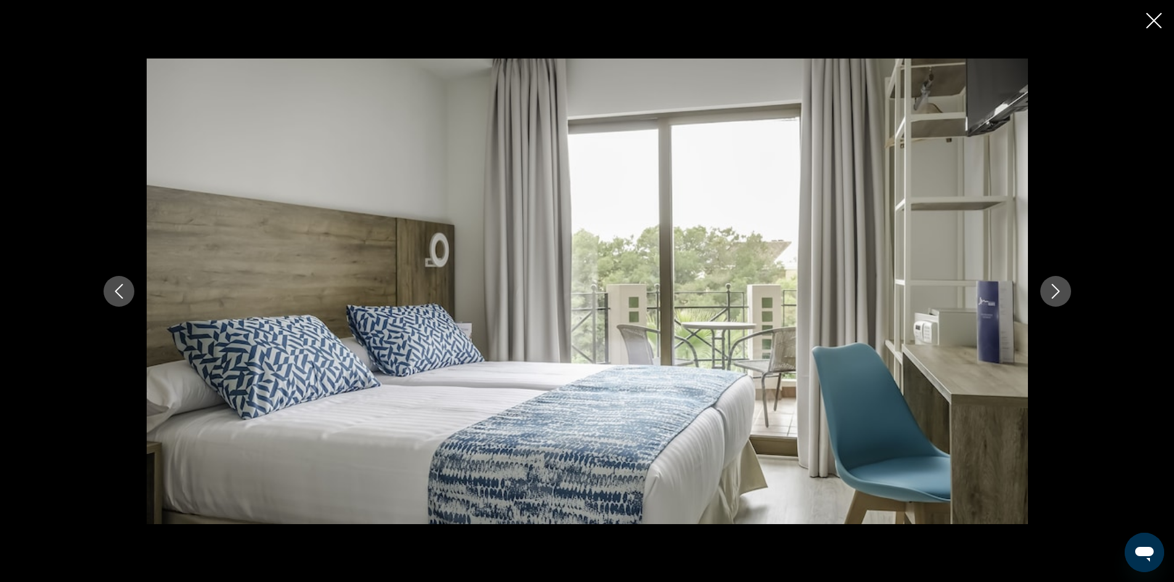
click at [1065, 295] on button "Next image" at bounding box center [1055, 291] width 31 height 31
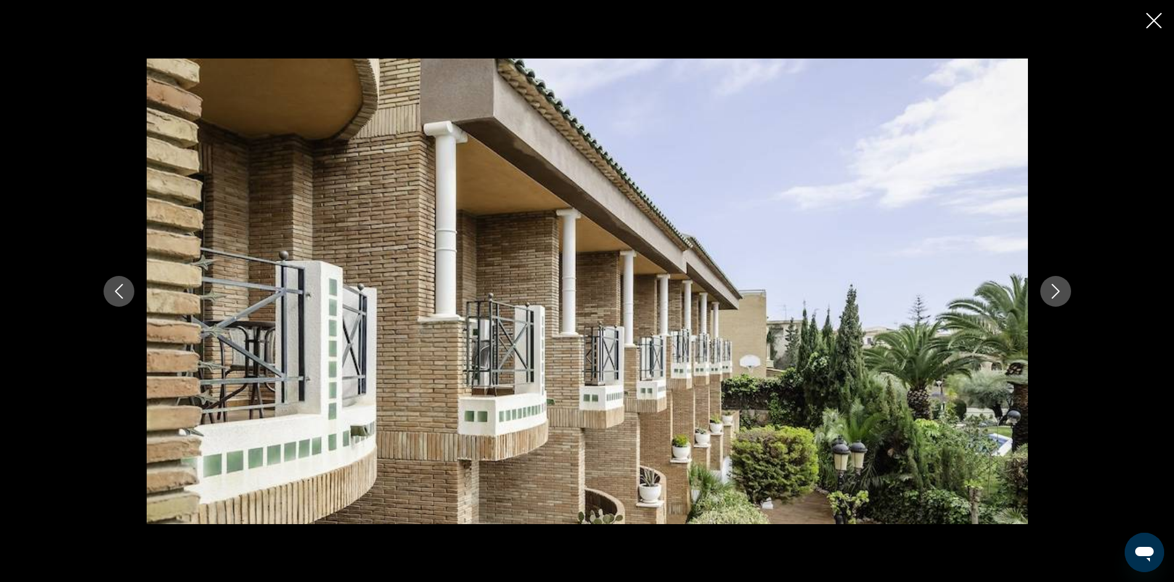
click at [1065, 295] on button "Next image" at bounding box center [1055, 291] width 31 height 31
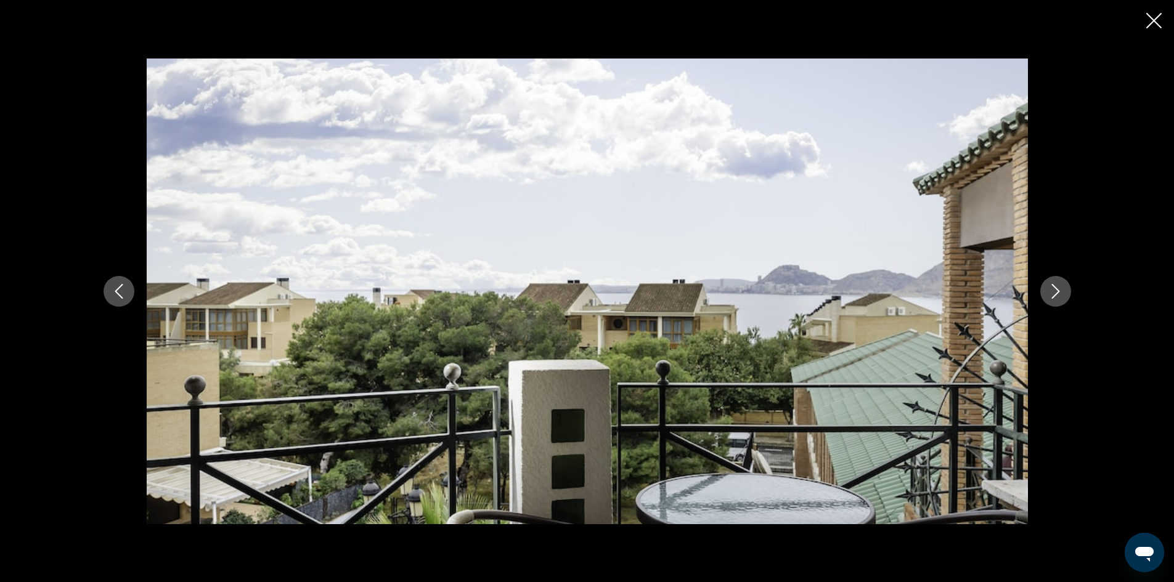
click at [1065, 295] on button "Next image" at bounding box center [1055, 291] width 31 height 31
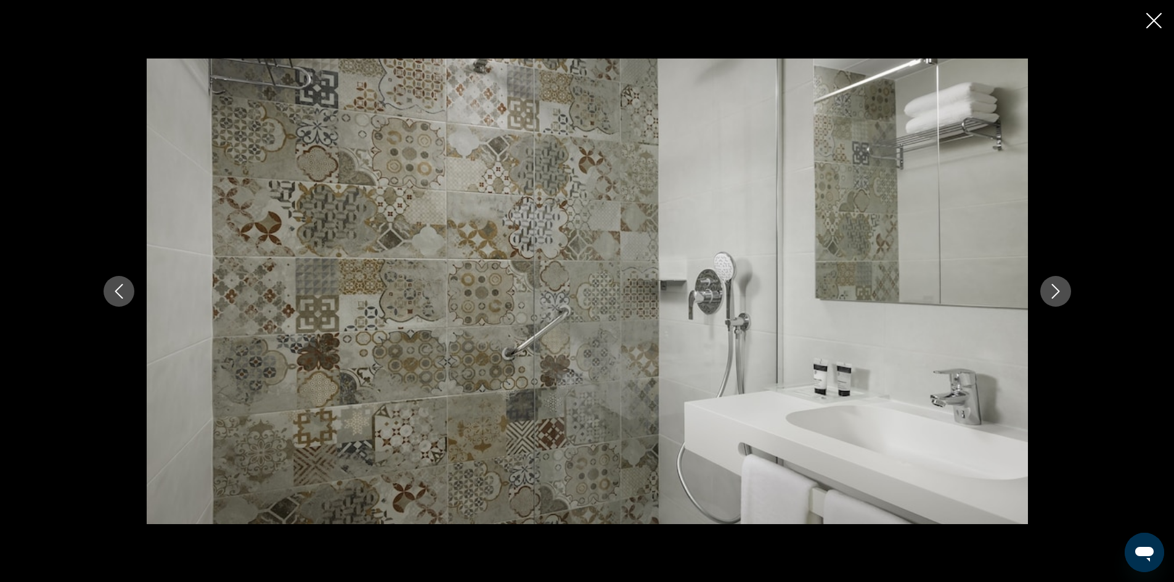
click at [1065, 295] on button "Next image" at bounding box center [1055, 291] width 31 height 31
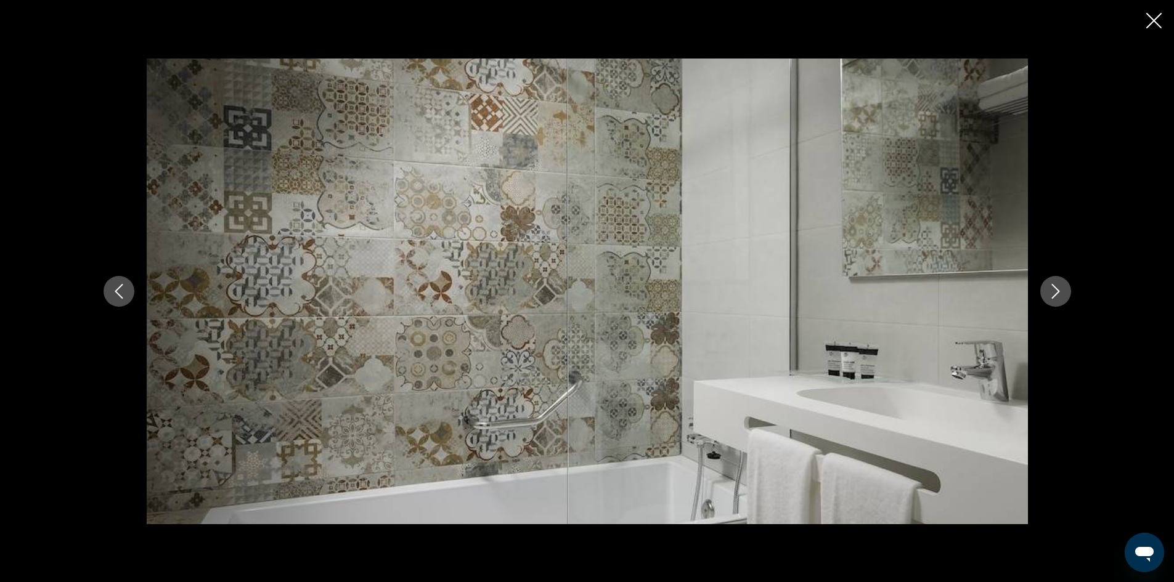
click at [1065, 295] on button "Next image" at bounding box center [1055, 291] width 31 height 31
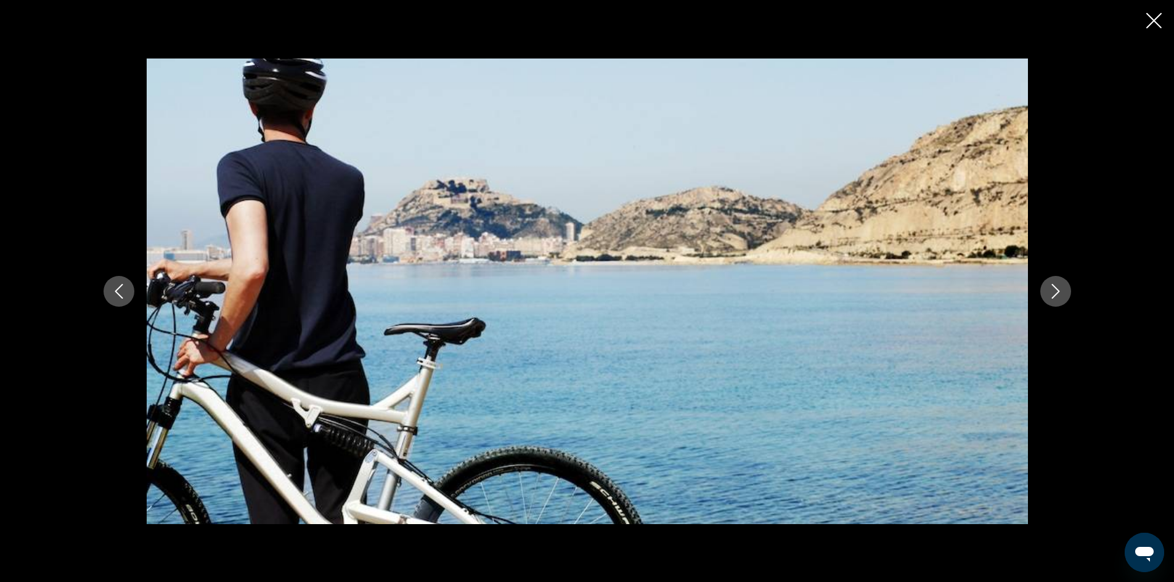
click at [1065, 295] on button "Next image" at bounding box center [1055, 291] width 31 height 31
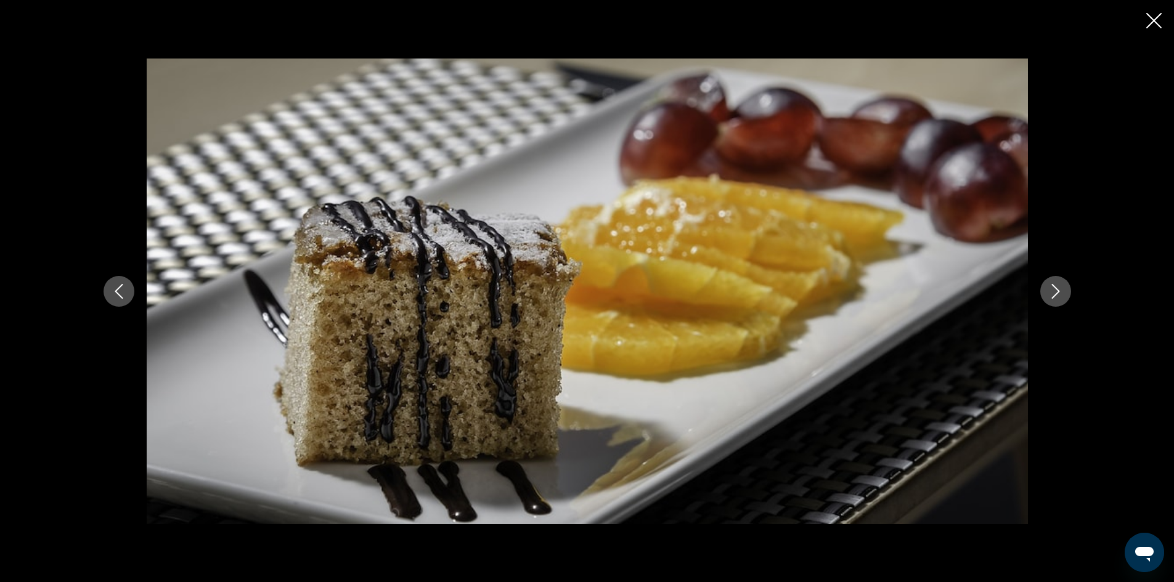
click at [1065, 295] on button "Next image" at bounding box center [1055, 291] width 31 height 31
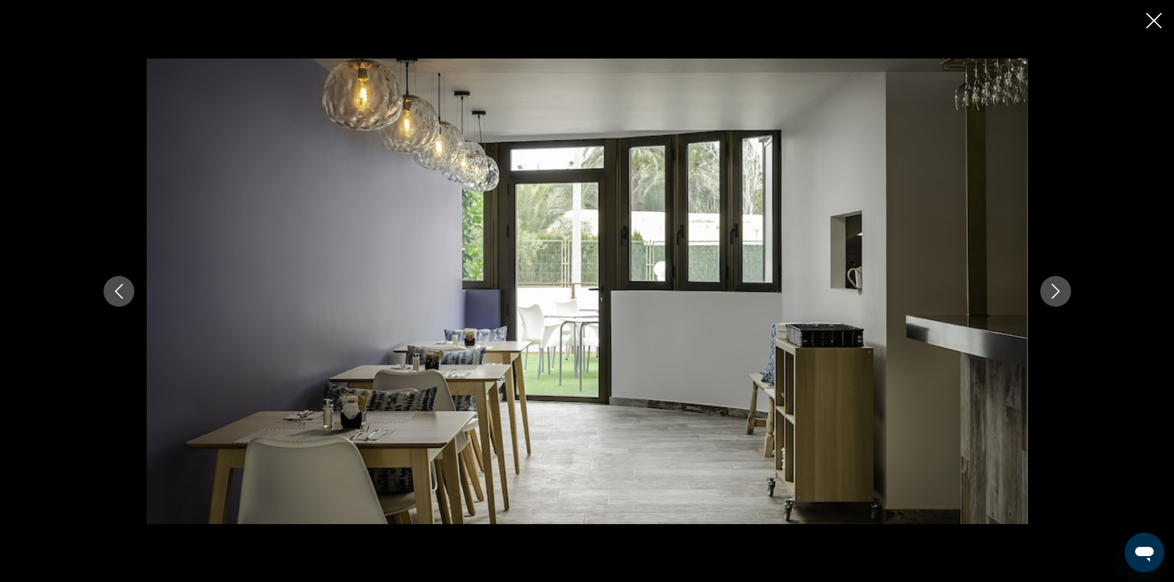
click at [1065, 295] on button "Next image" at bounding box center [1055, 291] width 31 height 31
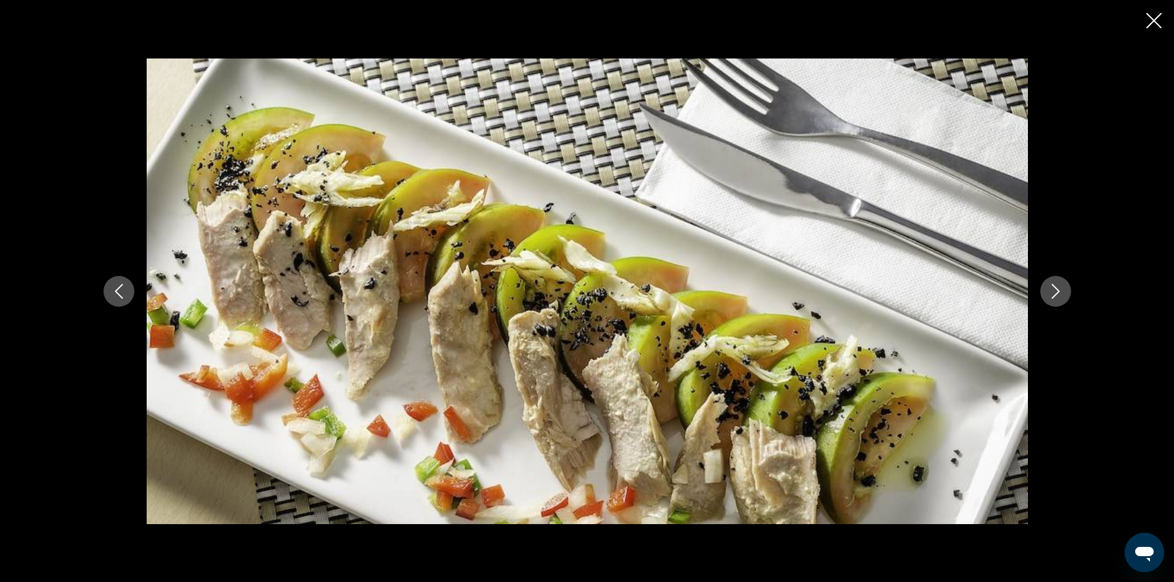
click at [1065, 295] on button "Next image" at bounding box center [1055, 291] width 31 height 31
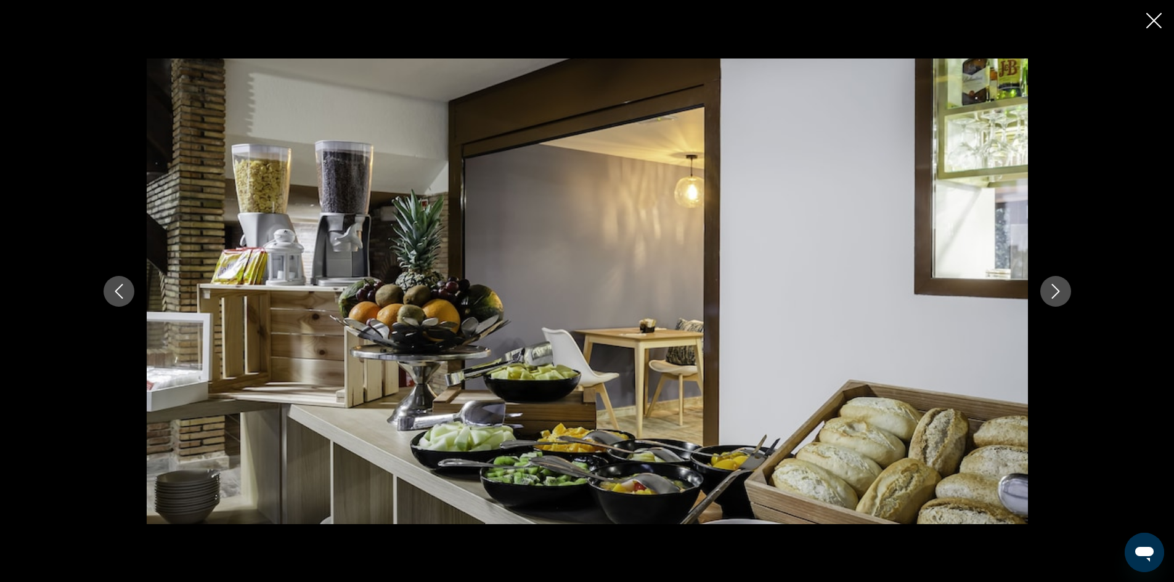
click at [1065, 295] on button "Next image" at bounding box center [1055, 291] width 31 height 31
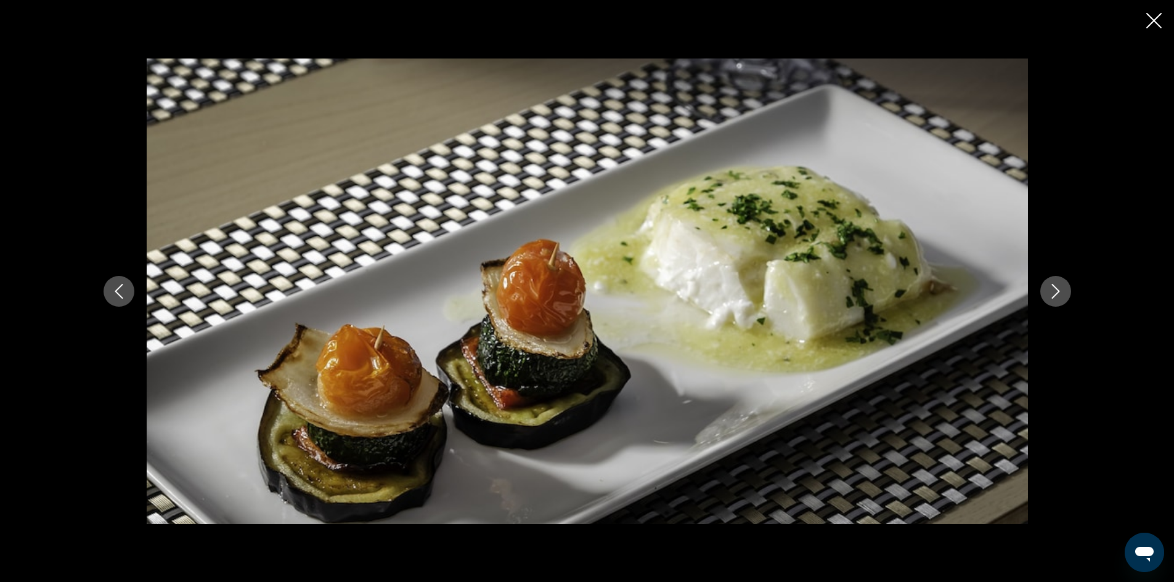
click at [1065, 295] on button "Next image" at bounding box center [1055, 291] width 31 height 31
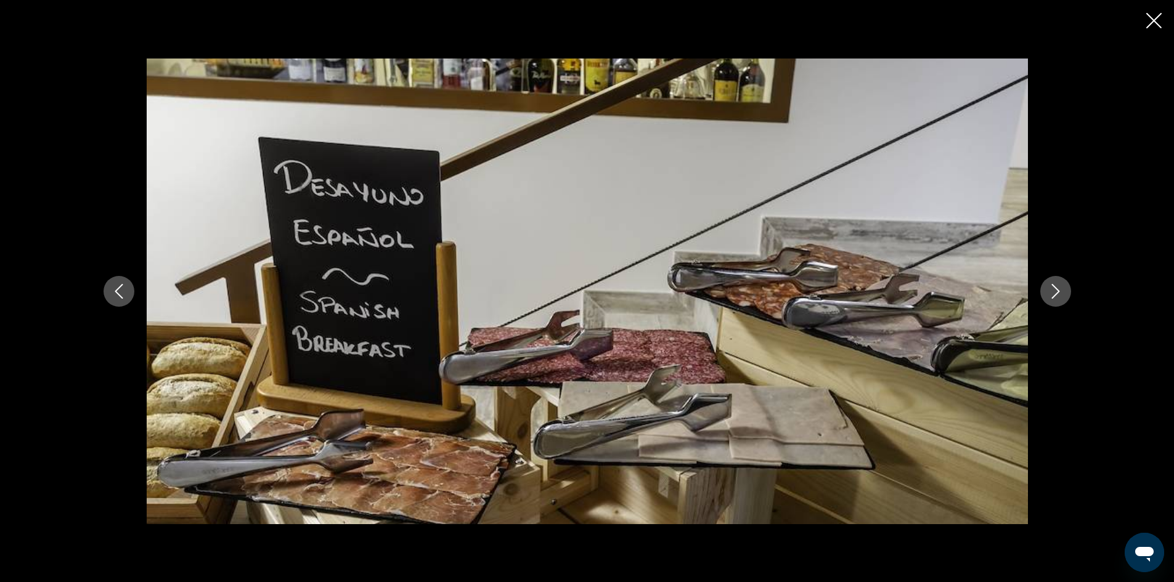
click at [1065, 295] on button "Next image" at bounding box center [1055, 291] width 31 height 31
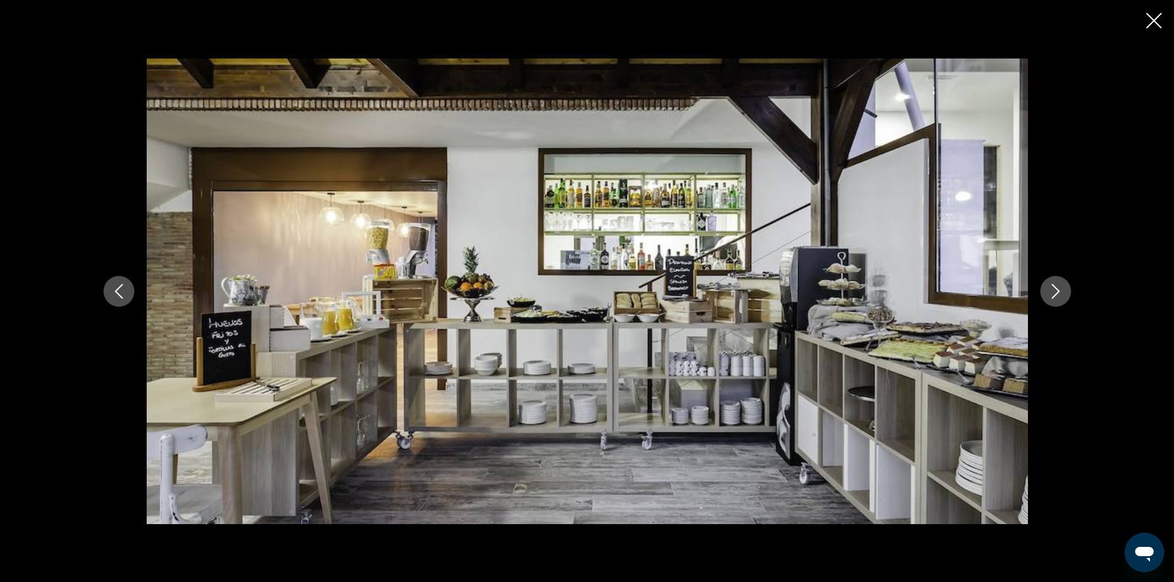
click at [1065, 295] on button "Next image" at bounding box center [1055, 291] width 31 height 31
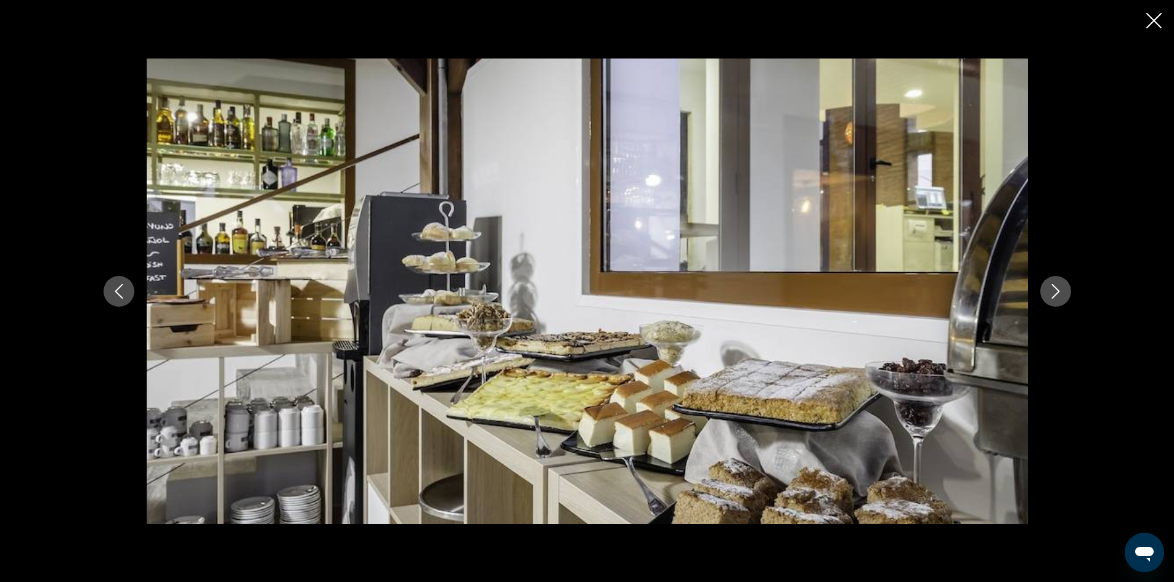
click at [1065, 295] on button "Next image" at bounding box center [1055, 291] width 31 height 31
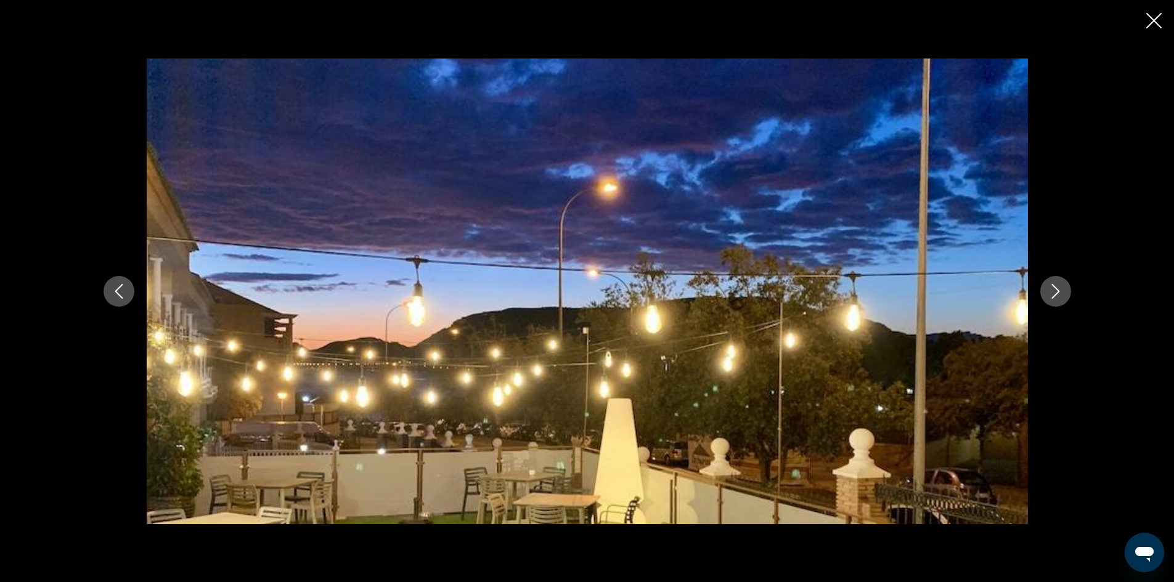
click at [1065, 295] on button "Next image" at bounding box center [1055, 291] width 31 height 31
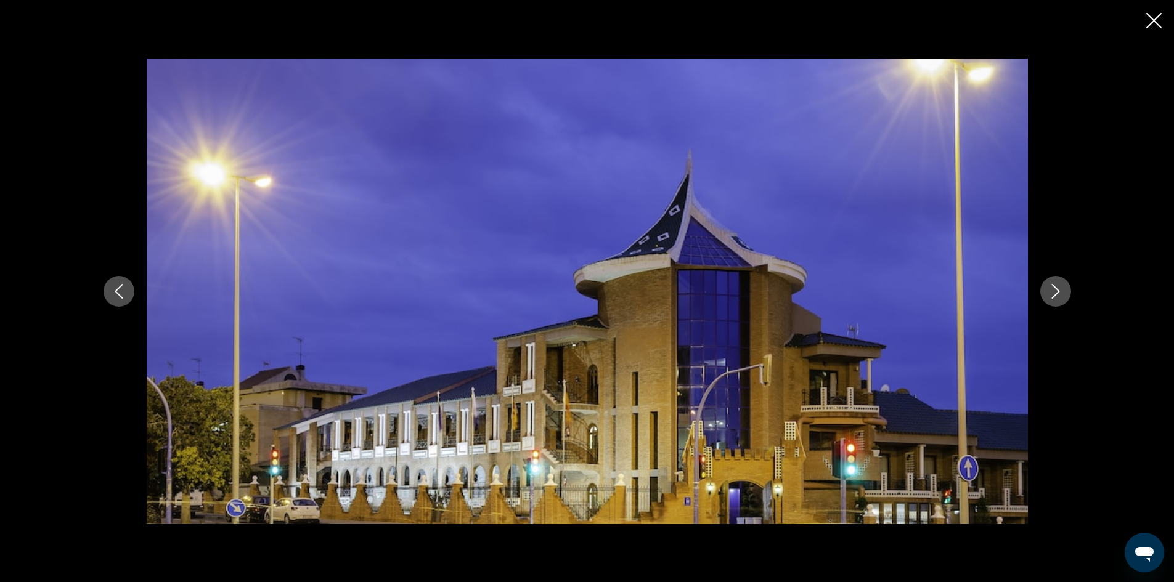
click at [1065, 295] on button "Next image" at bounding box center [1055, 291] width 31 height 31
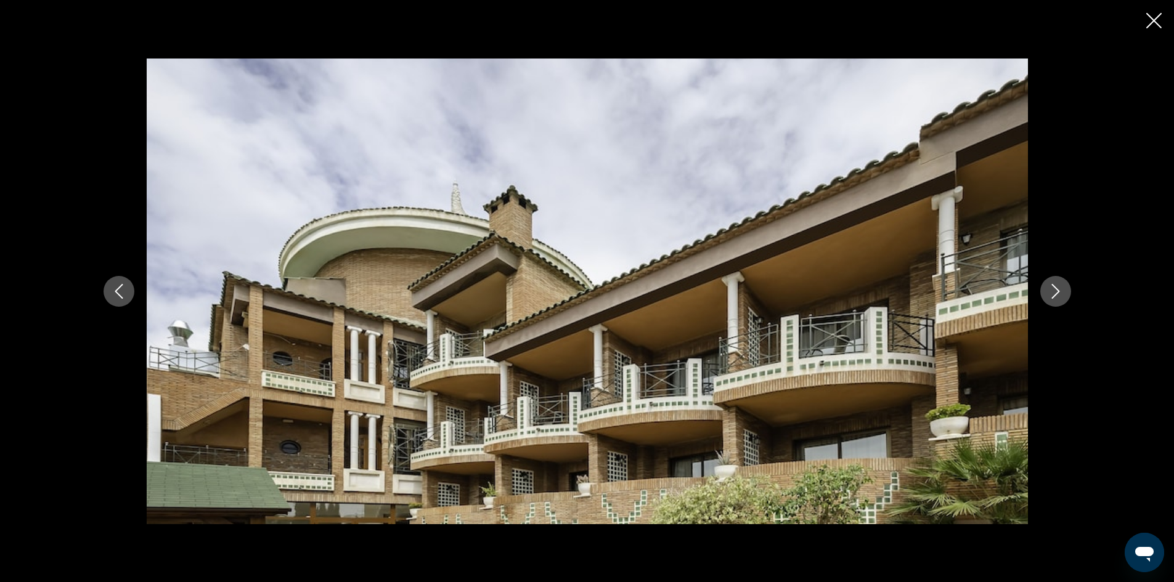
click at [1065, 295] on button "Next image" at bounding box center [1055, 291] width 31 height 31
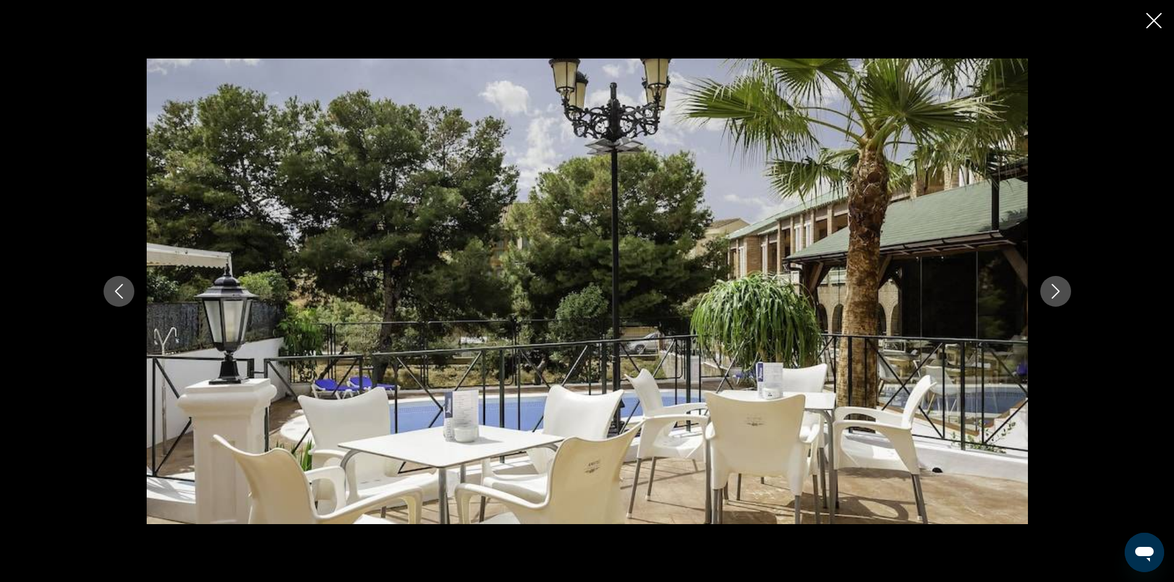
click at [1065, 295] on button "Next image" at bounding box center [1055, 291] width 31 height 31
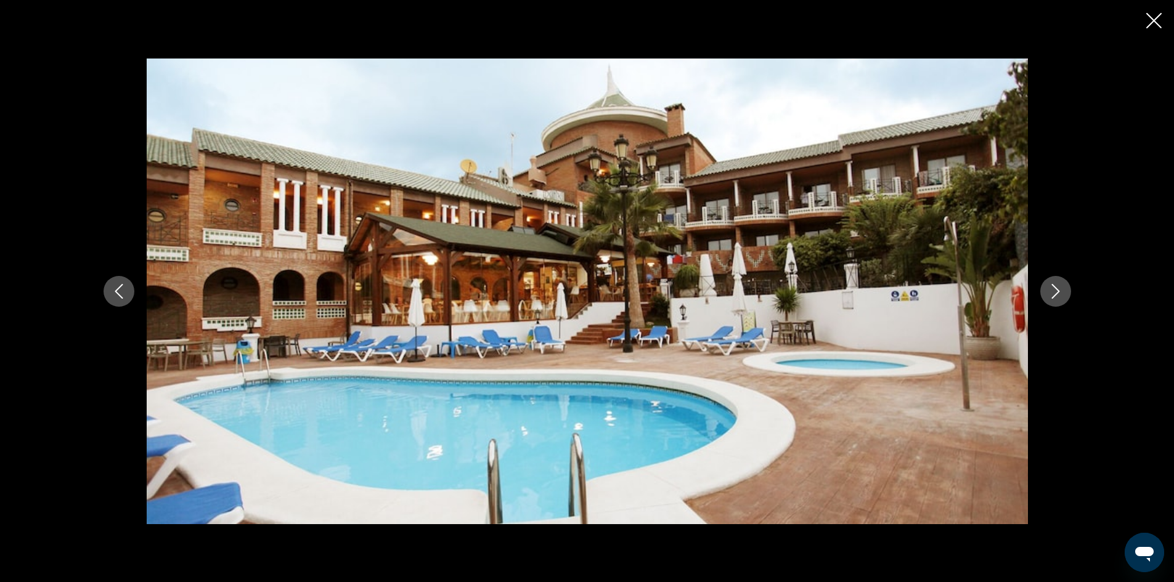
click at [1065, 295] on button "Next image" at bounding box center [1055, 291] width 31 height 31
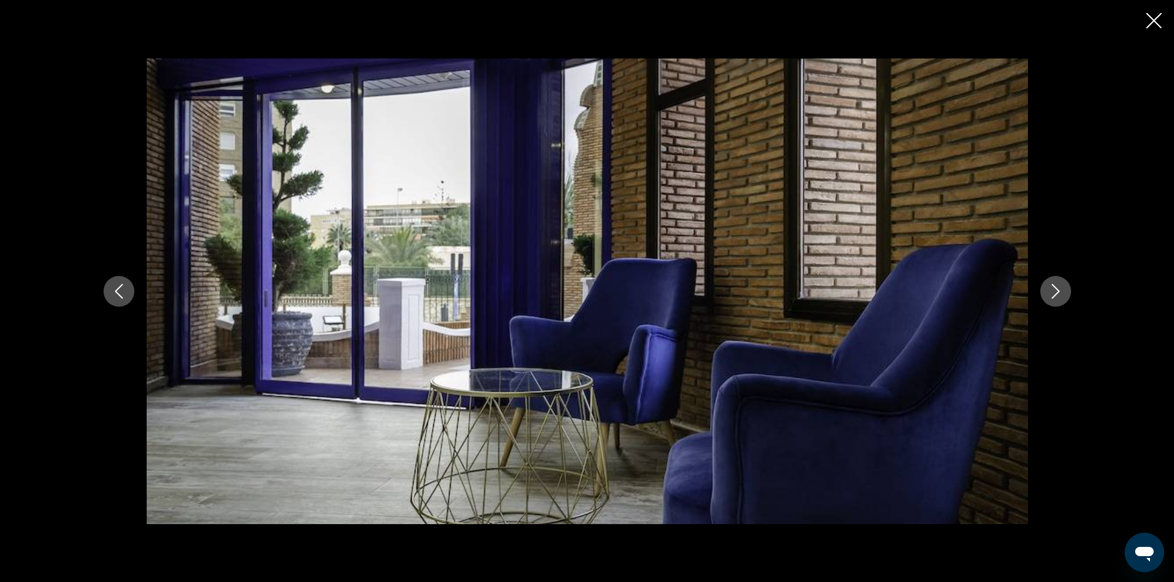
click at [1065, 295] on button "Next image" at bounding box center [1055, 291] width 31 height 31
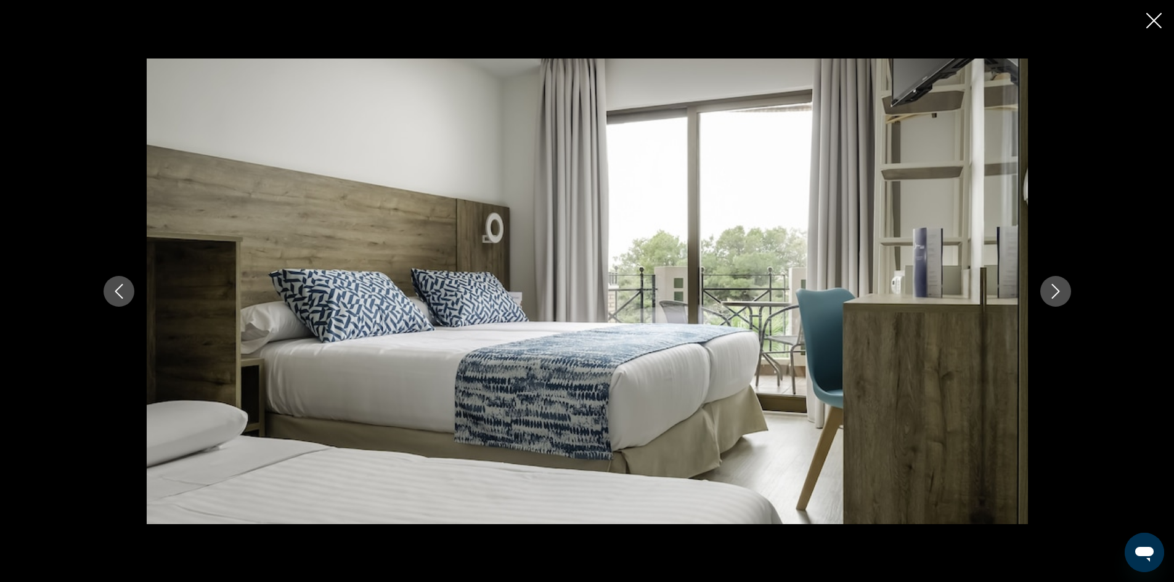
click at [1065, 295] on button "Next image" at bounding box center [1055, 291] width 31 height 31
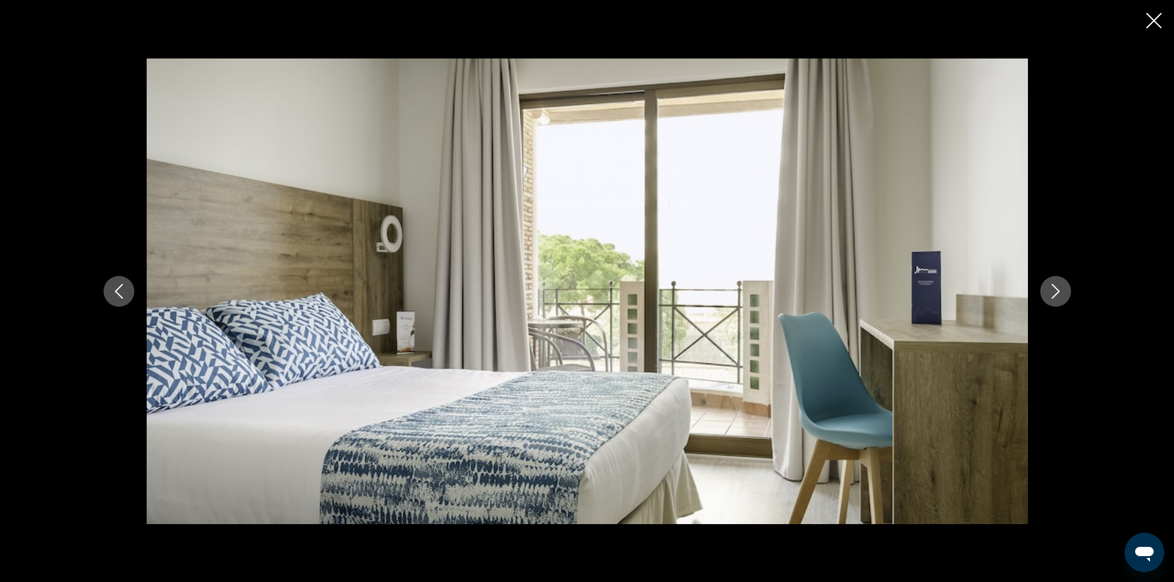
click at [1151, 18] on icon "Close slideshow" at bounding box center [1153, 20] width 15 height 15
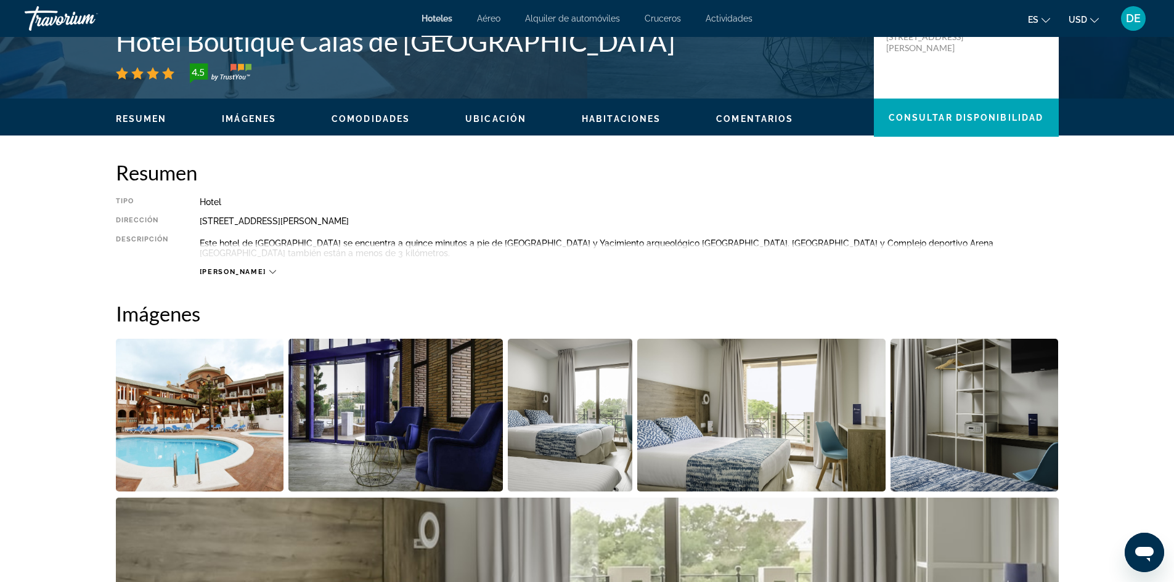
click at [226, 272] on span "[PERSON_NAME]" at bounding box center [233, 272] width 67 height 8
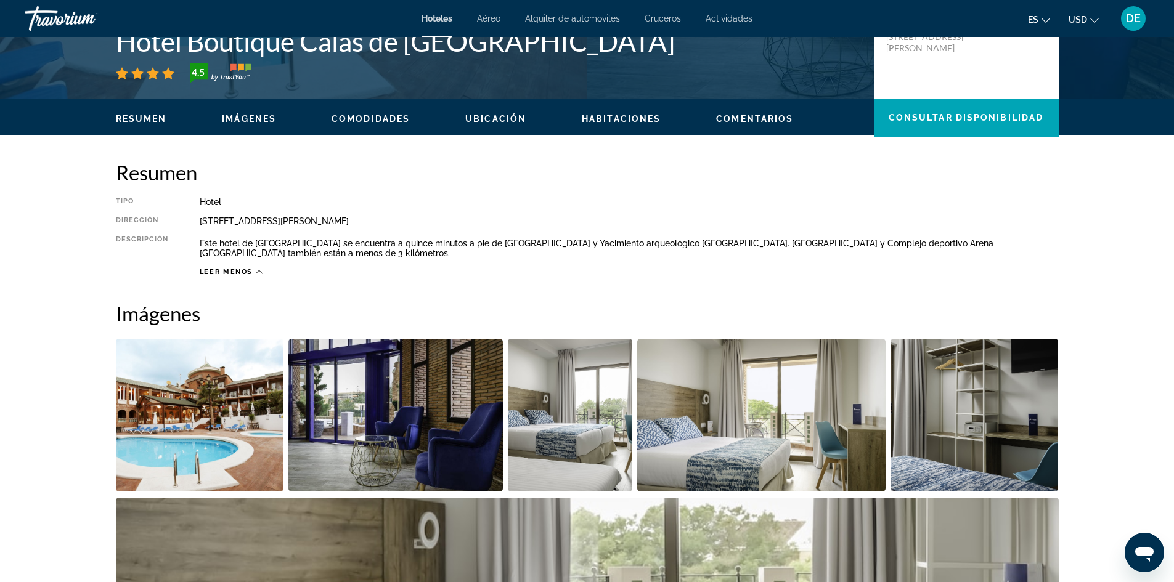
click at [226, 272] on span "Leer menos" at bounding box center [227, 272] width 54 height 8
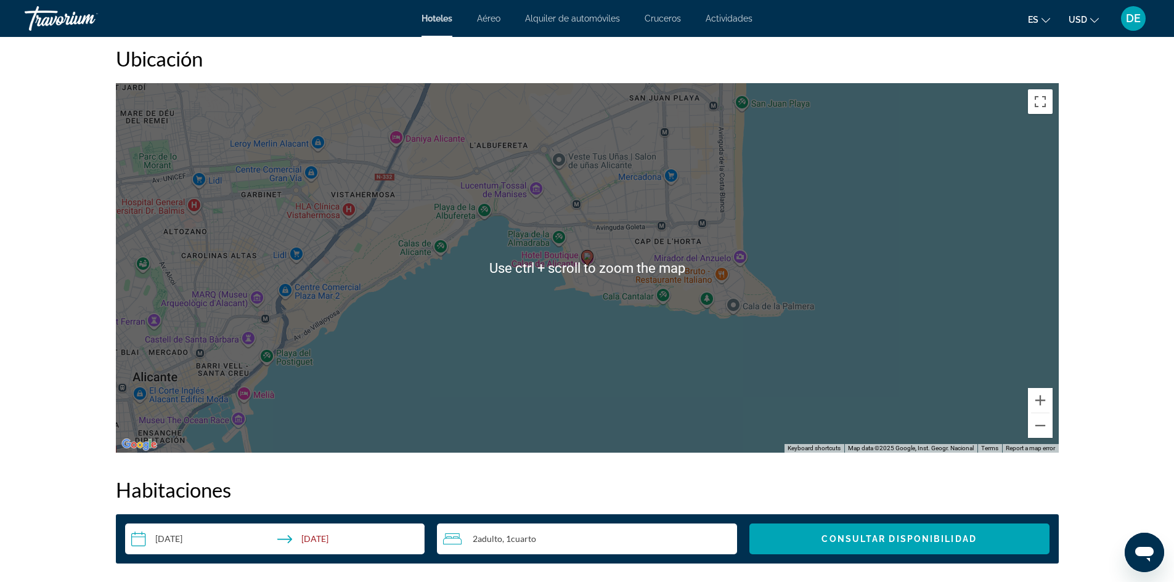
scroll to position [843, 0]
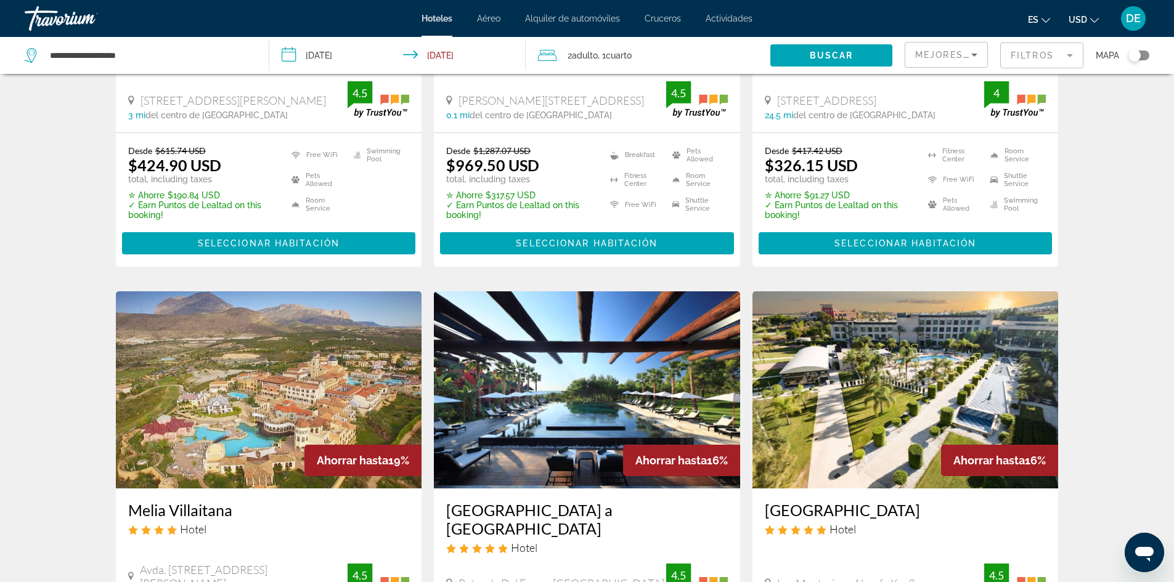
scroll to position [62, 0]
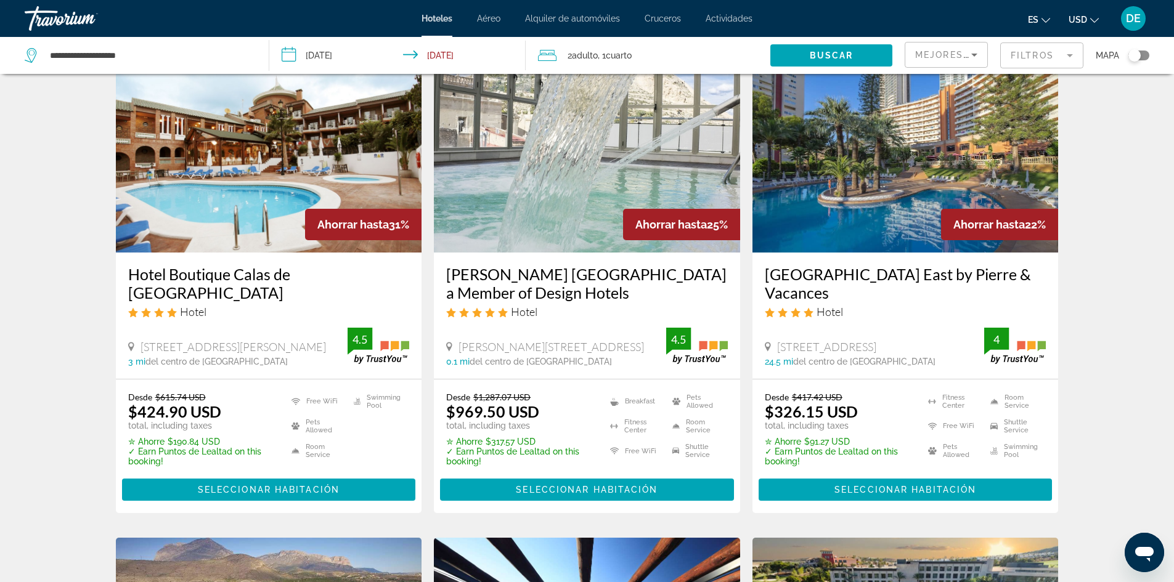
click at [832, 243] on img "Main content" at bounding box center [905, 153] width 306 height 197
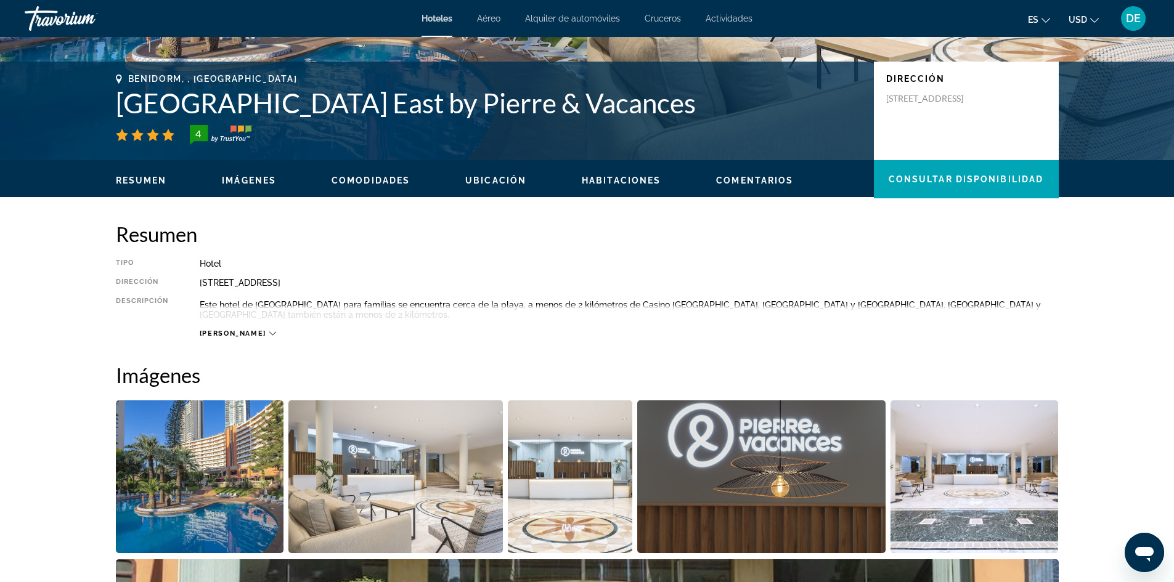
scroll to position [554, 0]
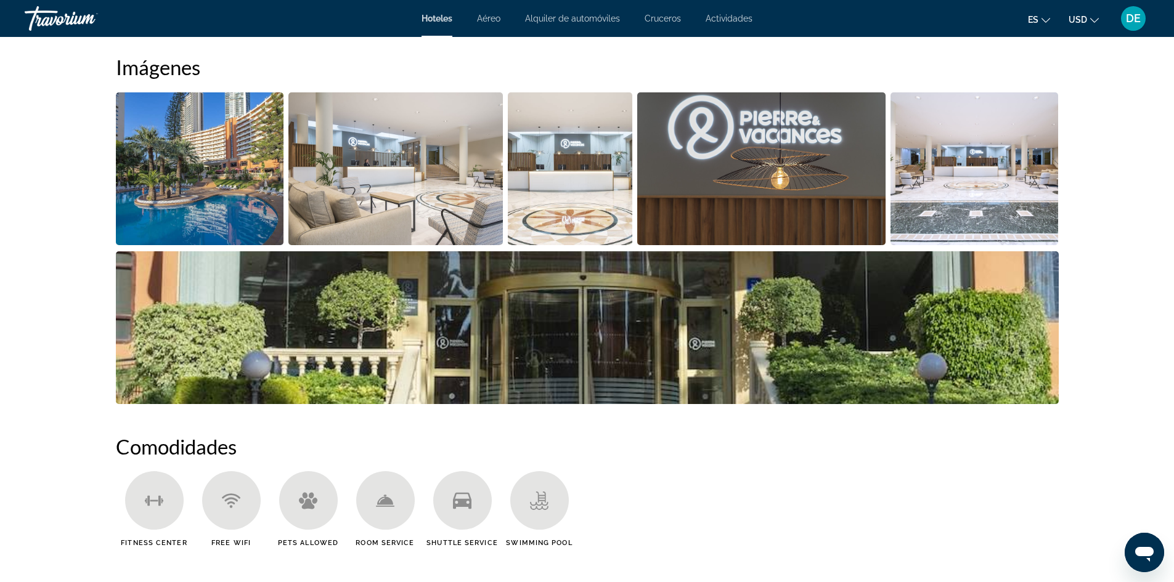
click at [213, 155] on img "Open full-screen image slider" at bounding box center [200, 168] width 168 height 153
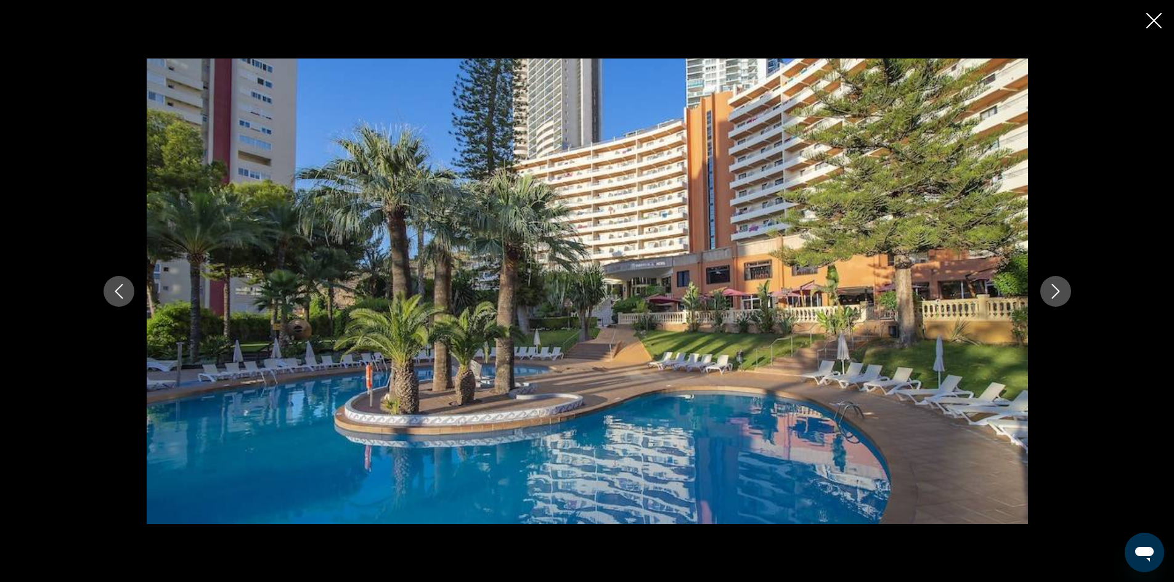
click at [1048, 289] on icon "Next image" at bounding box center [1055, 291] width 15 height 15
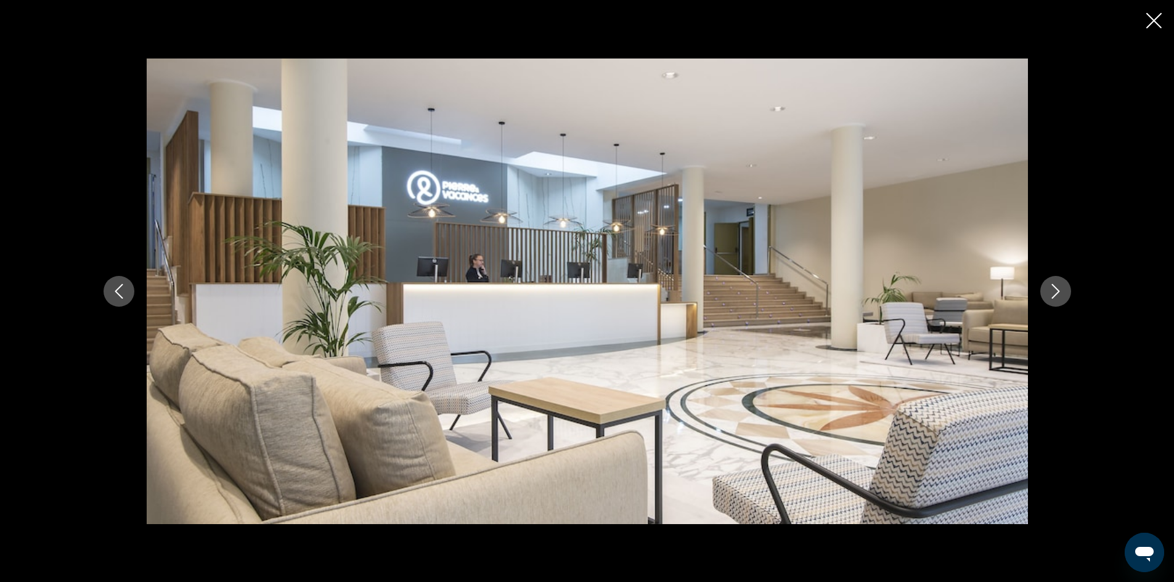
click at [1048, 289] on icon "Next image" at bounding box center [1055, 291] width 15 height 15
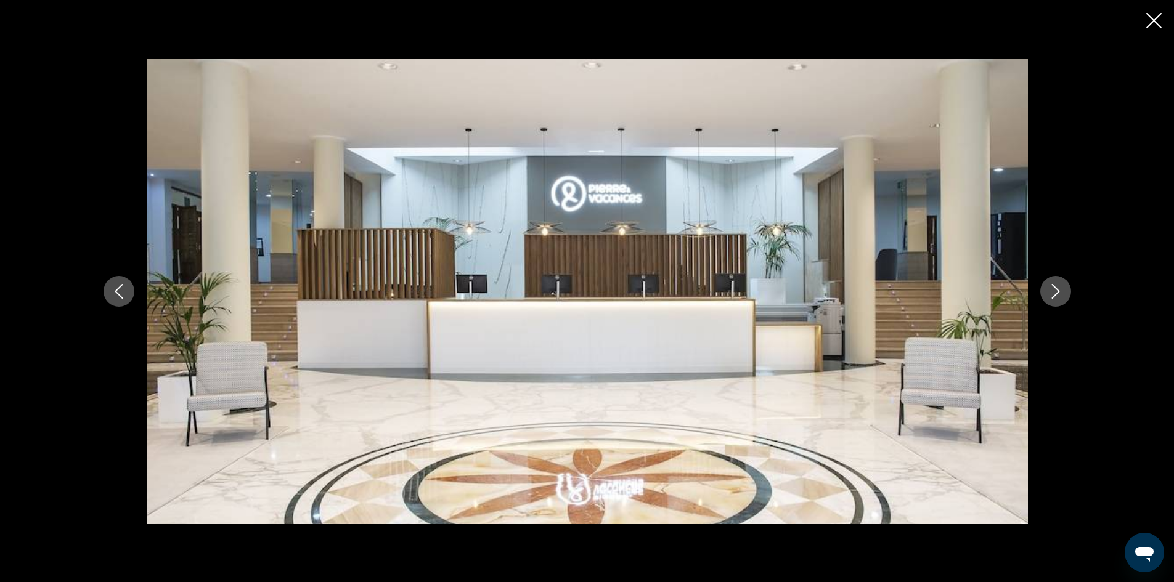
click at [1048, 289] on icon "Next image" at bounding box center [1055, 291] width 15 height 15
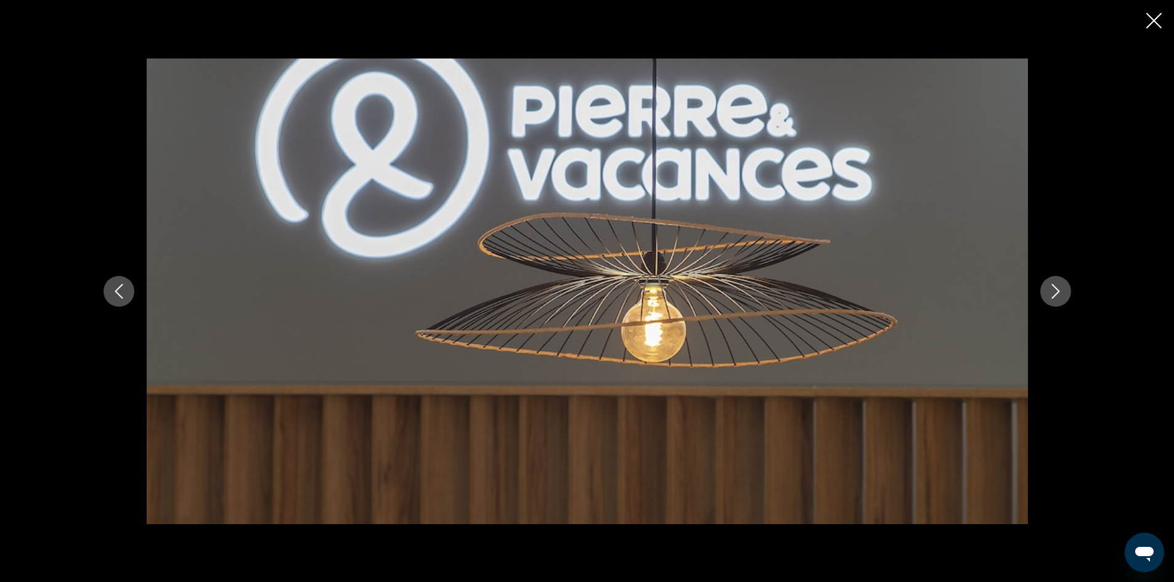
click at [1048, 289] on icon "Next image" at bounding box center [1055, 291] width 15 height 15
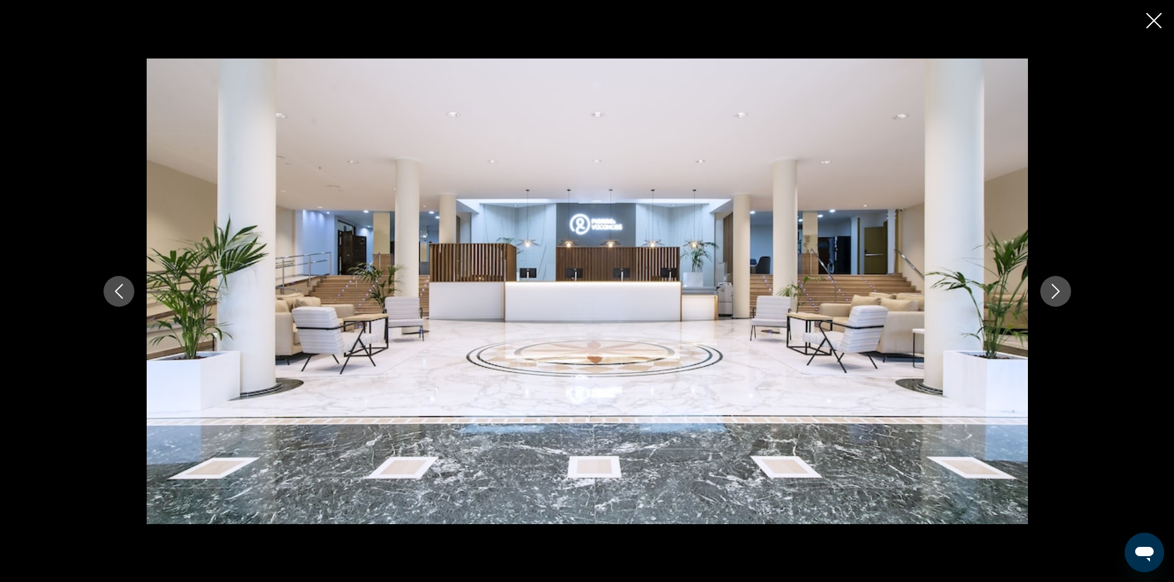
click at [1048, 289] on icon "Next image" at bounding box center [1055, 291] width 15 height 15
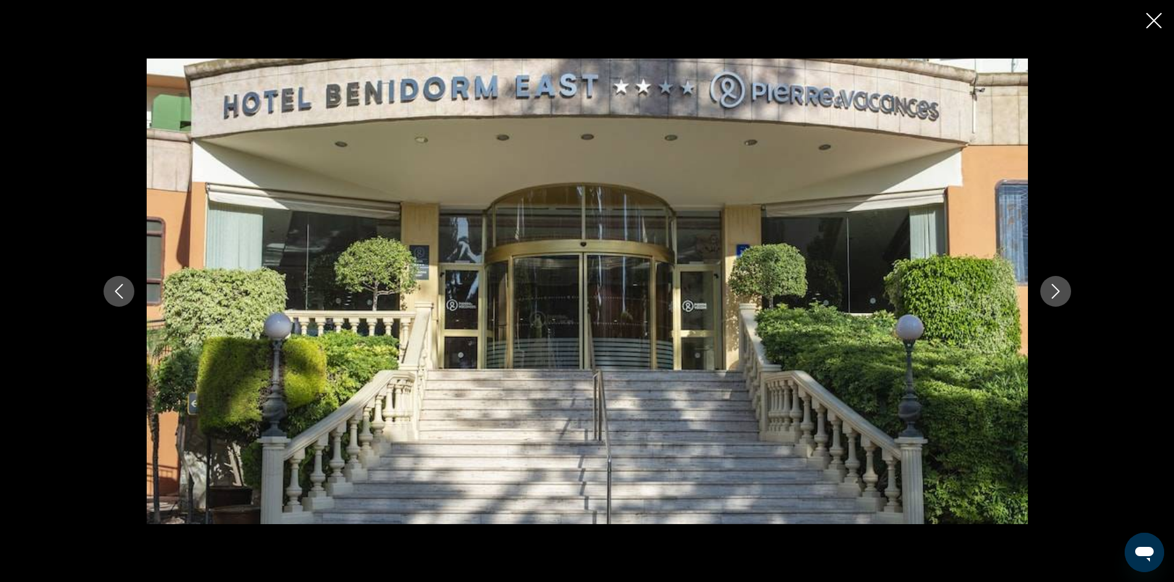
click at [1048, 289] on icon "Next image" at bounding box center [1055, 291] width 15 height 15
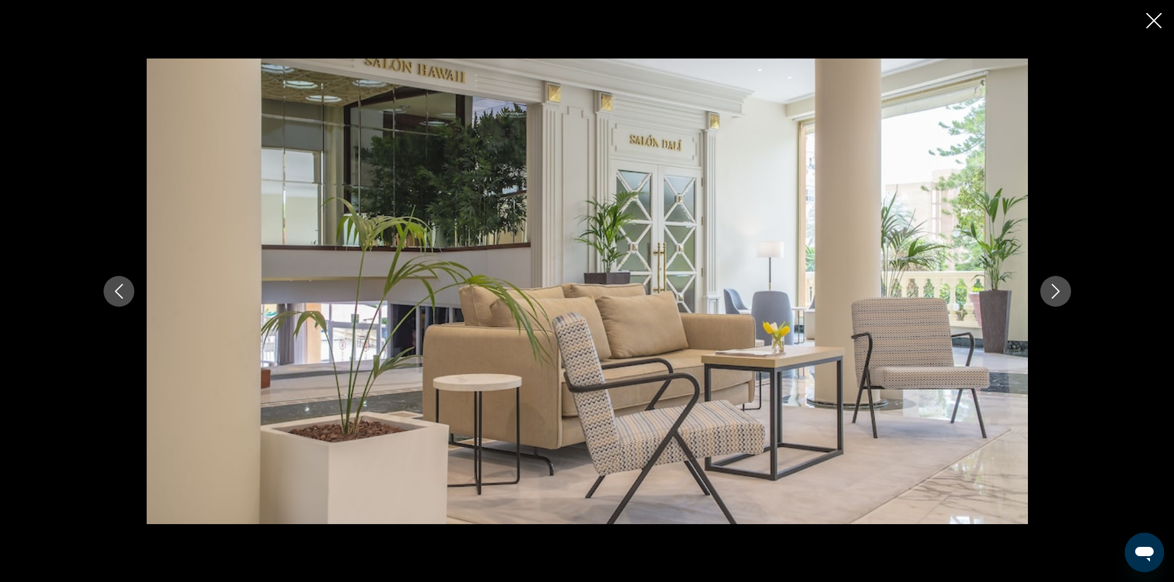
click at [1048, 289] on icon "Next image" at bounding box center [1055, 291] width 15 height 15
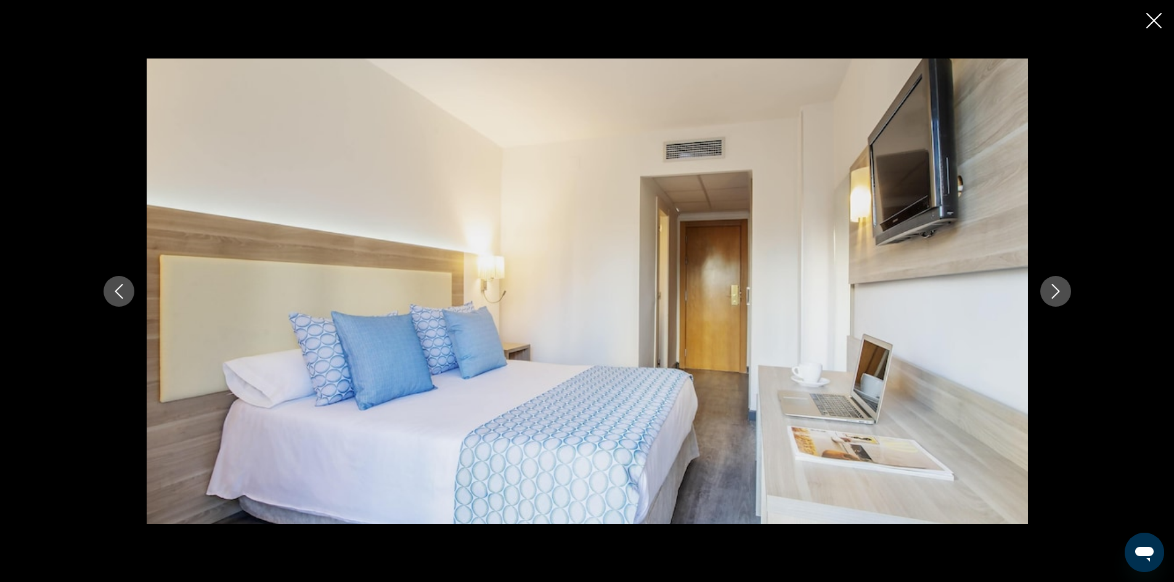
click at [1048, 289] on icon "Next image" at bounding box center [1055, 291] width 15 height 15
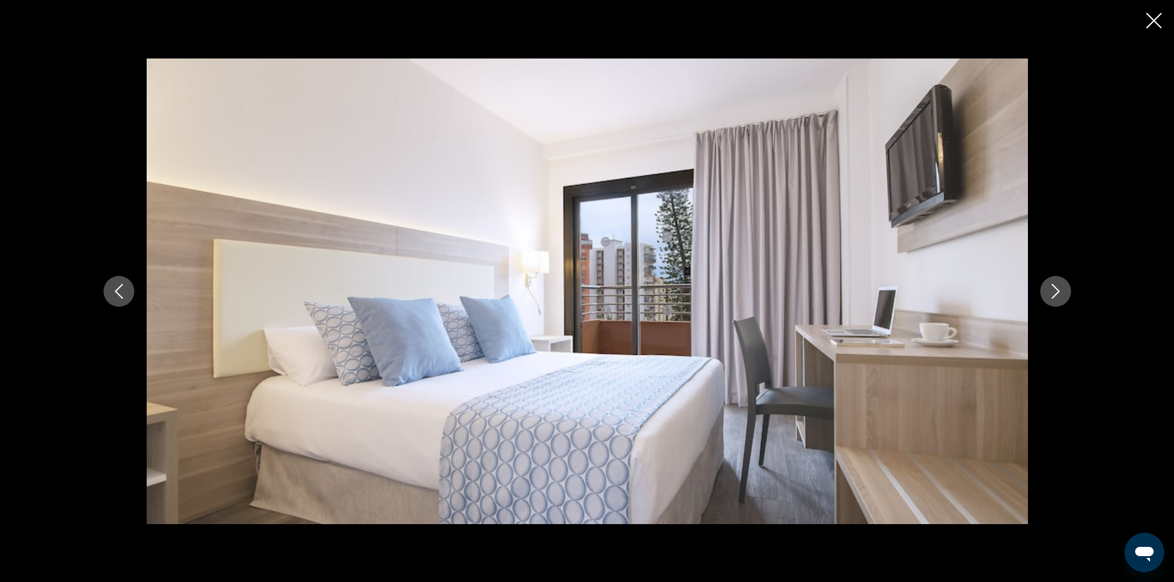
click at [1048, 289] on icon "Next image" at bounding box center [1055, 291] width 15 height 15
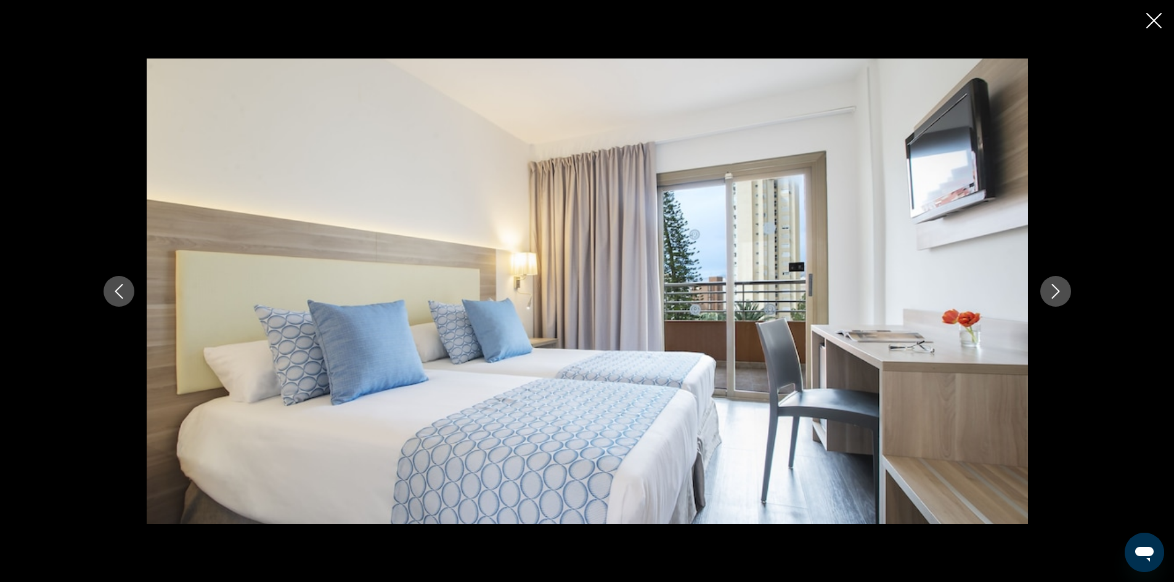
click at [1048, 289] on icon "Next image" at bounding box center [1055, 291] width 15 height 15
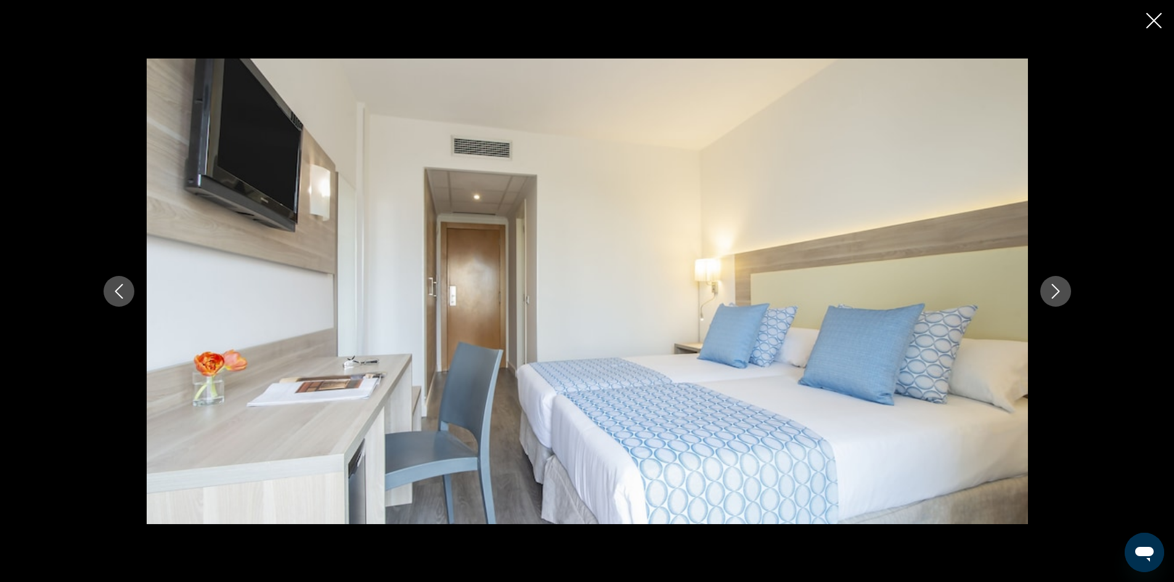
click at [1048, 289] on icon "Next image" at bounding box center [1055, 291] width 15 height 15
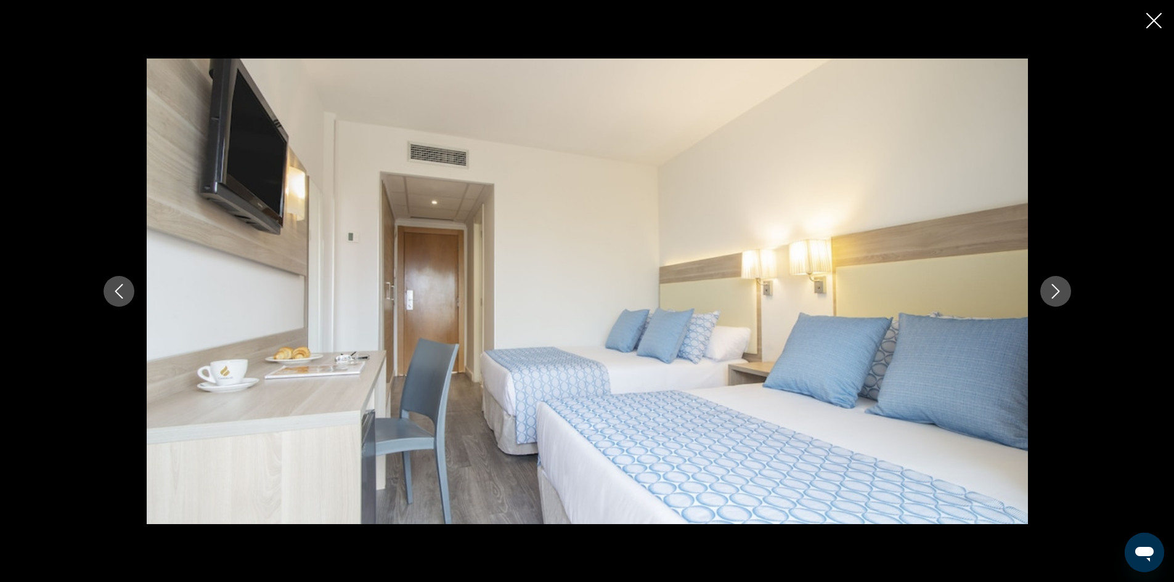
click at [1048, 289] on icon "Next image" at bounding box center [1055, 291] width 15 height 15
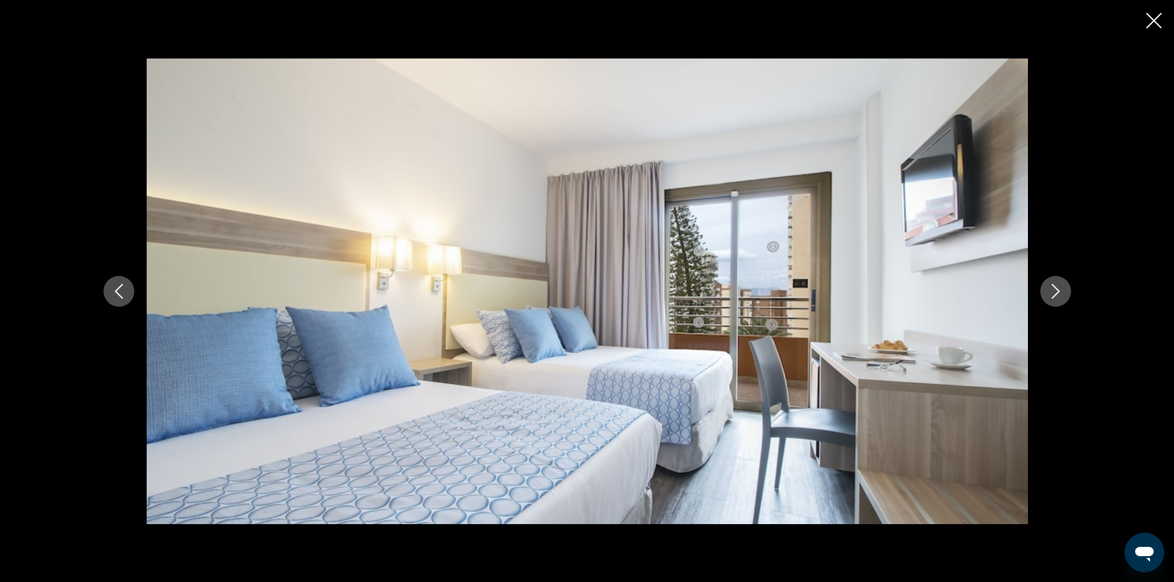
click at [1048, 289] on icon "Next image" at bounding box center [1055, 291] width 15 height 15
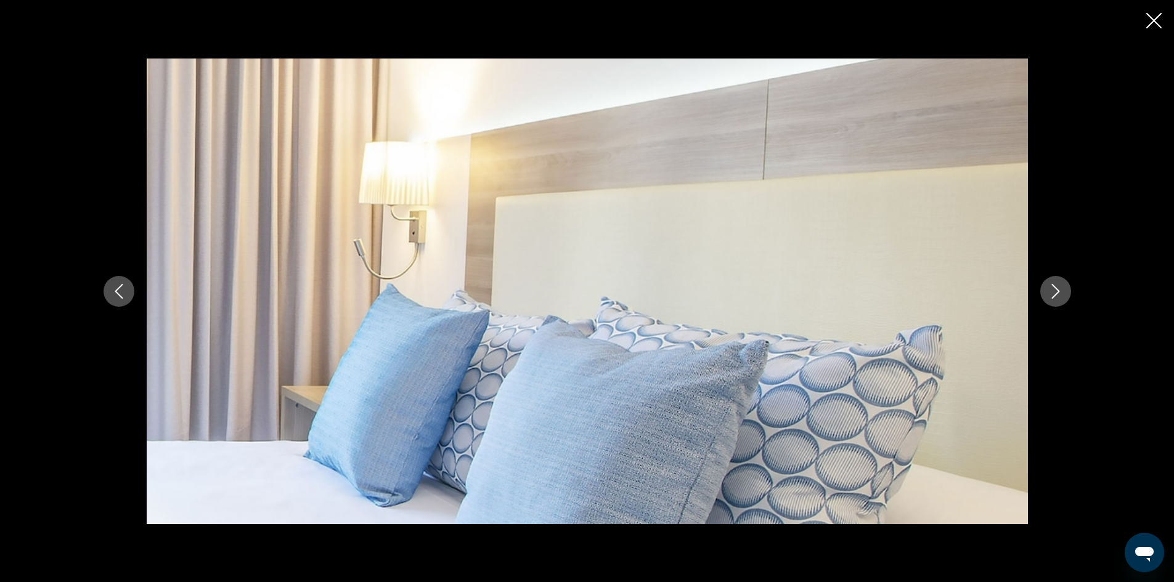
click at [1048, 289] on icon "Next image" at bounding box center [1055, 291] width 15 height 15
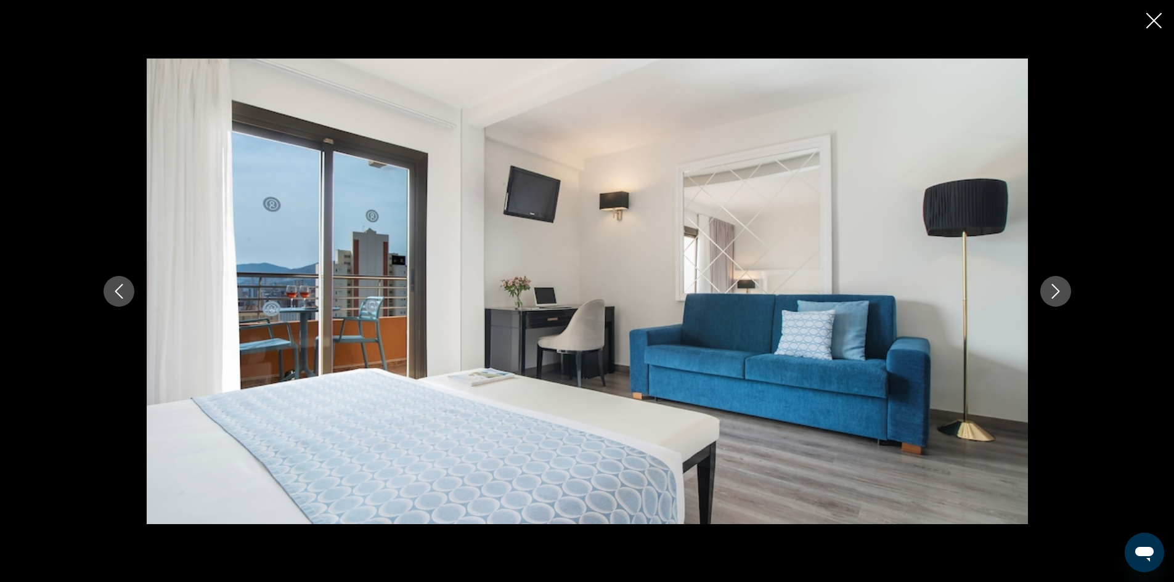
click at [1048, 289] on icon "Next image" at bounding box center [1055, 291] width 15 height 15
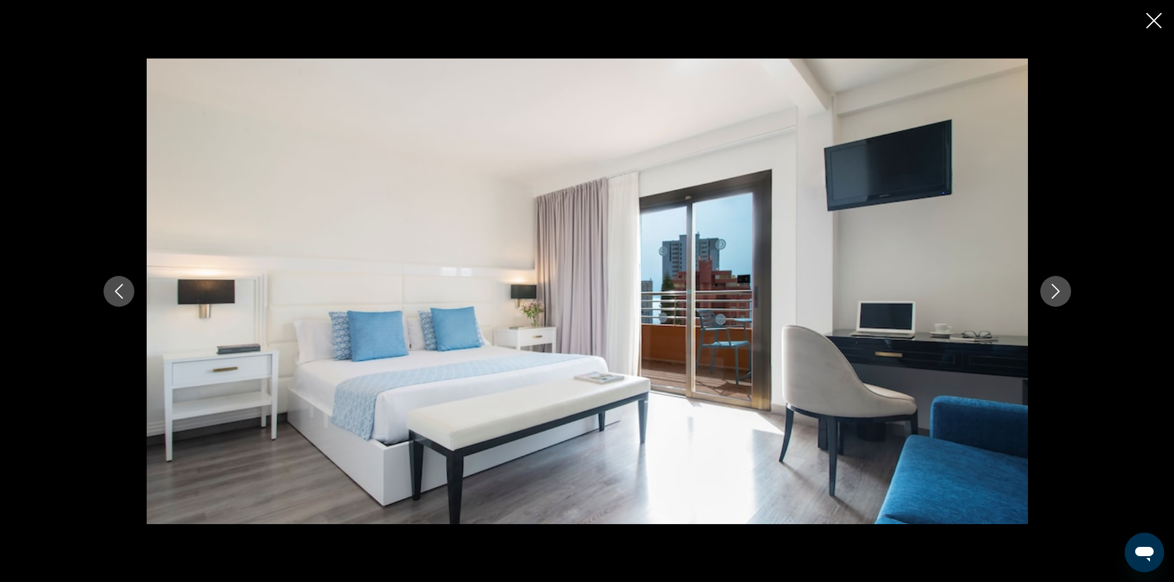
click at [1048, 289] on icon "Next image" at bounding box center [1055, 291] width 15 height 15
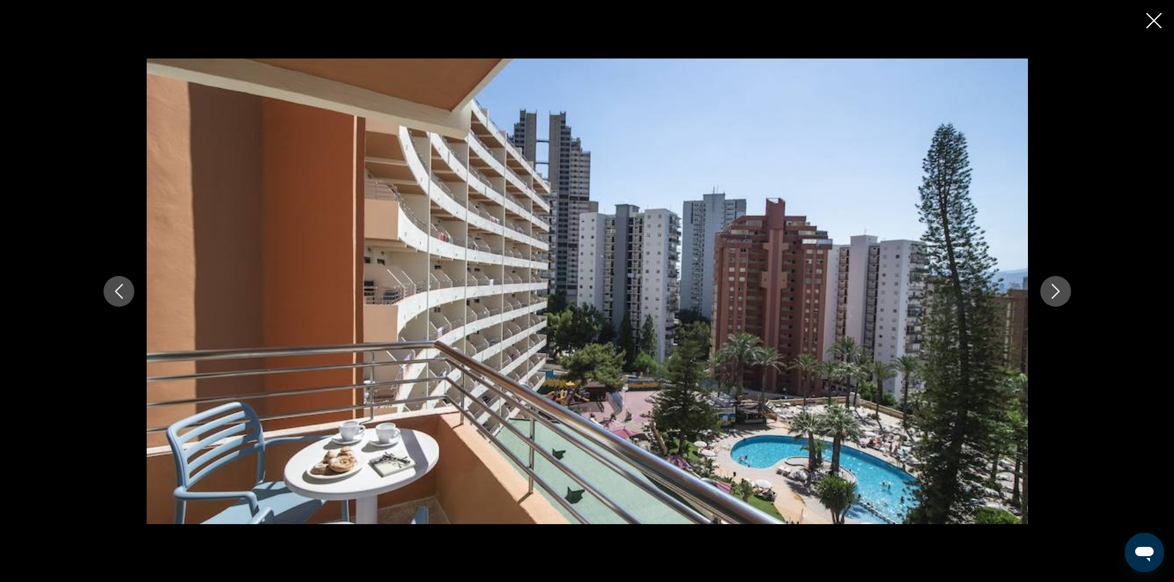
click at [1048, 289] on icon "Next image" at bounding box center [1055, 291] width 15 height 15
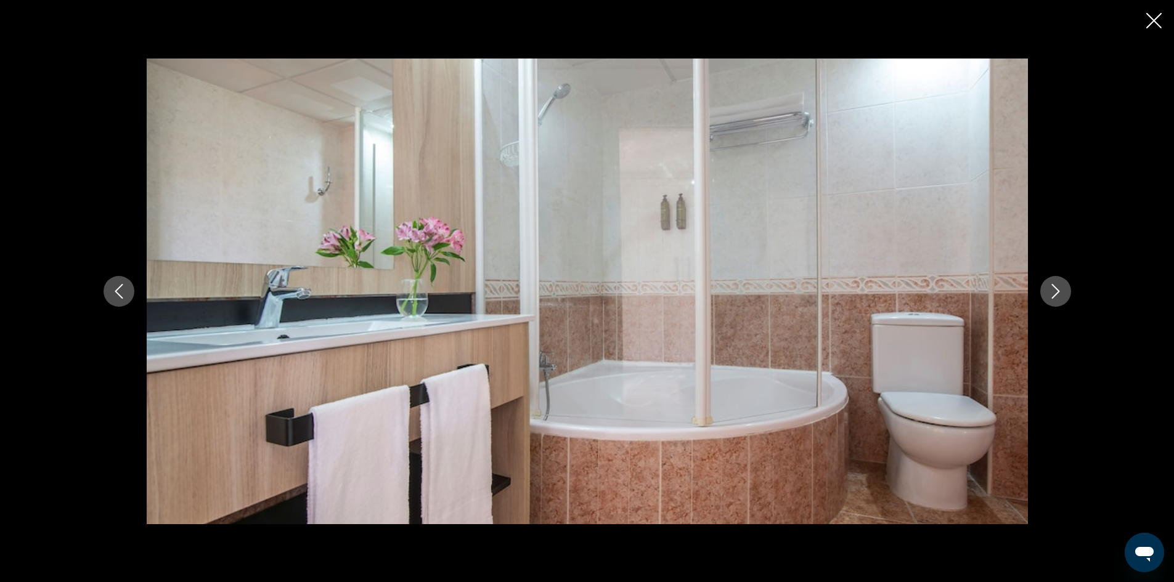
click at [1048, 289] on icon "Next image" at bounding box center [1055, 291] width 15 height 15
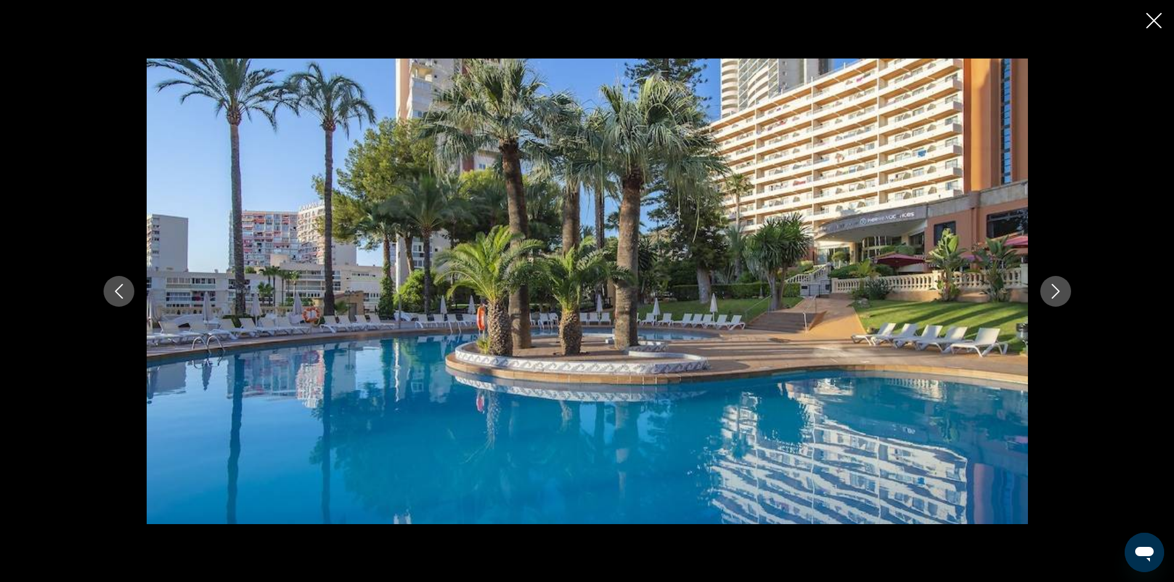
click at [1048, 289] on icon "Next image" at bounding box center [1055, 291] width 15 height 15
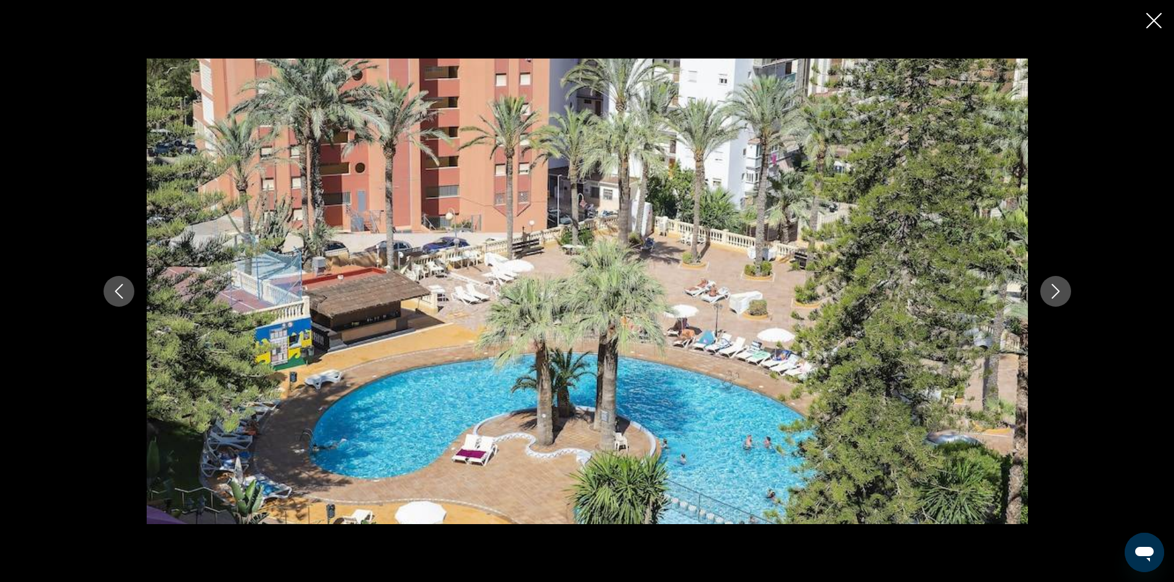
click at [1048, 289] on icon "Next image" at bounding box center [1055, 291] width 15 height 15
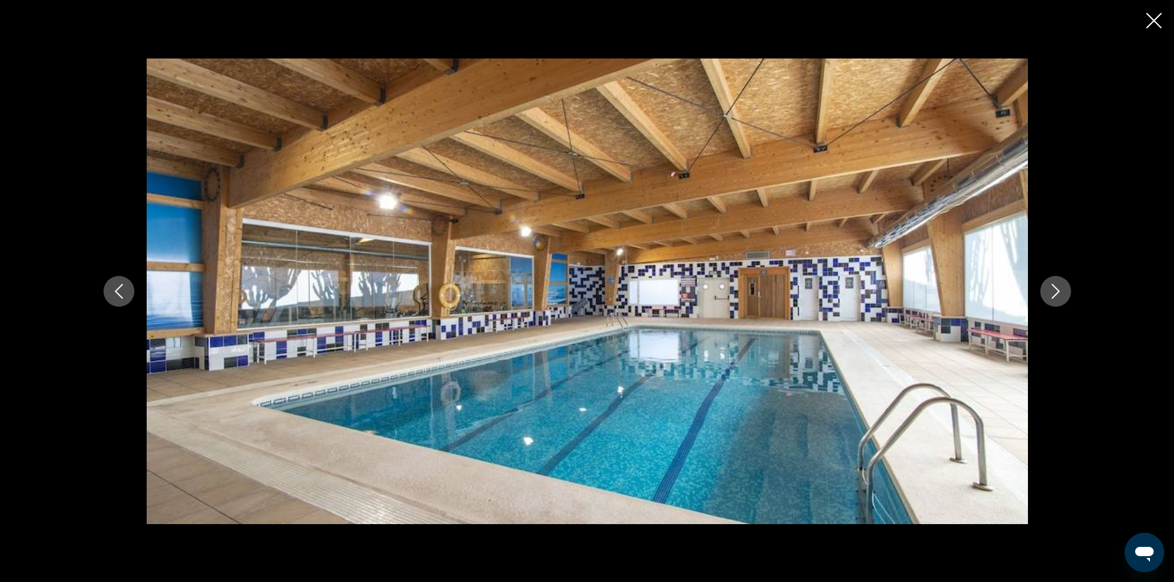
click at [1048, 289] on icon "Next image" at bounding box center [1055, 291] width 15 height 15
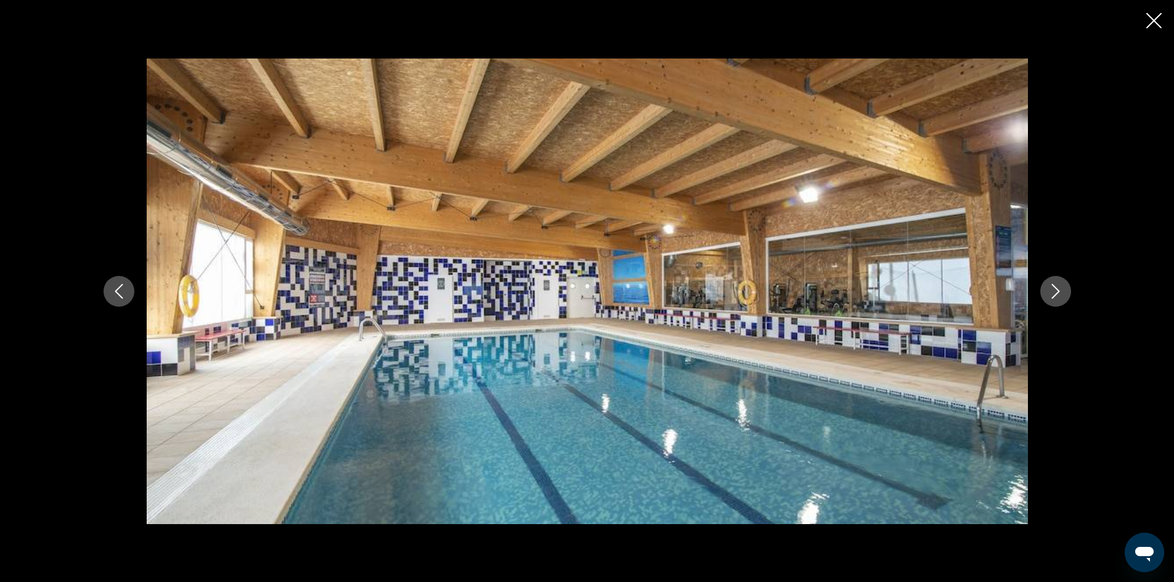
click at [1048, 289] on icon "Next image" at bounding box center [1055, 291] width 15 height 15
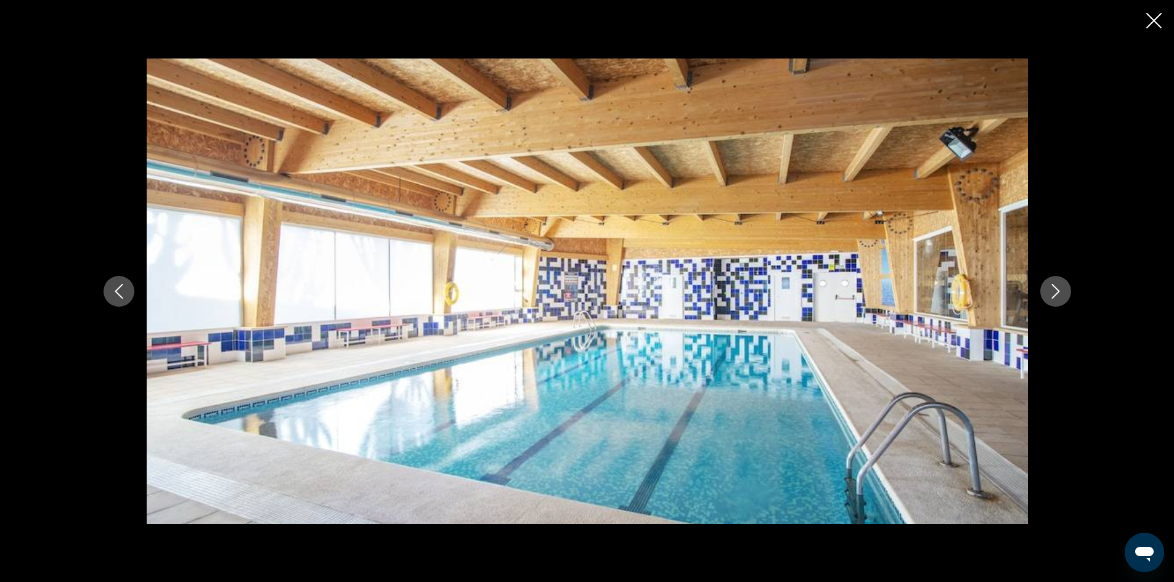
click at [1048, 289] on icon "Next image" at bounding box center [1055, 291] width 15 height 15
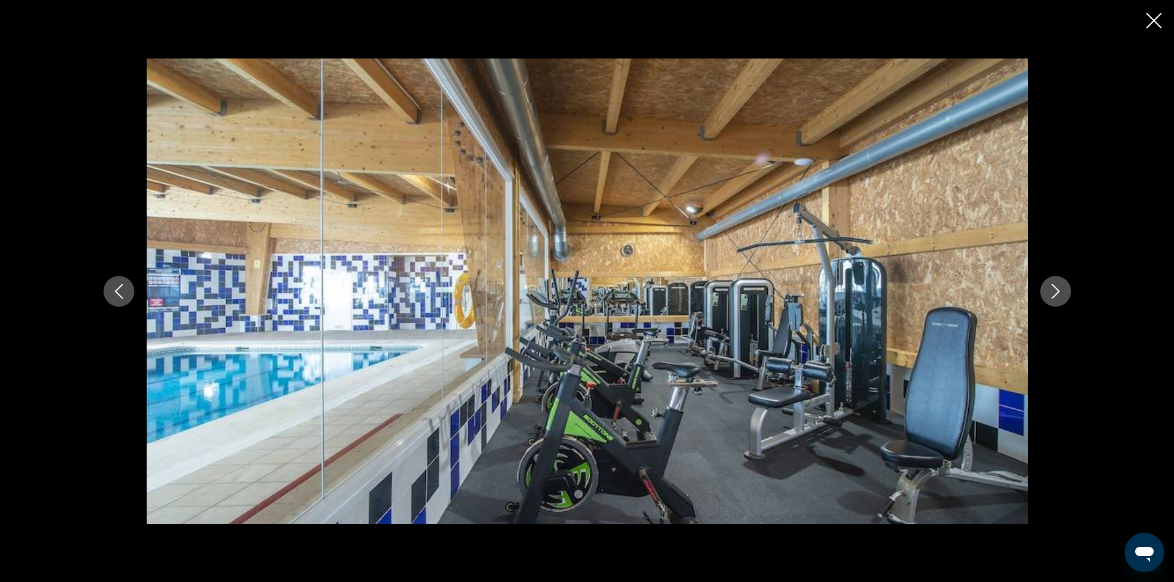
click at [1048, 289] on icon "Next image" at bounding box center [1055, 291] width 15 height 15
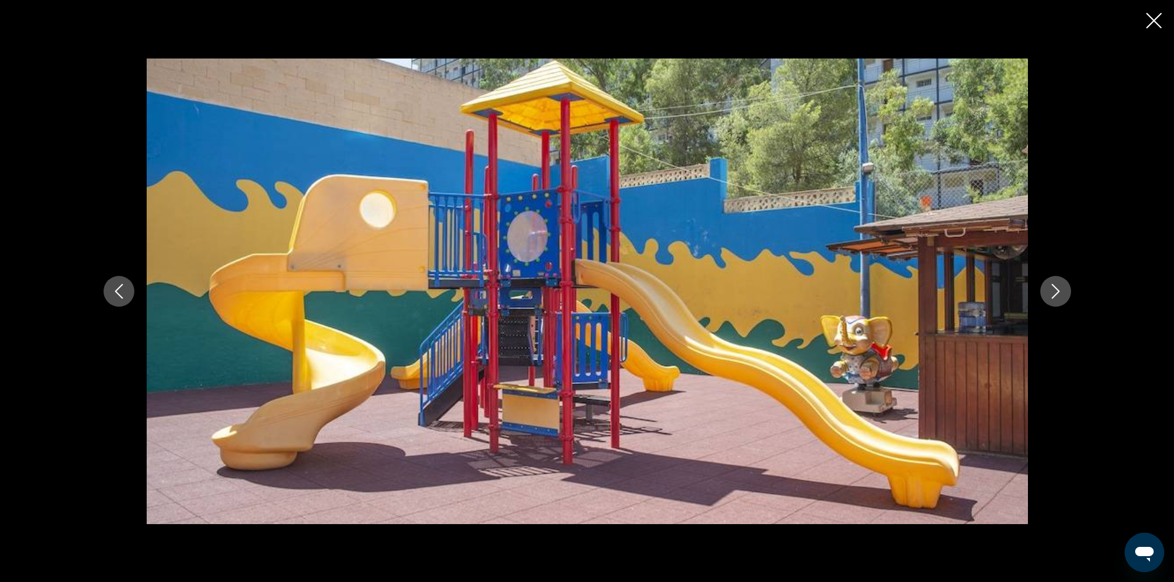
click at [1048, 289] on icon "Next image" at bounding box center [1055, 291] width 15 height 15
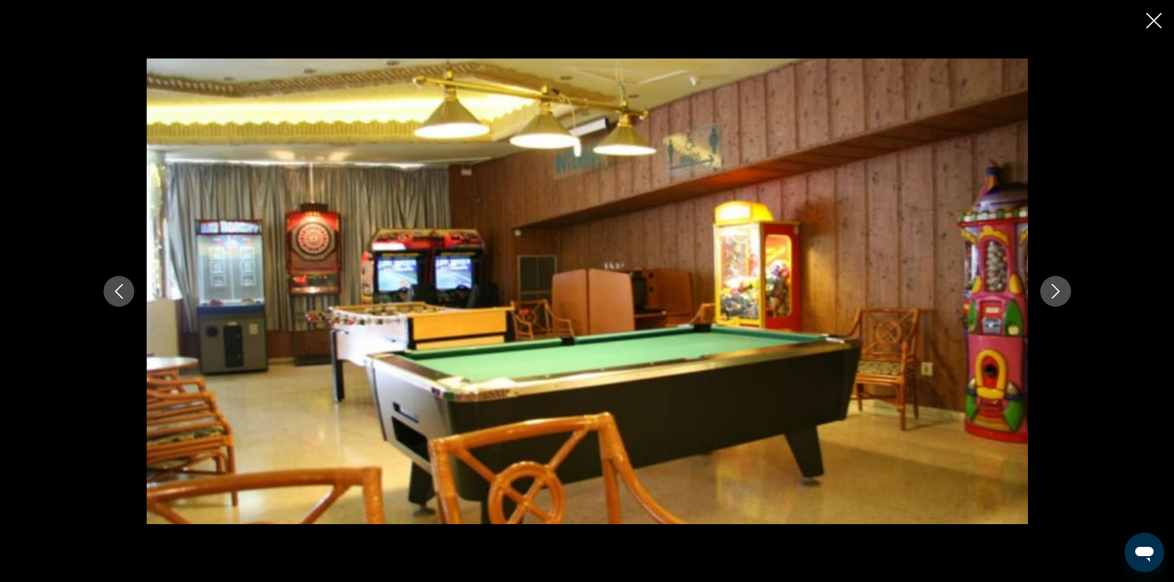
click at [1048, 289] on icon "Next image" at bounding box center [1055, 291] width 15 height 15
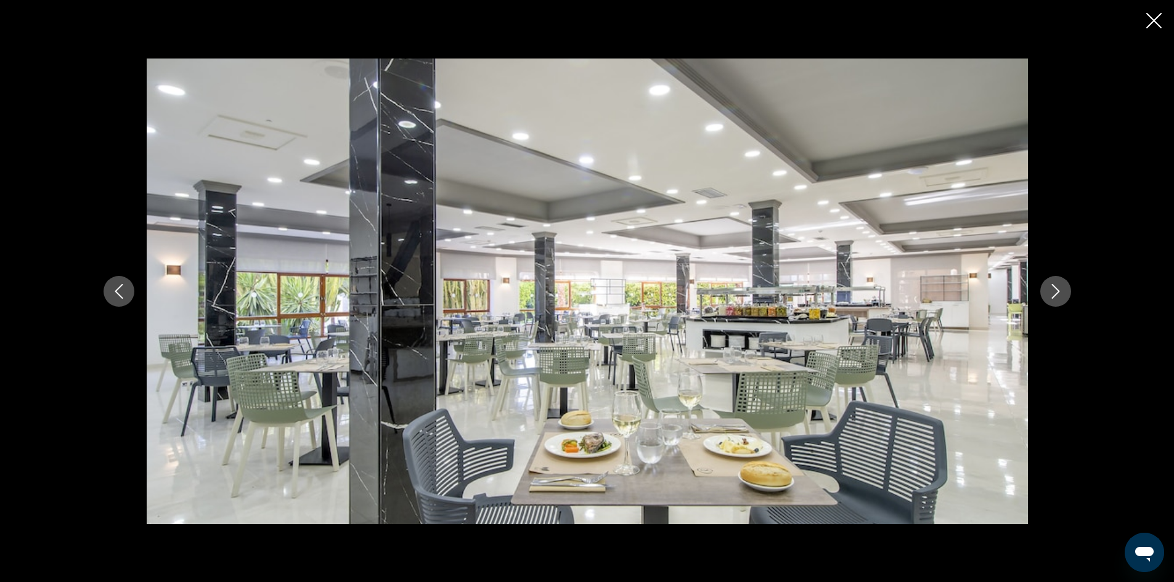
click at [1048, 289] on icon "Next image" at bounding box center [1055, 291] width 15 height 15
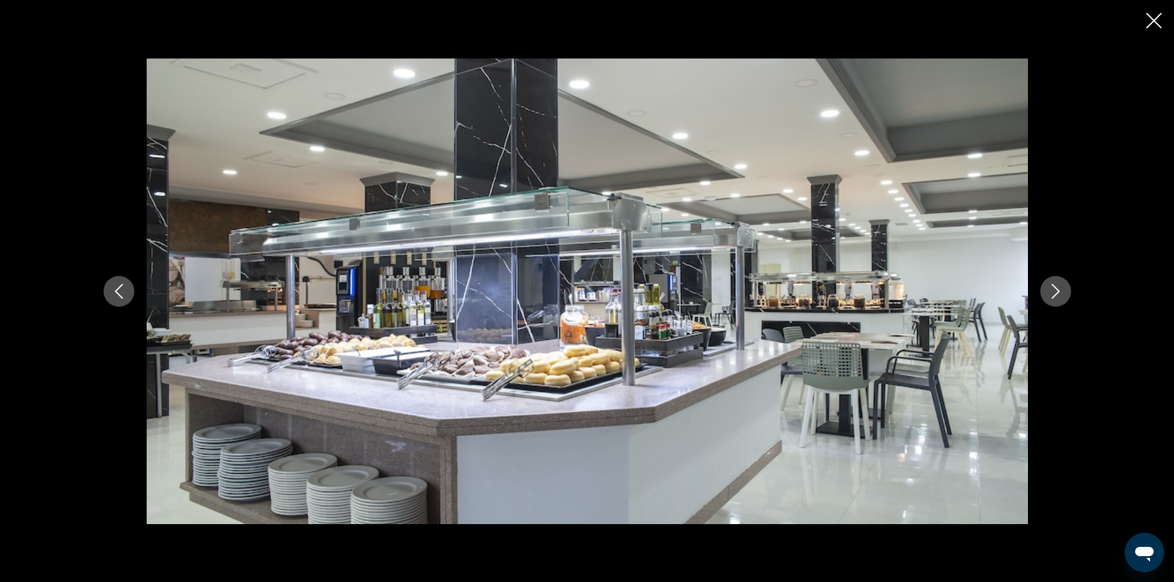
click at [1048, 289] on icon "Next image" at bounding box center [1055, 291] width 15 height 15
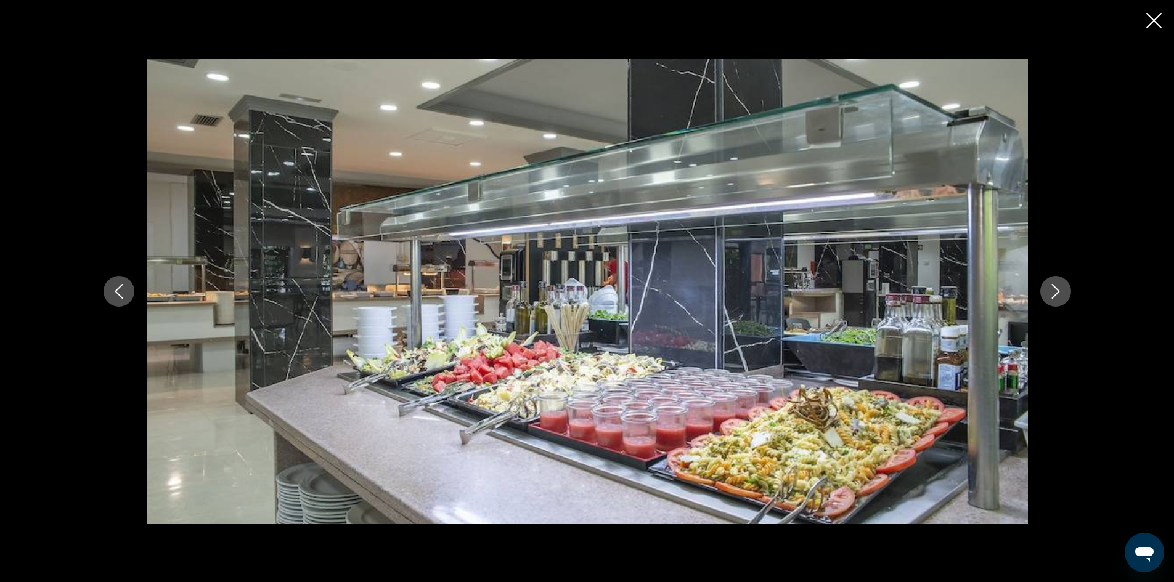
click at [1048, 289] on icon "Next image" at bounding box center [1055, 291] width 15 height 15
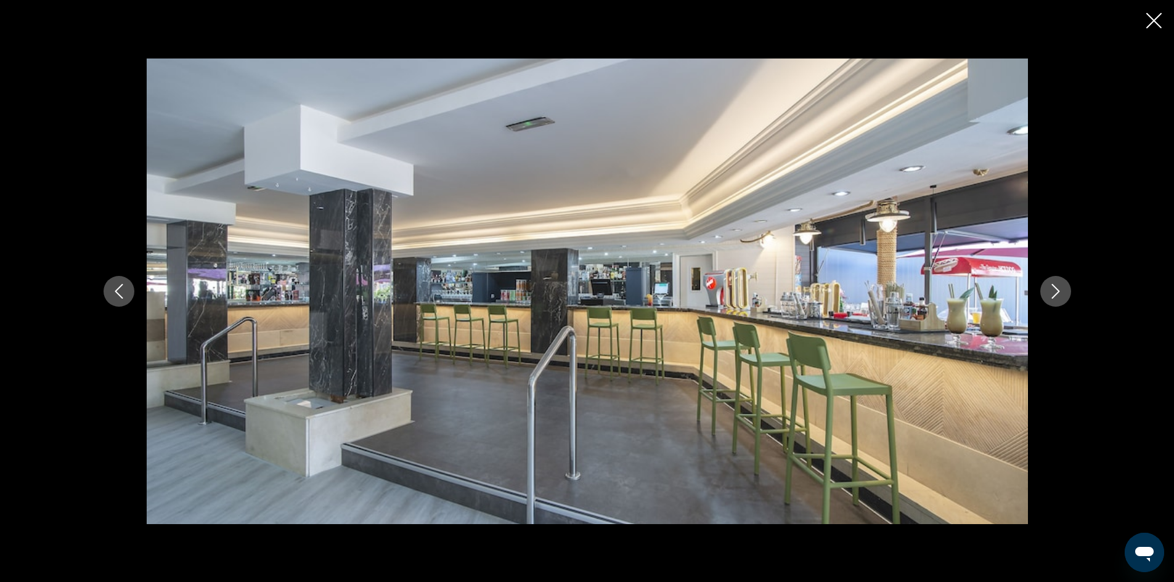
click at [1048, 289] on icon "Next image" at bounding box center [1055, 291] width 15 height 15
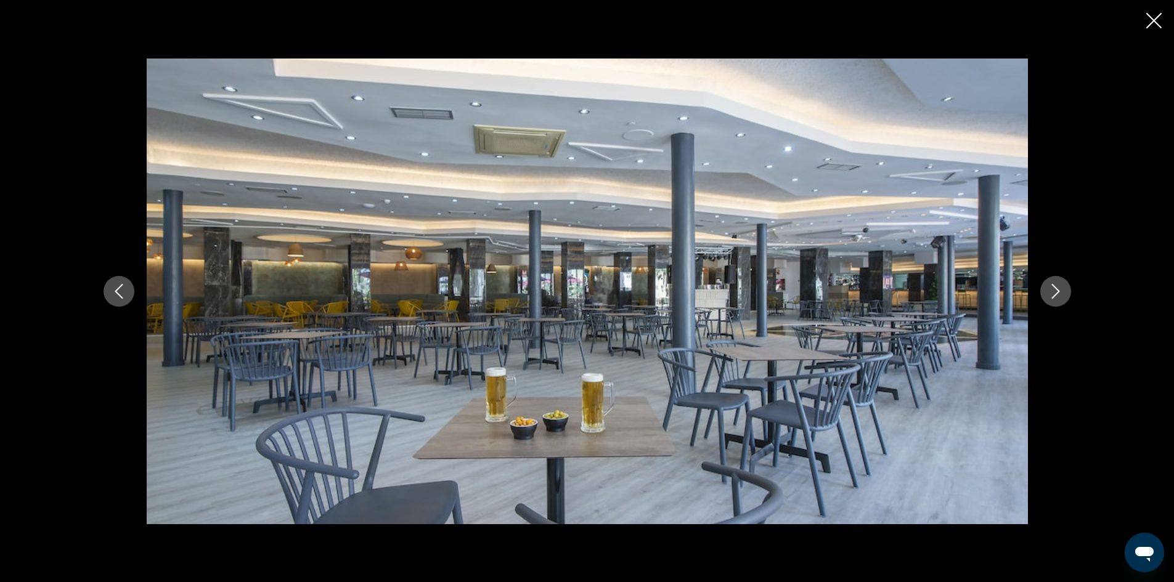
click at [1151, 17] on icon "Close slideshow" at bounding box center [1153, 20] width 15 height 15
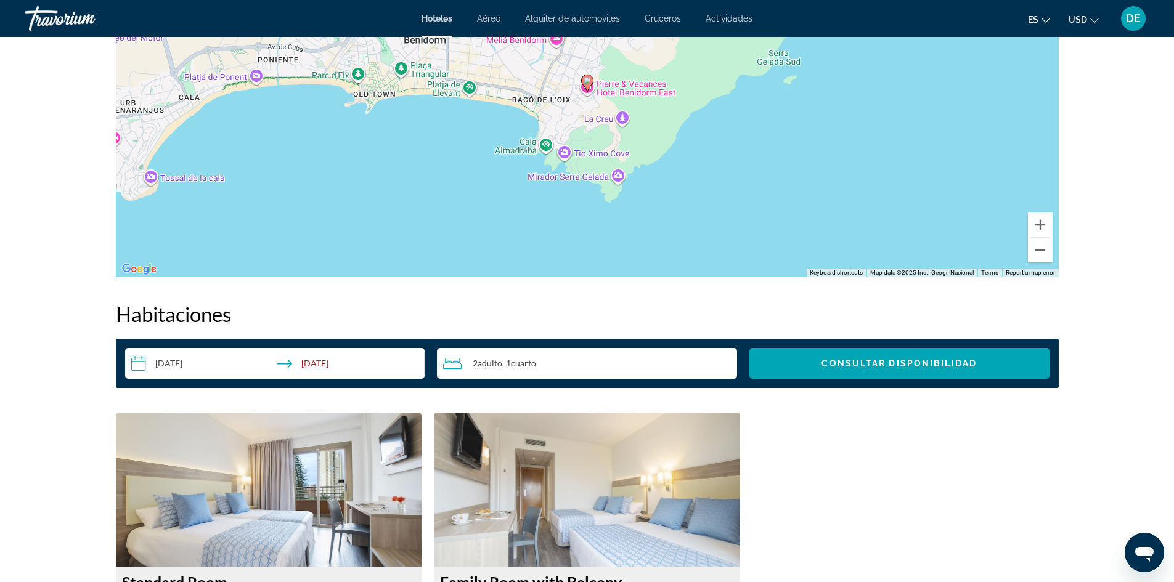
scroll to position [1232, 0]
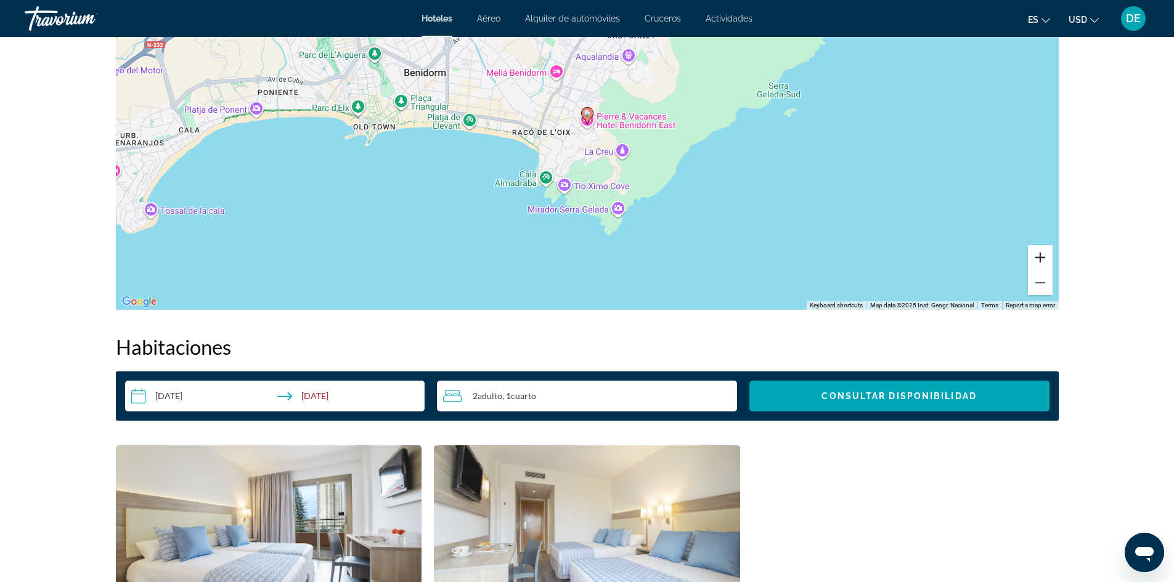
click at [1038, 254] on button "Zoom in" at bounding box center [1040, 257] width 25 height 25
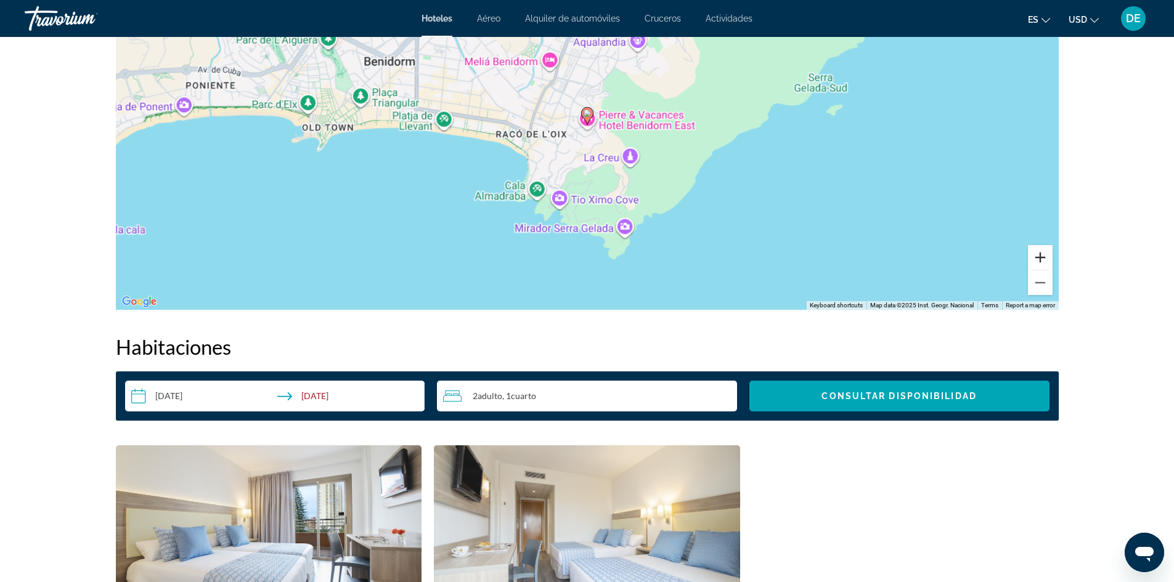
click at [1038, 254] on button "Zoom in" at bounding box center [1040, 257] width 25 height 25
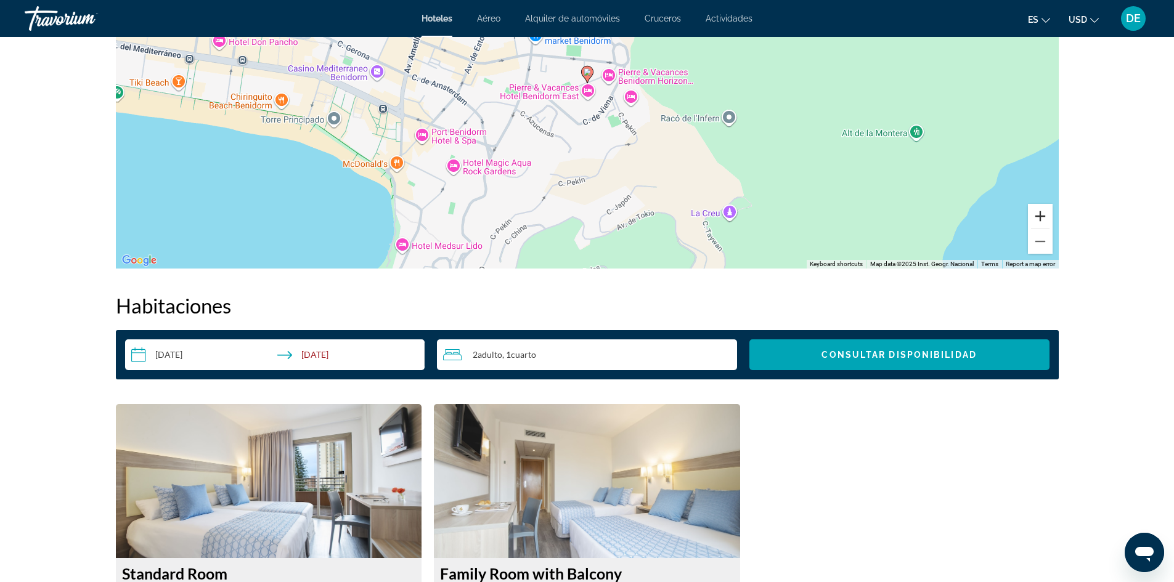
scroll to position [1294, 0]
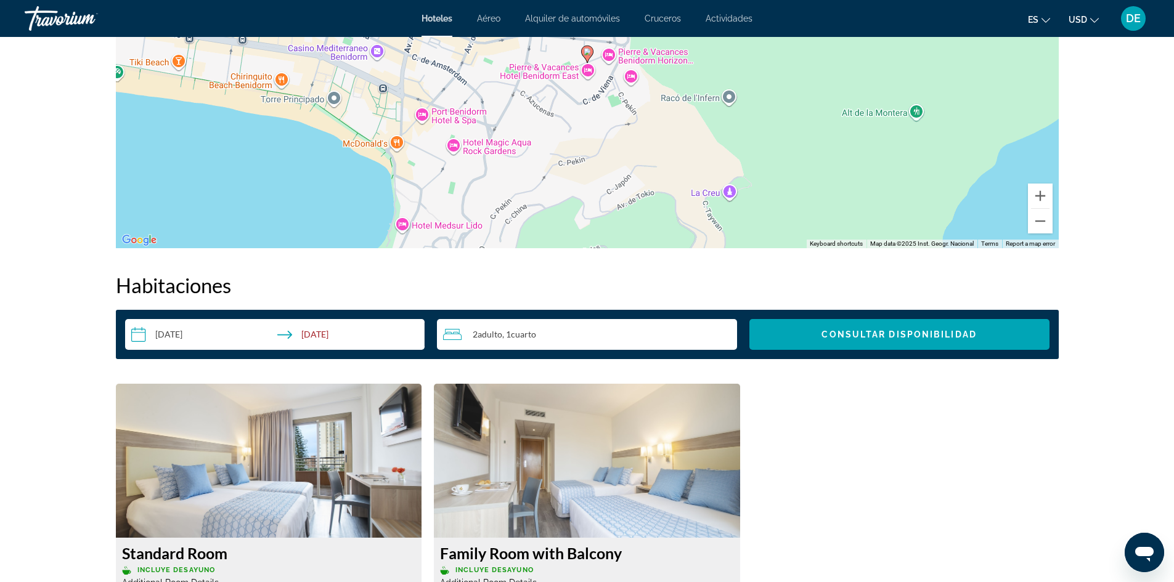
click at [402, 225] on div "To activate drag with keyboard, press Alt + Enter. Once in keyboard drag state,…" at bounding box center [587, 64] width 943 height 370
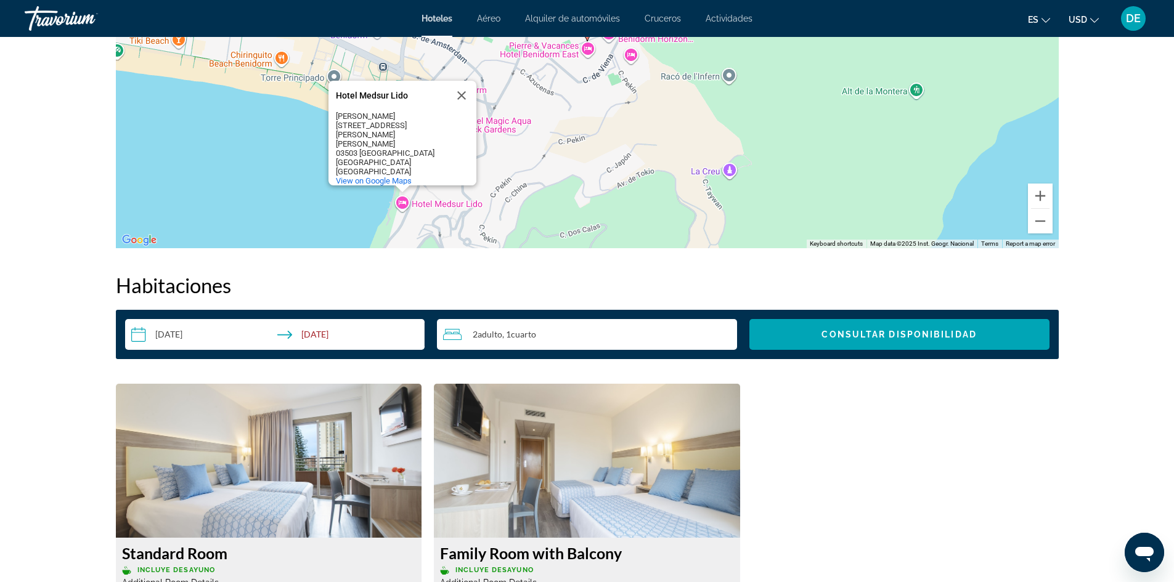
click at [417, 204] on div "To activate drag with keyboard, press Alt + Enter. Once in keyboard drag state,…" at bounding box center [587, 64] width 943 height 370
drag, startPoint x: 411, startPoint y: 106, endPoint x: 338, endPoint y: 109, distance: 73.4
click at [338, 100] on div "Hotel Medsur Lido" at bounding box center [391, 95] width 111 height 9
click at [346, 100] on div "Hotel Medsur Lido" at bounding box center [391, 95] width 111 height 9
drag, startPoint x: 336, startPoint y: 104, endPoint x: 408, endPoint y: 105, distance: 72.7
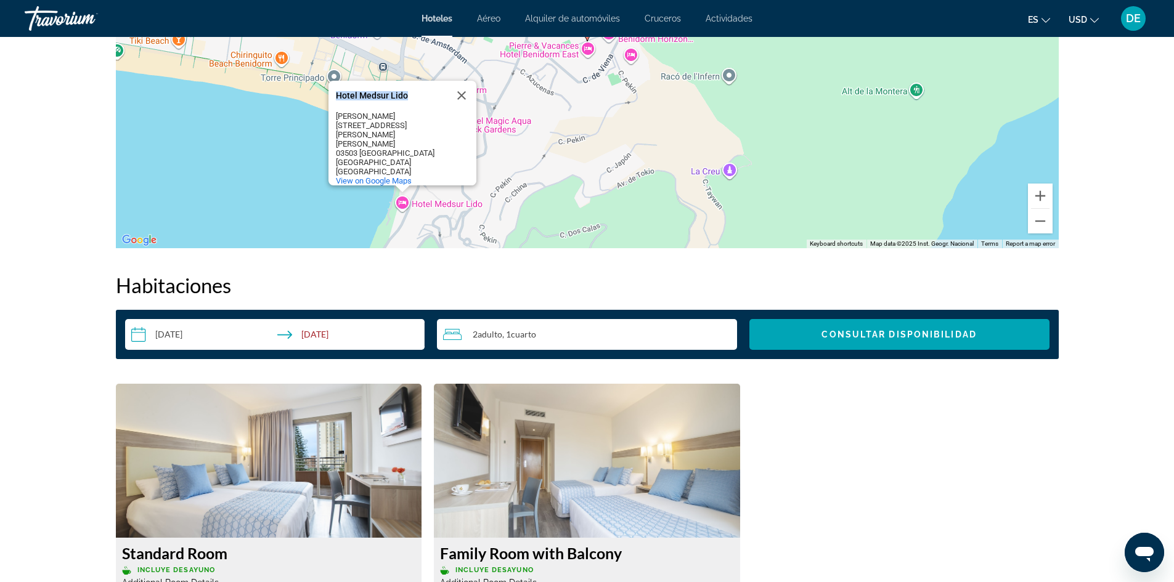
click at [408, 100] on div "Hotel Medsur Lido" at bounding box center [391, 95] width 111 height 9
click at [401, 100] on div "Hotel Medsur Lido" at bounding box center [391, 95] width 111 height 9
drag, startPoint x: 412, startPoint y: 106, endPoint x: 336, endPoint y: 107, distance: 75.8
click at [336, 100] on div "Hotel Medsur Lido" at bounding box center [391, 95] width 111 height 9
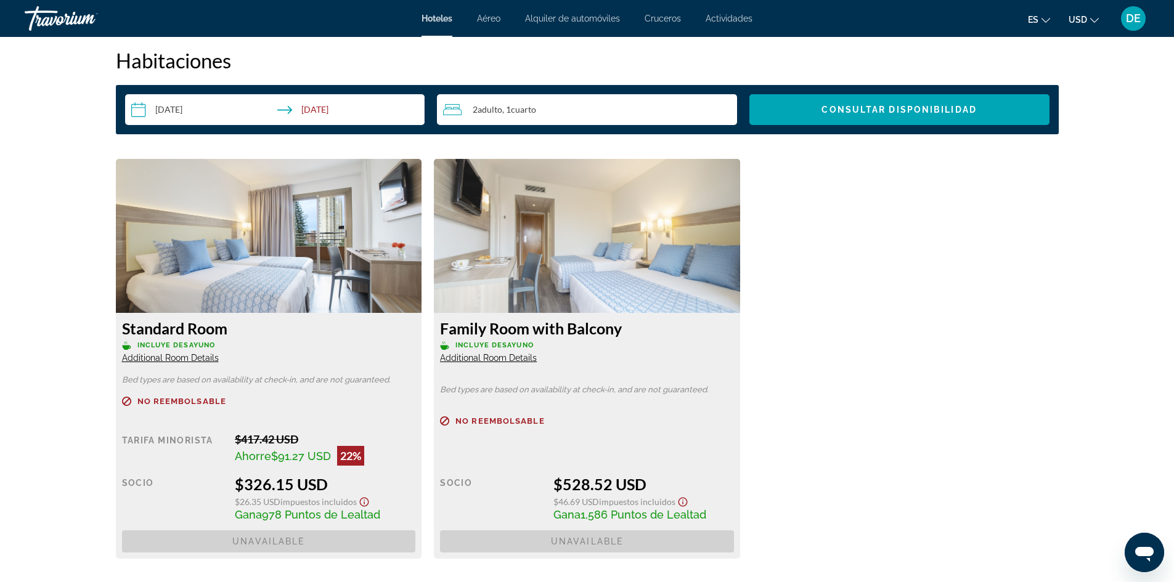
scroll to position [1479, 0]
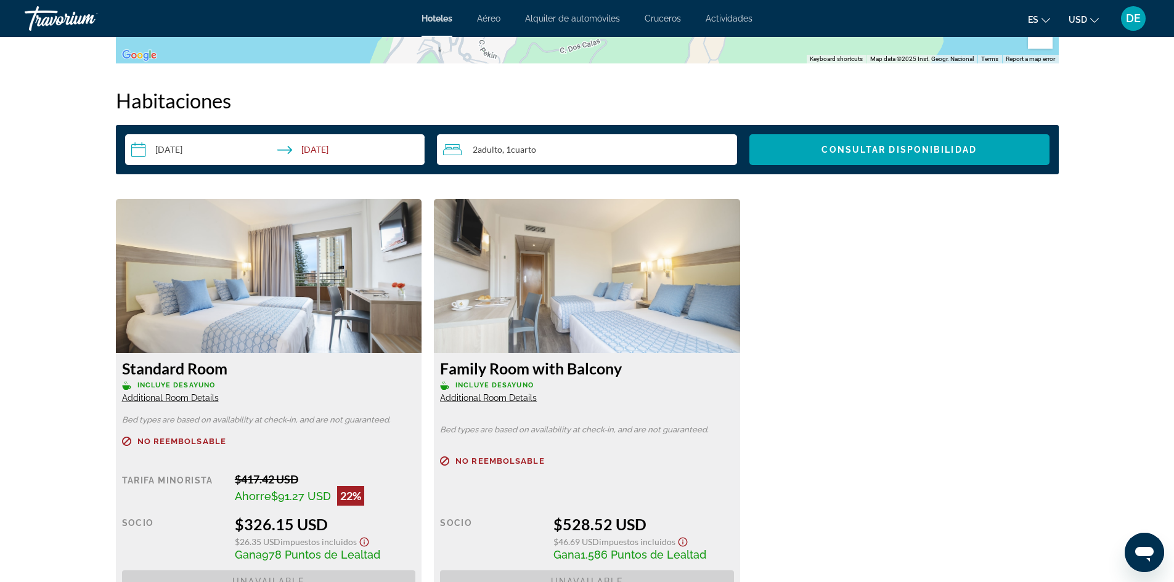
click at [272, 258] on img "Main content" at bounding box center [269, 276] width 306 height 154
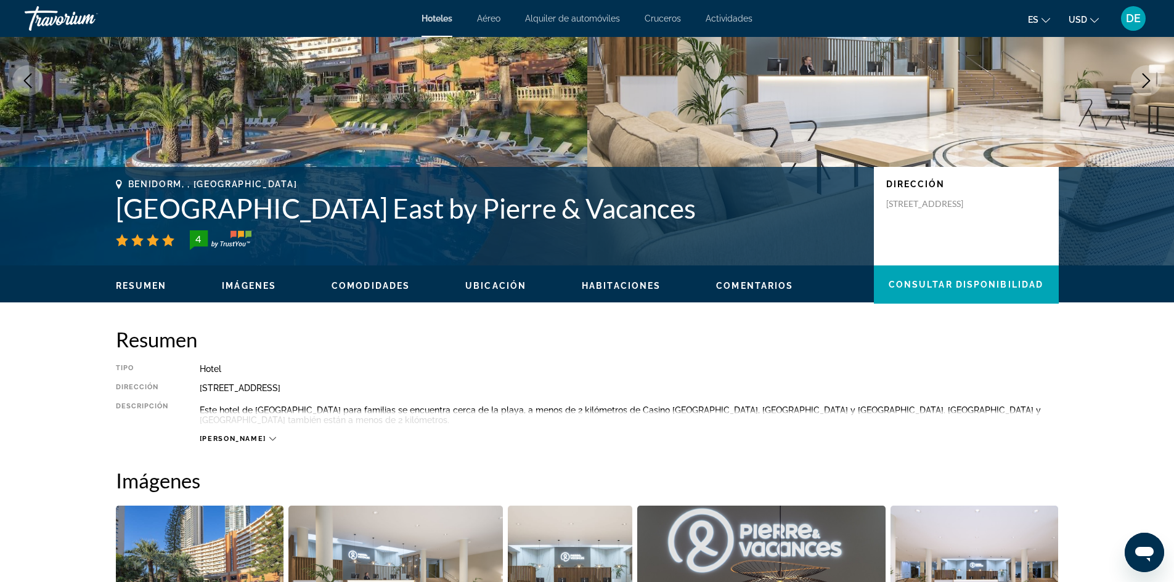
scroll to position [0, 0]
